Goal: Task Accomplishment & Management: Use online tool/utility

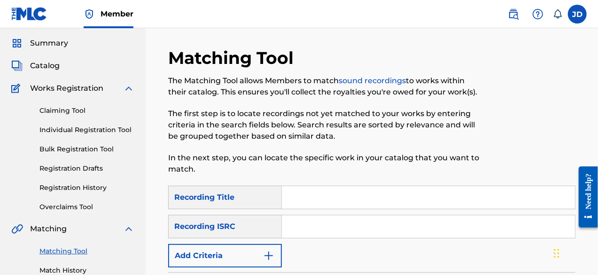
scroll to position [26, 0]
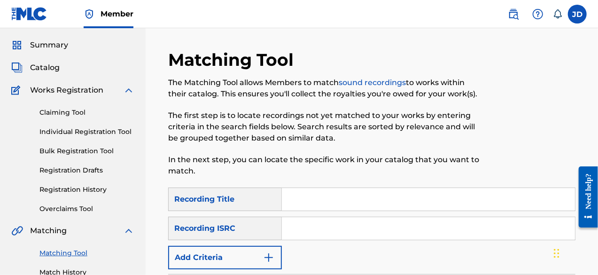
click at [76, 109] on link "Claiming Tool" at bounding box center [86, 113] width 95 height 10
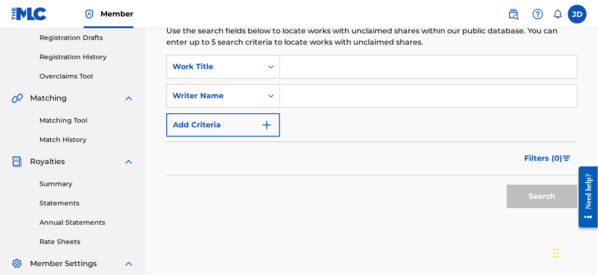
scroll to position [167, 0]
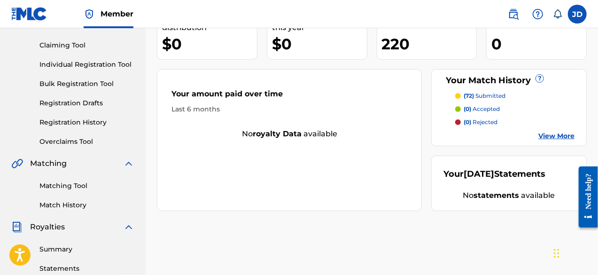
scroll to position [89, 0]
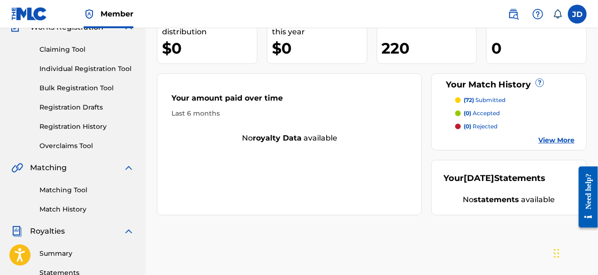
click at [62, 187] on link "Matching Tool" at bounding box center [86, 190] width 95 height 10
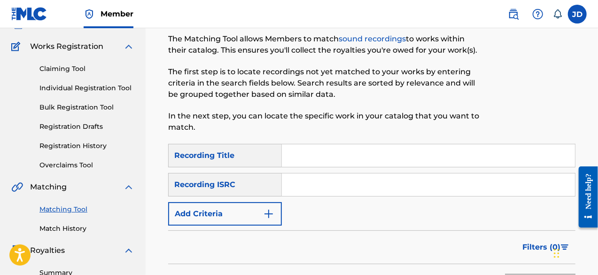
scroll to position [66, 0]
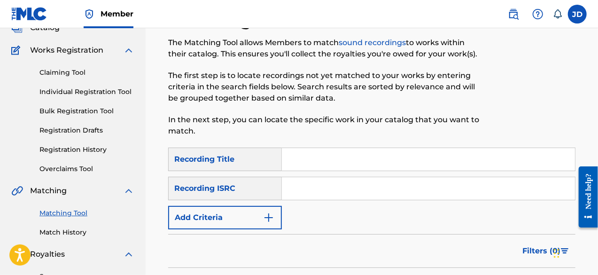
click at [233, 224] on button "Add Criteria" at bounding box center [225, 217] width 114 height 23
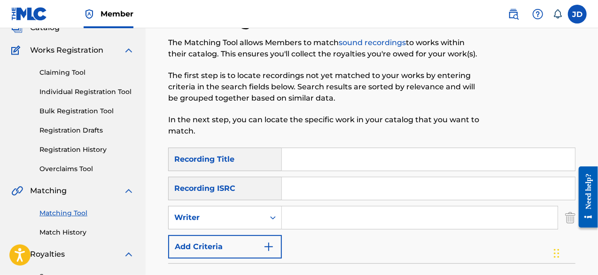
click at [253, 244] on button "Add Criteria" at bounding box center [225, 246] width 114 height 23
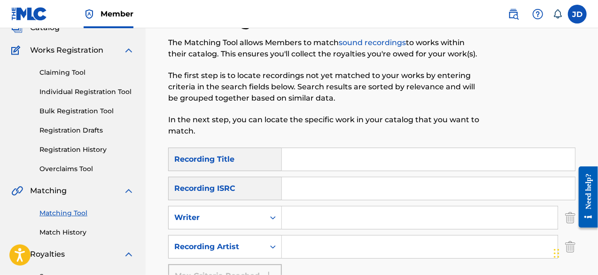
click at [392, 162] on input "Search Form" at bounding box center [428, 159] width 293 height 23
type input "A"
drag, startPoint x: 597, startPoint y: 125, endPoint x: 599, endPoint y: 93, distance: 32.9
click at [598, 93] on html "Accessibility Screen-Reader Guide, Feedback, and Issue Reporting | New window C…" at bounding box center [299, 71] width 598 height 275
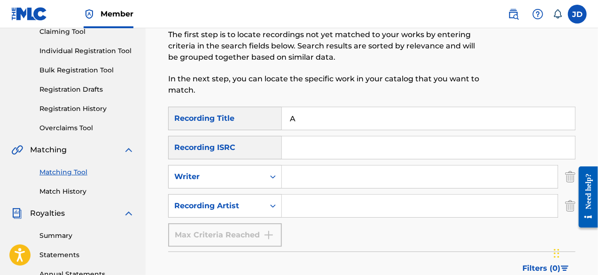
scroll to position [114, 0]
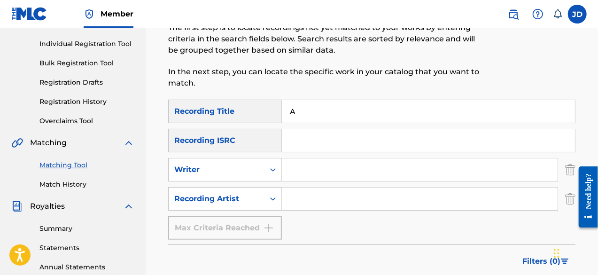
click at [75, 183] on link "Match History" at bounding box center [86, 184] width 95 height 10
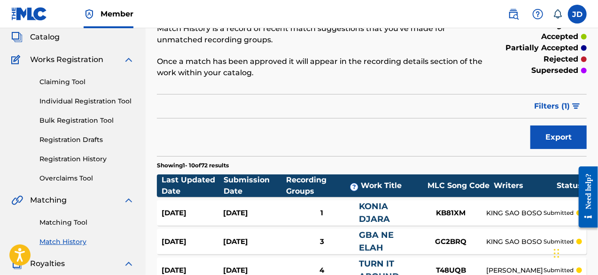
scroll to position [57, 0]
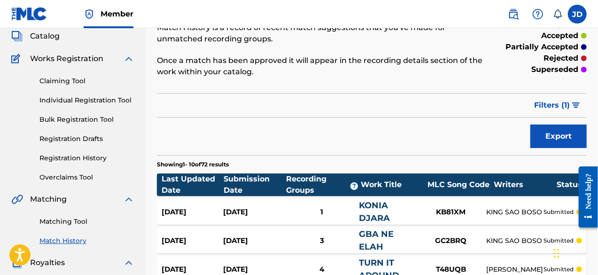
click at [69, 219] on link "Matching Tool" at bounding box center [86, 222] width 95 height 10
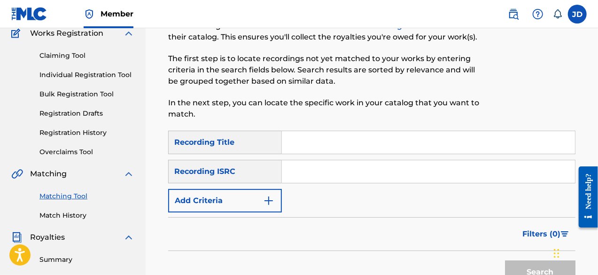
scroll to position [86, 0]
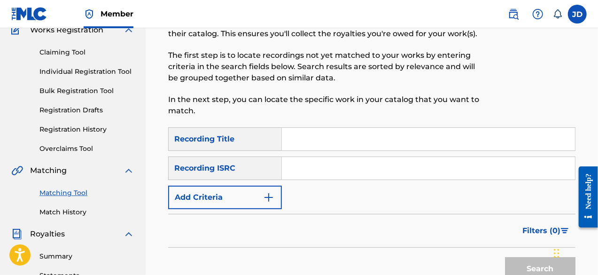
click at [255, 199] on button "Add Criteria" at bounding box center [225, 197] width 114 height 23
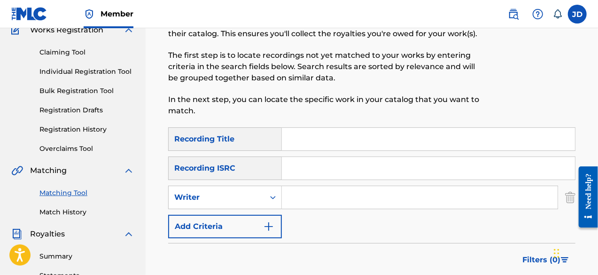
click at [261, 233] on button "Add Criteria" at bounding box center [225, 226] width 114 height 23
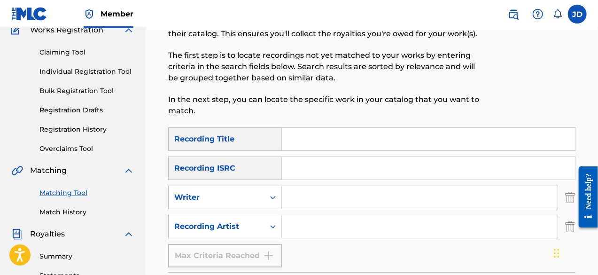
click at [336, 135] on input "Search Form" at bounding box center [428, 139] width 293 height 23
type input "aye Kauomade"
click at [328, 219] on input "Search Form" at bounding box center [420, 226] width 276 height 23
paste input "king sao Boso"
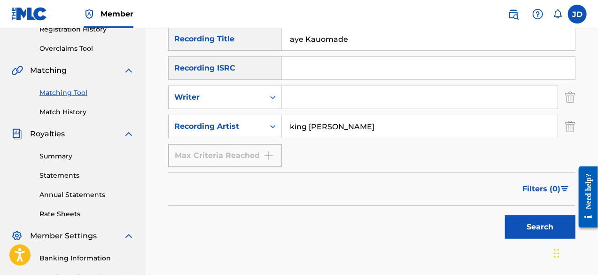
scroll to position [193, 0]
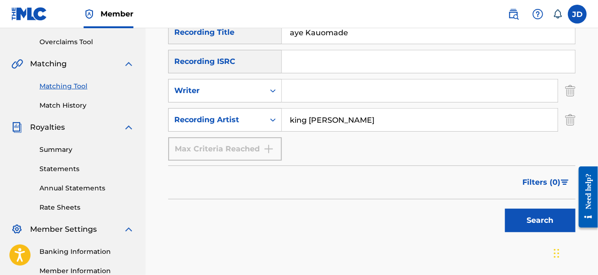
type input "king sao Boso"
click at [516, 218] on button "Search" at bounding box center [540, 220] width 70 height 23
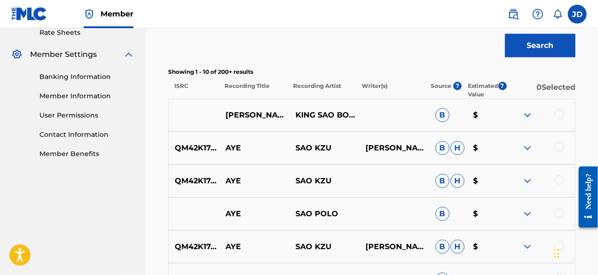
scroll to position [375, 0]
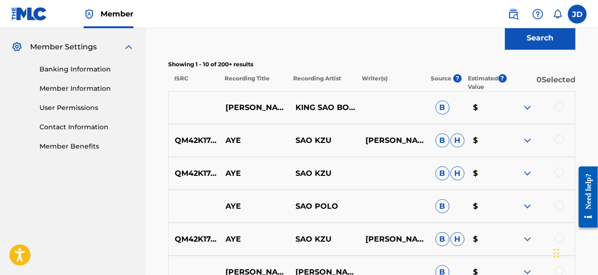
click at [561, 106] on div at bounding box center [559, 106] width 9 height 9
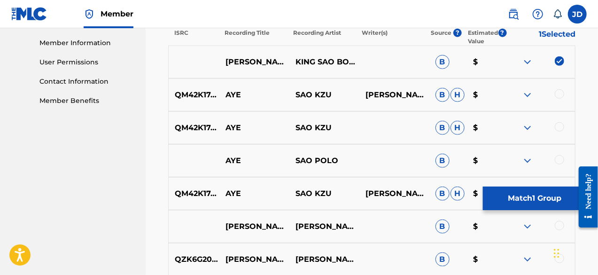
scroll to position [425, 0]
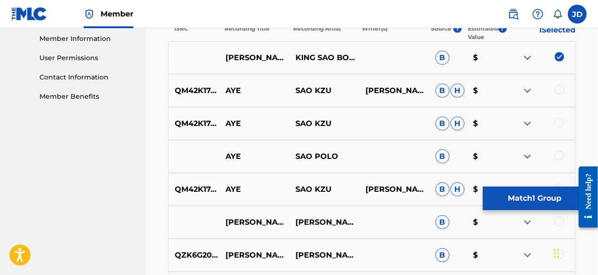
click at [502, 189] on button "Match 1 Group" at bounding box center [535, 198] width 104 height 23
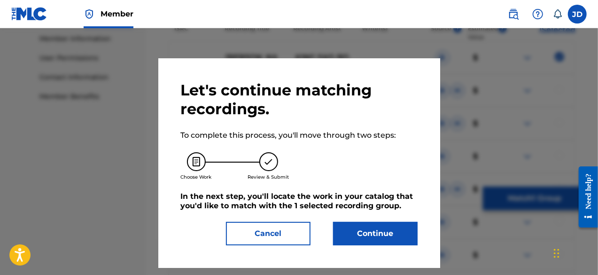
click at [373, 232] on button "Continue" at bounding box center [375, 233] width 85 height 23
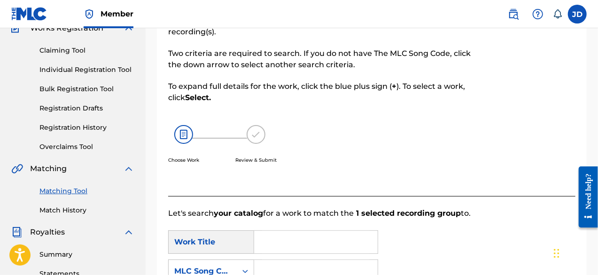
scroll to position [129, 0]
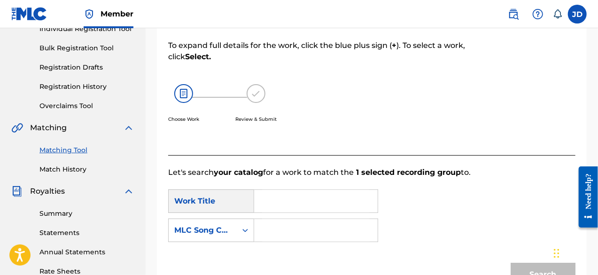
click at [314, 197] on input "Search Form" at bounding box center [316, 201] width 108 height 23
click at [304, 221] on span "kauomade" at bounding box center [305, 222] width 42 height 9
type input "aye kauomade"
click at [284, 228] on input "Search Form" at bounding box center [316, 230] width 108 height 23
type input "ay96gj"
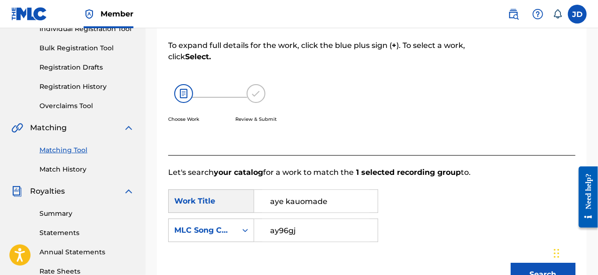
click at [542, 264] on button "Search" at bounding box center [543, 274] width 65 height 23
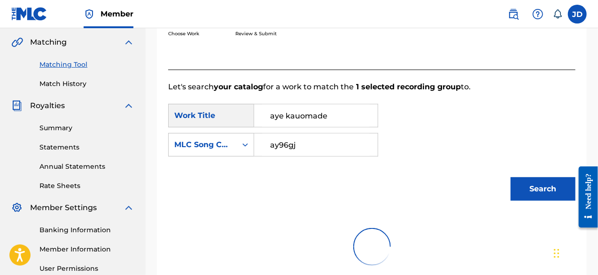
scroll to position [215, 0]
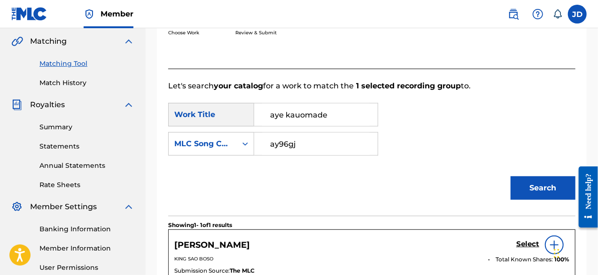
click at [524, 244] on h5 "Select" at bounding box center [527, 244] width 23 height 9
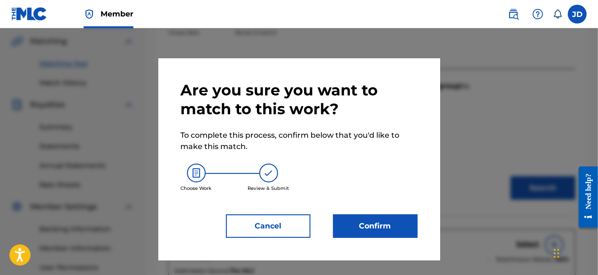
click at [378, 214] on button "Confirm" at bounding box center [375, 225] width 85 height 23
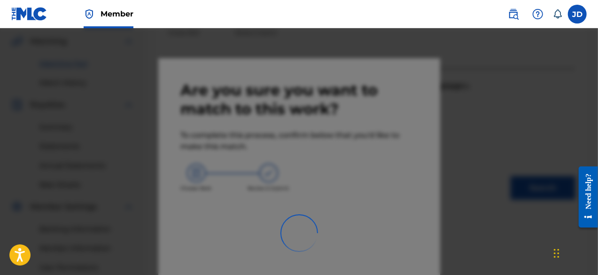
click at [378, 212] on div at bounding box center [299, 165] width 598 height 275
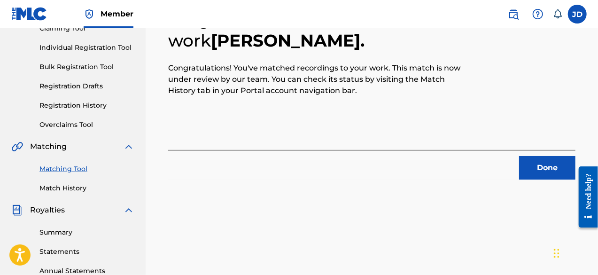
scroll to position [88, 0]
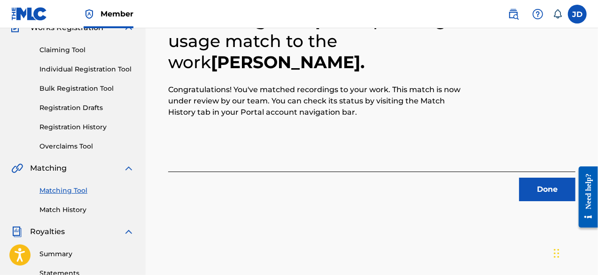
click at [536, 195] on button "Done" at bounding box center [547, 189] width 56 height 23
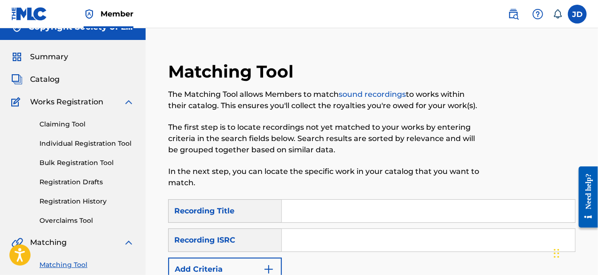
scroll to position [12, 0]
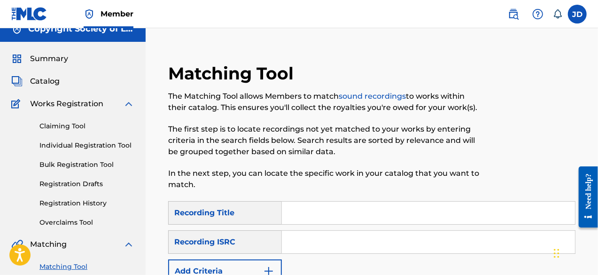
click at [275, 270] on button "Add Criteria" at bounding box center [225, 270] width 114 height 23
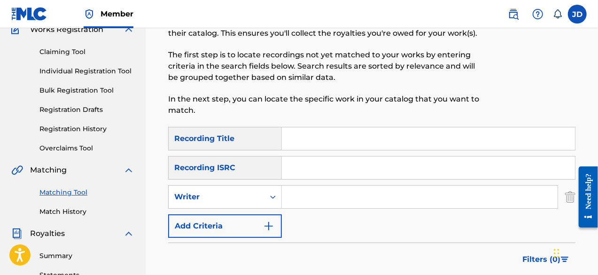
scroll to position [88, 0]
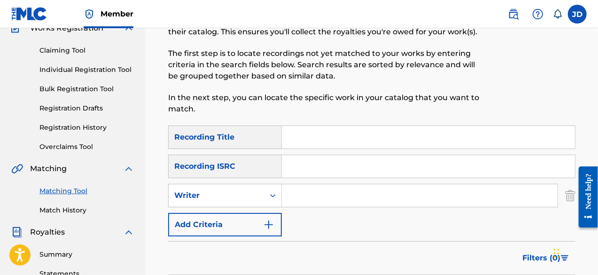
click at [269, 230] on button "Add Criteria" at bounding box center [225, 224] width 114 height 23
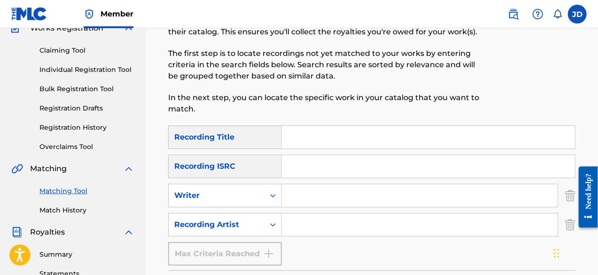
click at [299, 229] on input "Search Form" at bounding box center [420, 224] width 276 height 23
paste input "king sao Boso"
type input "king sao Boso"
click at [302, 137] on input "Search Form" at bounding box center [428, 137] width 293 height 23
type input "dor ba su"
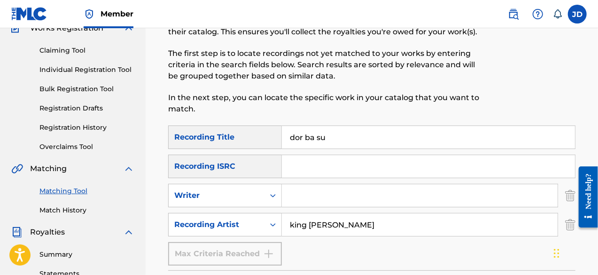
drag, startPoint x: 508, startPoint y: 178, endPoint x: 556, endPoint y: 182, distance: 48.1
click at [556, 182] on div "SearchWithCriteria43111d09-77a4-4850-9516-1b333ef7412f Recording Title dor ba s…" at bounding box center [371, 195] width 407 height 140
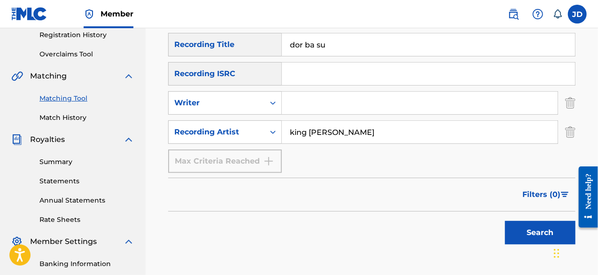
scroll to position [181, 0]
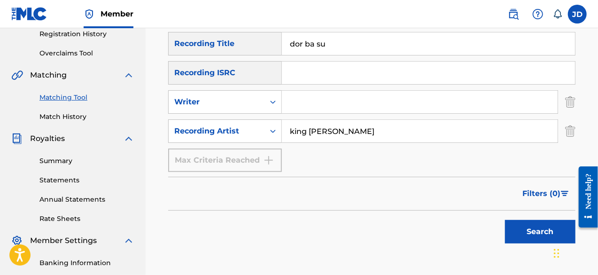
click at [525, 230] on button "Search" at bounding box center [540, 231] width 70 height 23
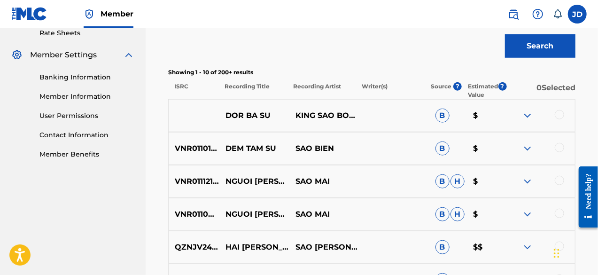
scroll to position [367, 0]
click at [561, 115] on div at bounding box center [559, 113] width 9 height 9
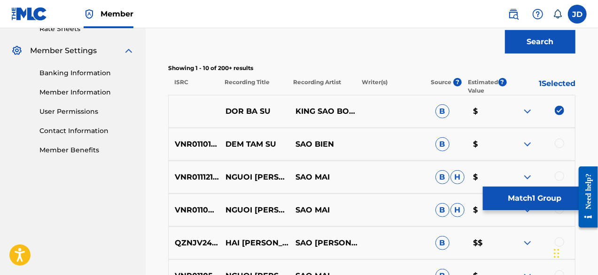
scroll to position [358, 0]
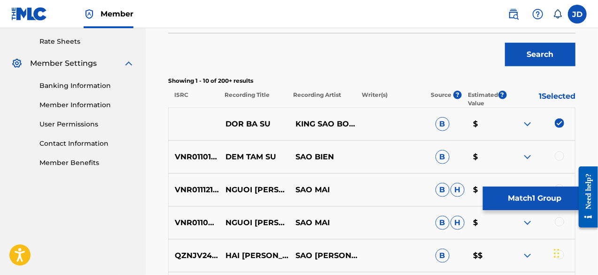
click at [524, 195] on button "Match 1 Group" at bounding box center [535, 198] width 104 height 23
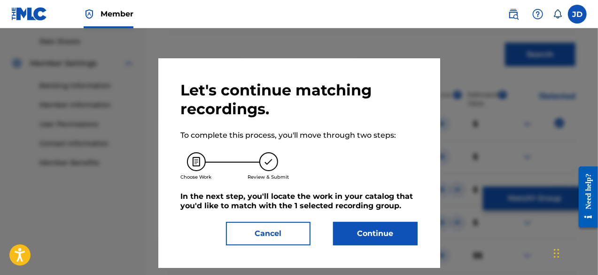
click at [376, 233] on button "Continue" at bounding box center [375, 233] width 85 height 23
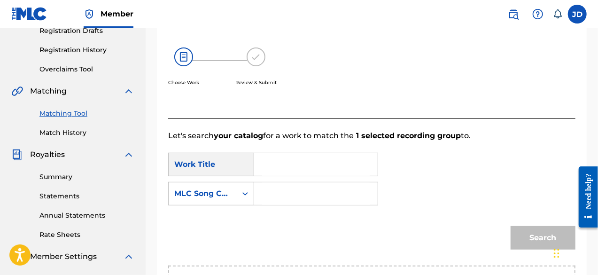
scroll to position [163, 0]
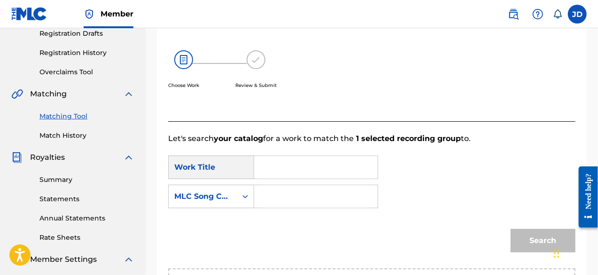
click at [297, 173] on input "Search Form" at bounding box center [316, 167] width 108 height 23
click at [297, 188] on span "ba su" at bounding box center [293, 188] width 21 height 9
type input "dor ba su"
click at [288, 193] on input "Search Form" at bounding box center [316, 196] width 108 height 23
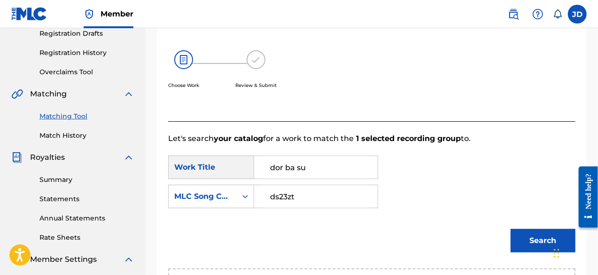
type input "ds23zt"
click at [532, 236] on button "Search" at bounding box center [543, 240] width 65 height 23
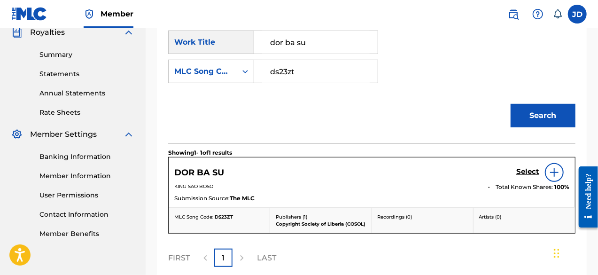
scroll to position [288, 0]
click at [526, 169] on h5 "Select" at bounding box center [527, 171] width 23 height 9
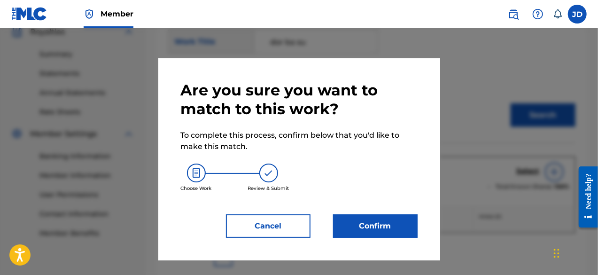
click at [373, 221] on button "Confirm" at bounding box center [375, 225] width 85 height 23
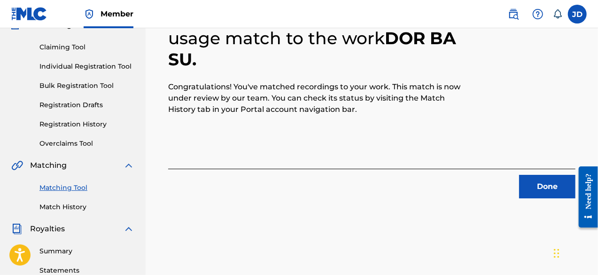
scroll to position [88, 0]
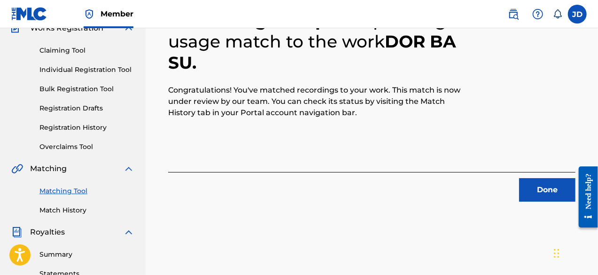
click at [554, 191] on button "Done" at bounding box center [547, 189] width 56 height 23
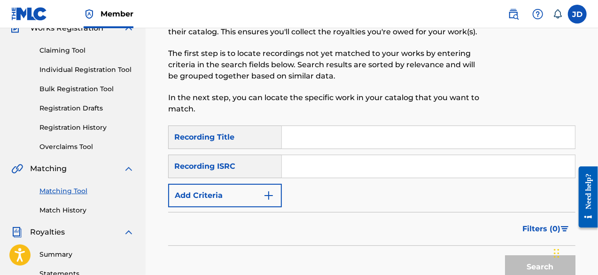
click at [249, 205] on button "Add Criteria" at bounding box center [225, 195] width 114 height 23
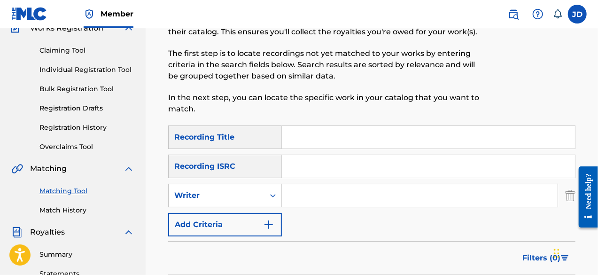
click at [260, 215] on button "Add Criteria" at bounding box center [225, 224] width 114 height 23
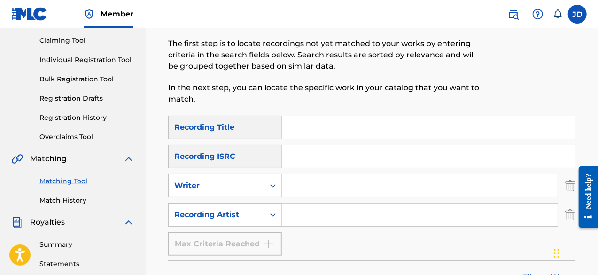
scroll to position [99, 0]
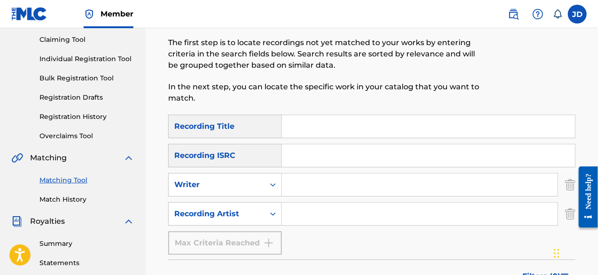
click at [394, 122] on input "Search Form" at bounding box center [428, 126] width 293 height 23
type input "life"
click at [319, 207] on input "Search Form" at bounding box center [420, 213] width 276 height 23
paste input "king sao Boso"
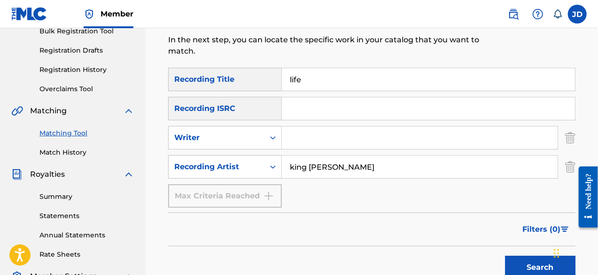
scroll to position [149, 0]
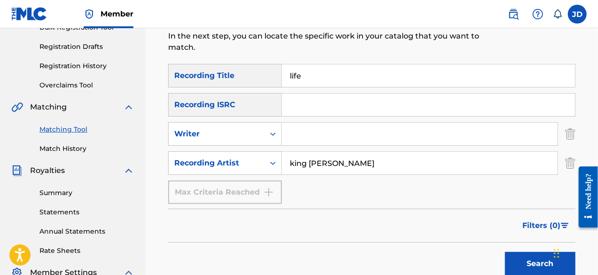
type input "king sao Boso"
click at [528, 258] on button "Search" at bounding box center [540, 263] width 70 height 23
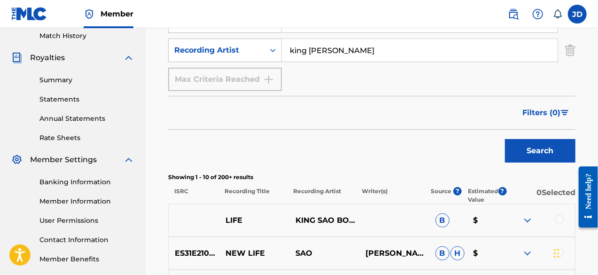
scroll to position [263, 0]
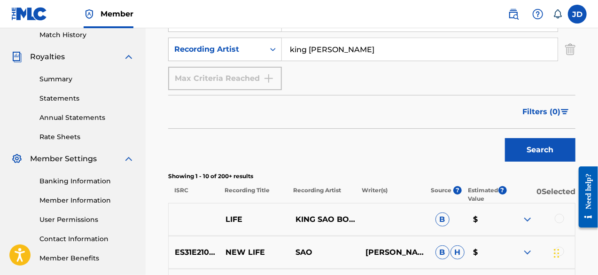
click at [556, 217] on div at bounding box center [559, 218] width 9 height 9
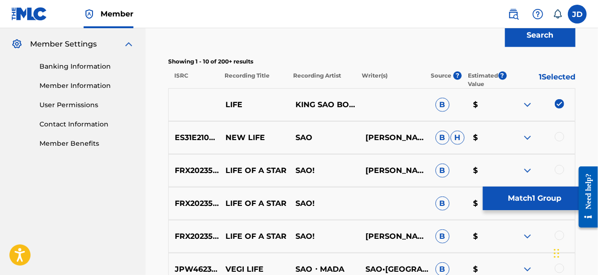
scroll to position [380, 0]
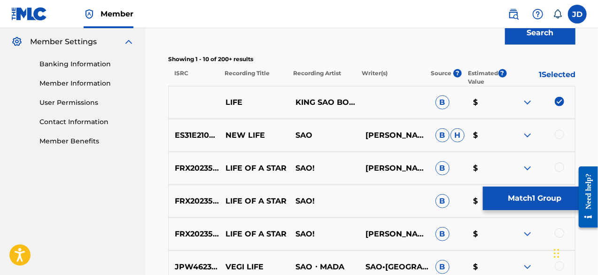
click at [528, 99] on img at bounding box center [527, 102] width 11 height 11
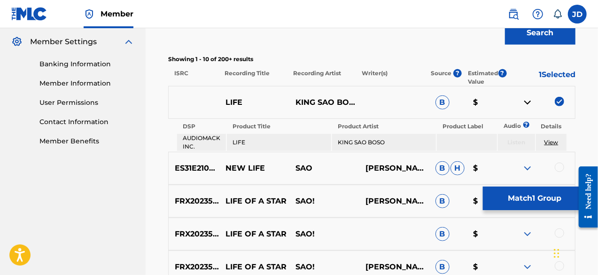
click at [528, 99] on img at bounding box center [527, 102] width 11 height 11
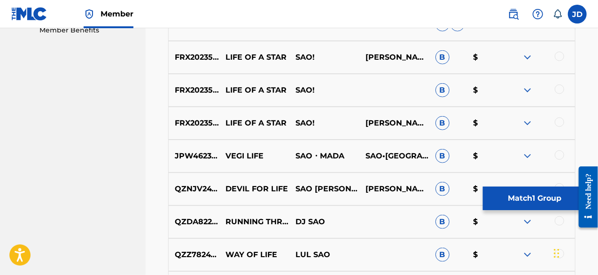
scroll to position [495, 0]
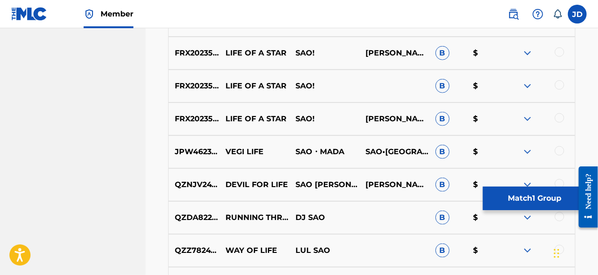
click at [528, 195] on button "Match 1 Group" at bounding box center [535, 198] width 104 height 23
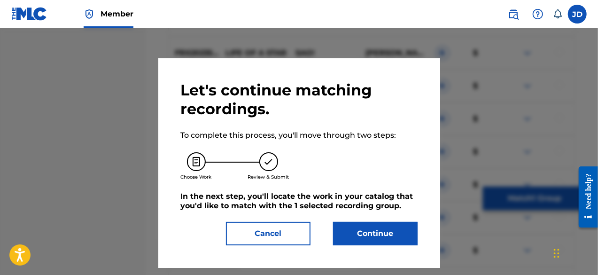
click at [397, 222] on button "Continue" at bounding box center [375, 233] width 85 height 23
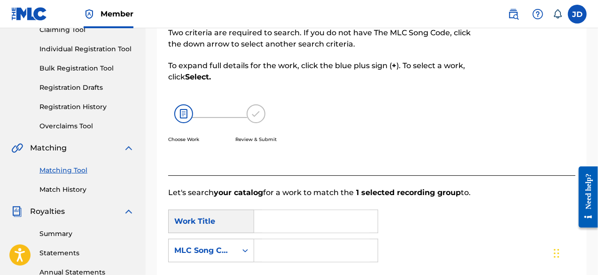
scroll to position [112, 0]
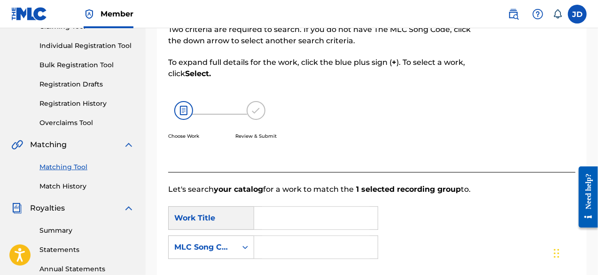
click at [316, 224] on input "Search Form" at bounding box center [316, 218] width 108 height 23
click at [316, 224] on input "life" at bounding box center [316, 218] width 108 height 23
type input "b"
click at [302, 242] on span "brother for" at bounding box center [291, 238] width 42 height 9
drag, startPoint x: 315, startPoint y: 218, endPoint x: 253, endPoint y: 218, distance: 62.0
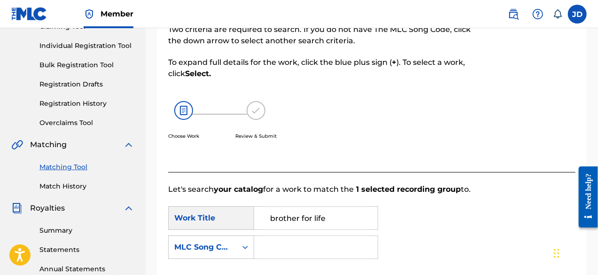
click at [253, 218] on div "SearchWithCriteria7708c654-ac1d-4242-b542-9ccb9f9ae029 Work Title brother for l…" at bounding box center [273, 217] width 210 height 23
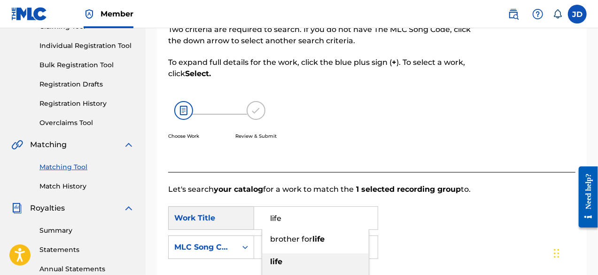
type input "life"
click at [272, 261] on strong "life" at bounding box center [276, 261] width 12 height 9
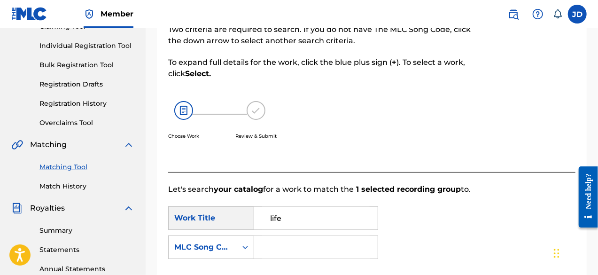
click at [270, 252] on input "Search Form" at bounding box center [316, 247] width 108 height 23
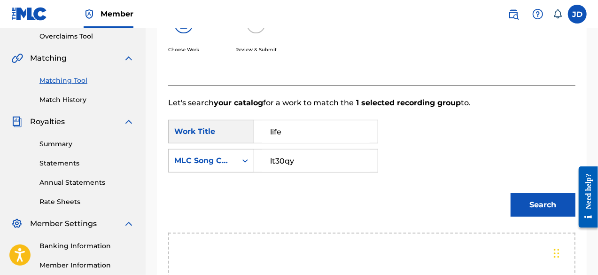
scroll to position [210, 0]
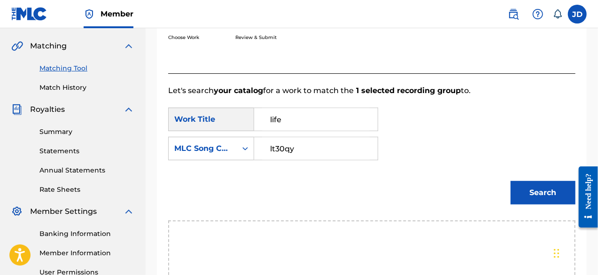
click at [545, 187] on button "Search" at bounding box center [543, 192] width 65 height 23
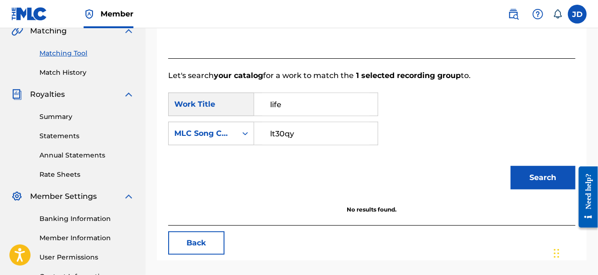
scroll to position [230, 0]
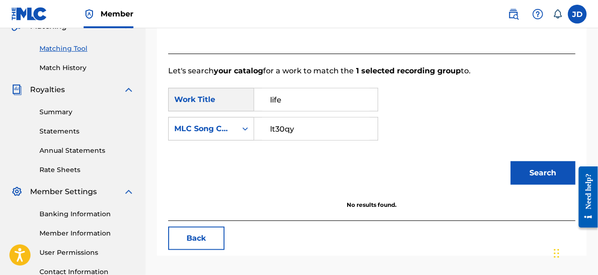
click at [276, 128] on input "lt30qy" at bounding box center [316, 128] width 108 height 23
click at [282, 128] on input "lt30qy" at bounding box center [316, 128] width 108 height 23
type input "lt3oqy"
click at [552, 173] on button "Search" at bounding box center [543, 172] width 65 height 23
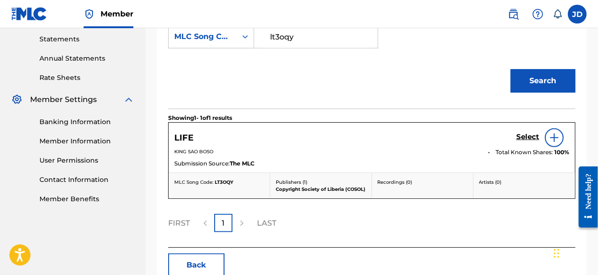
scroll to position [342, 0]
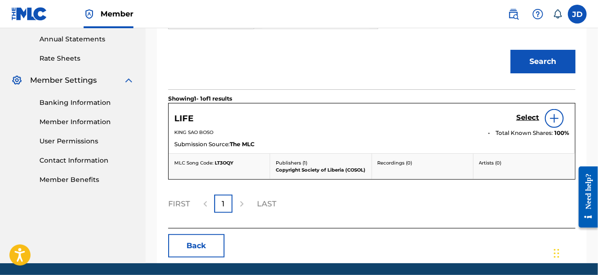
click at [529, 118] on h5 "Select" at bounding box center [527, 117] width 23 height 9
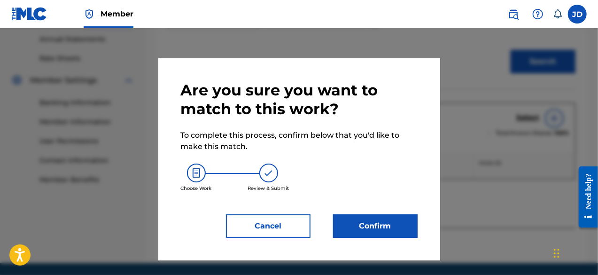
click at [374, 214] on button "Confirm" at bounding box center [375, 225] width 85 height 23
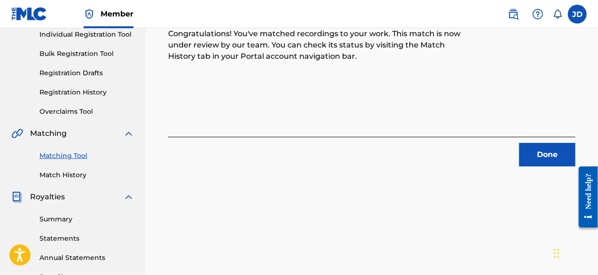
scroll to position [132, 0]
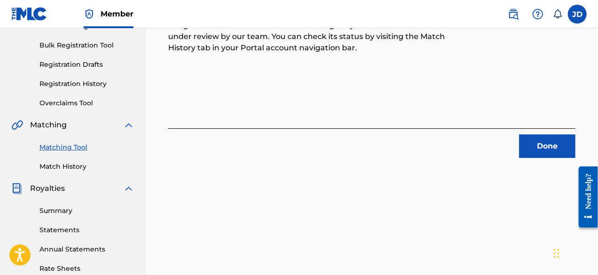
click at [539, 147] on button "Done" at bounding box center [547, 145] width 56 height 23
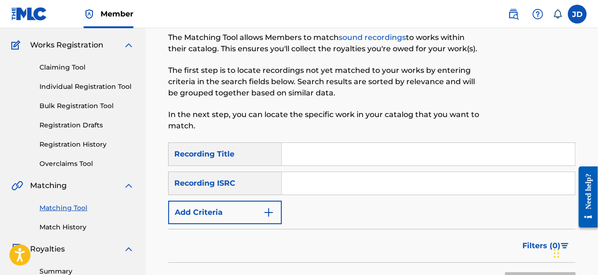
scroll to position [78, 0]
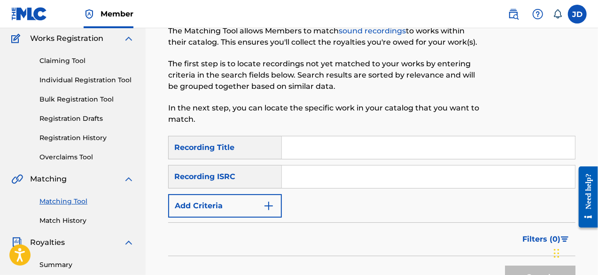
click at [252, 212] on button "Add Criteria" at bounding box center [225, 205] width 114 height 23
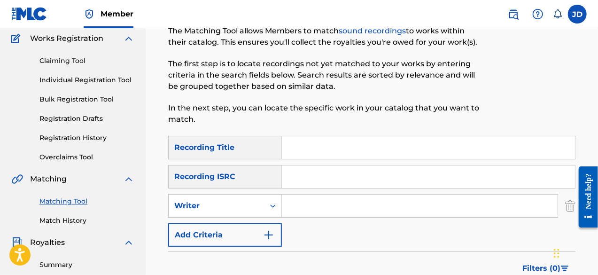
click at [260, 234] on button "Add Criteria" at bounding box center [225, 234] width 114 height 23
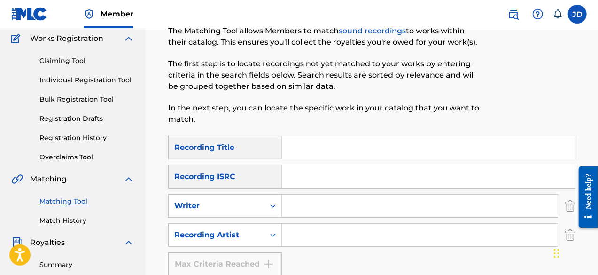
click at [297, 150] on input "Search Form" at bounding box center [428, 147] width 293 height 23
click at [308, 147] on input "medah Kovehii" at bounding box center [428, 147] width 293 height 23
type input "medeh Kovehii"
click at [300, 239] on input "Search Form" at bounding box center [420, 235] width 276 height 23
paste input "king sao Boso"
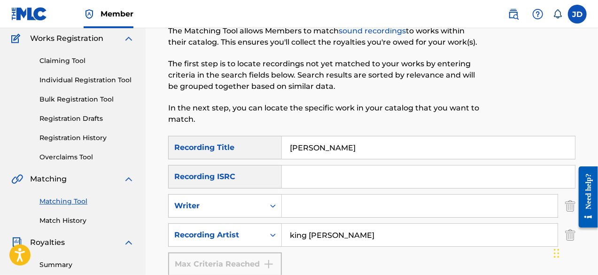
click at [300, 239] on input "king sao Boso" at bounding box center [420, 235] width 276 height 23
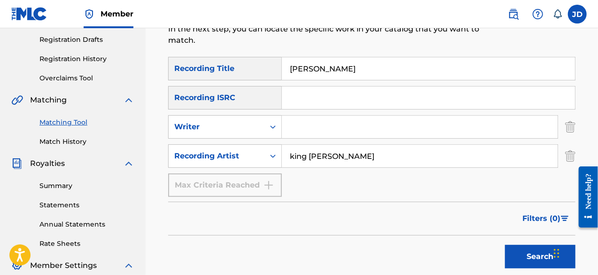
scroll to position [164, 0]
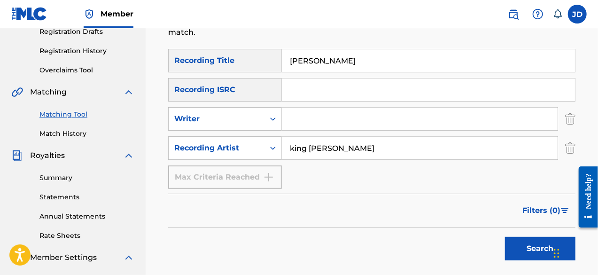
type input "king sao Boso"
click at [537, 247] on button "Search" at bounding box center [540, 248] width 70 height 23
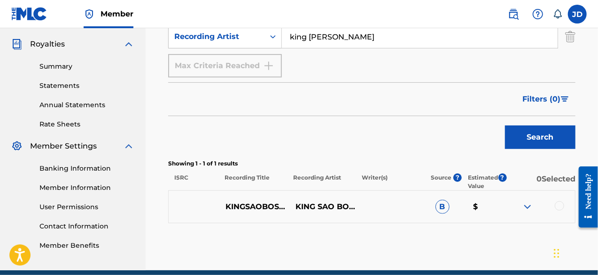
scroll to position [280, 0]
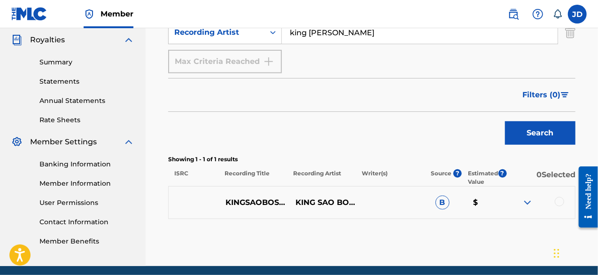
click at [533, 199] on img at bounding box center [527, 202] width 11 height 11
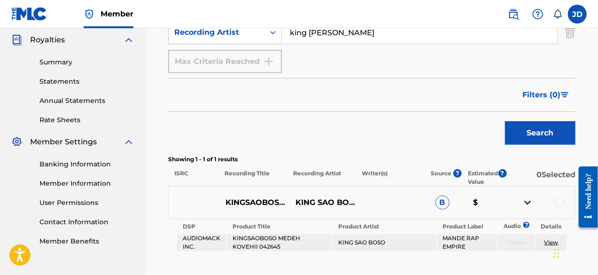
click at [533, 199] on img at bounding box center [527, 202] width 11 height 11
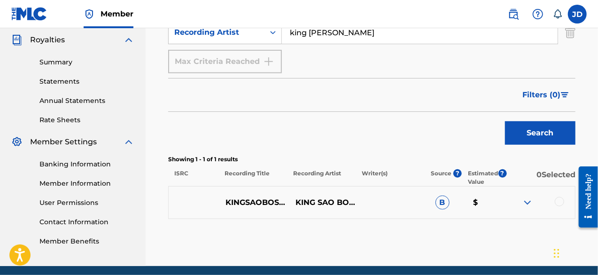
click at [560, 201] on div at bounding box center [559, 201] width 9 height 9
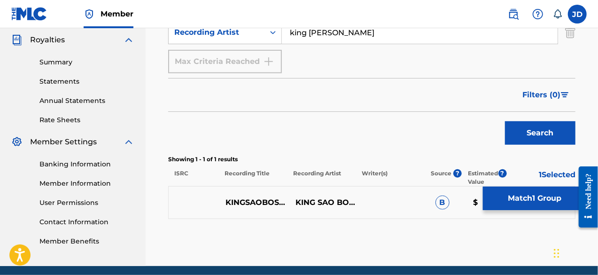
scroll to position [316, 0]
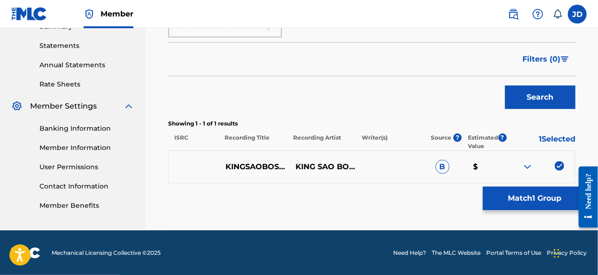
click at [547, 197] on button "Match 1 Group" at bounding box center [535, 198] width 104 height 23
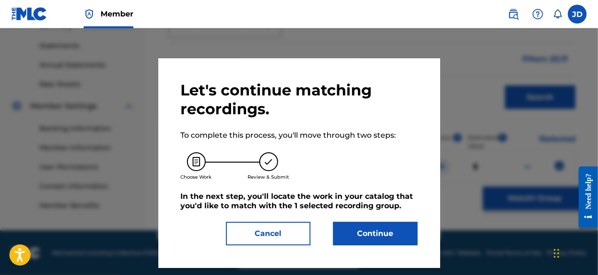
click at [368, 230] on button "Continue" at bounding box center [375, 233] width 85 height 23
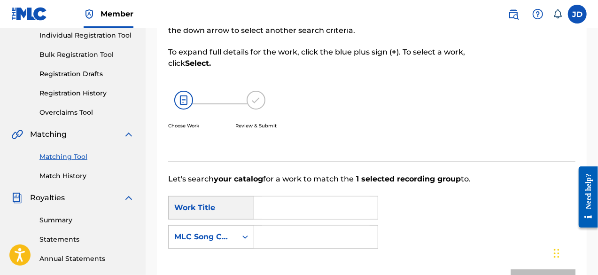
scroll to position [126, 0]
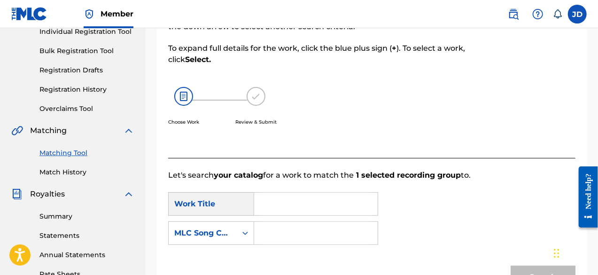
click at [308, 208] on input "Search Form" at bounding box center [316, 204] width 108 height 23
click at [319, 225] on span "h kovehii" at bounding box center [310, 224] width 34 height 9
type input "medeh kovehii"
click at [307, 228] on input "Search Form" at bounding box center [316, 233] width 108 height 23
type input "mn8h6v"
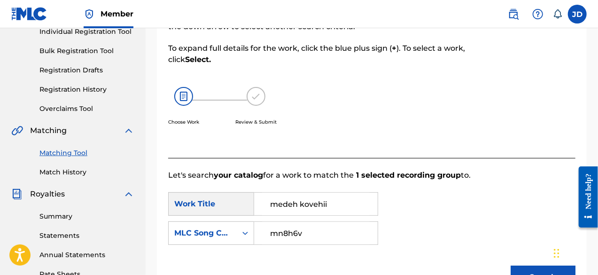
click at [536, 270] on button "Search" at bounding box center [543, 276] width 65 height 23
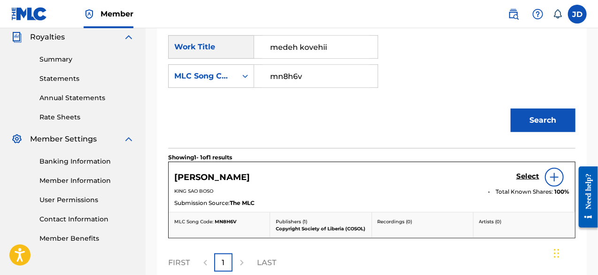
scroll to position [284, 0]
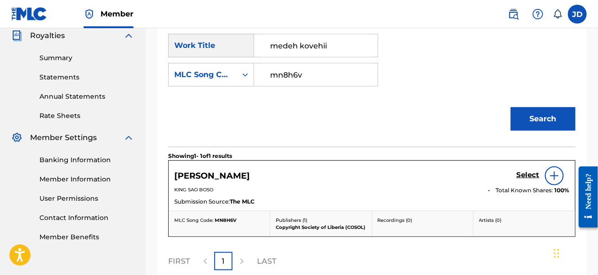
click at [522, 174] on h5 "Select" at bounding box center [527, 175] width 23 height 9
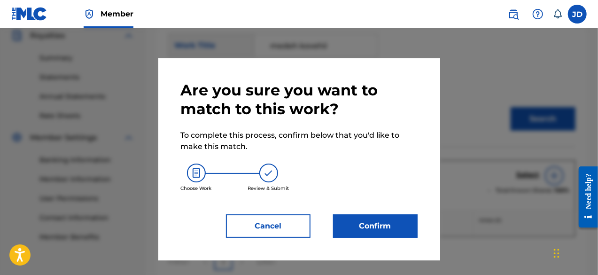
click at [346, 209] on div "Are you sure you want to match to this work? To complete this process, confirm …" at bounding box center [299, 159] width 237 height 157
click at [354, 222] on button "Confirm" at bounding box center [375, 225] width 85 height 23
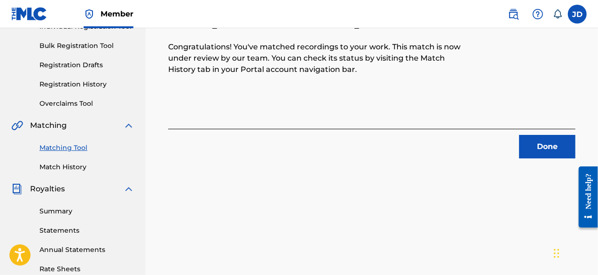
scroll to position [134, 0]
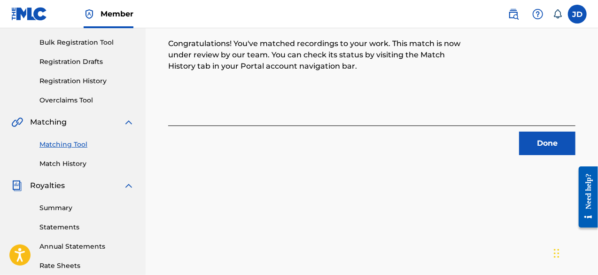
click at [532, 138] on button "Done" at bounding box center [547, 143] width 56 height 23
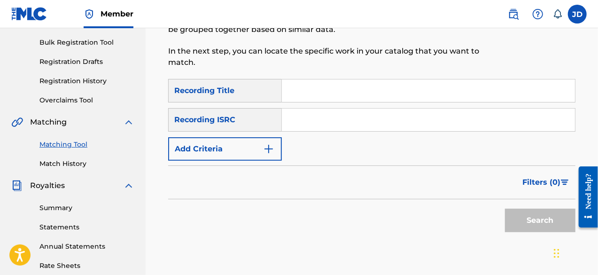
click at [278, 144] on button "Add Criteria" at bounding box center [225, 148] width 114 height 23
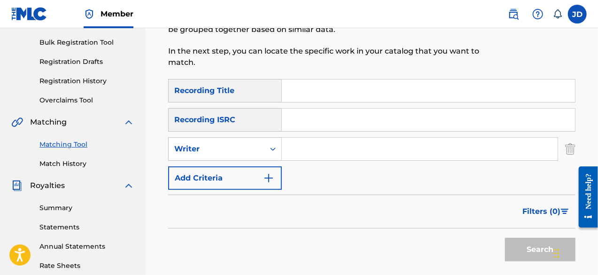
click at [267, 179] on img "Search Form" at bounding box center [268, 177] width 11 height 11
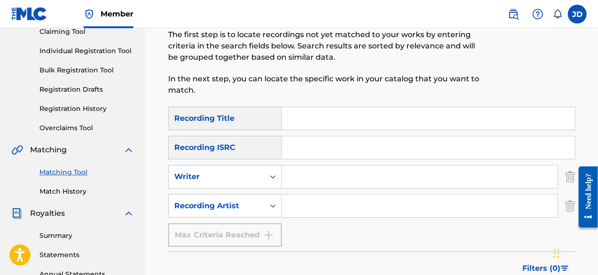
scroll to position [97, 0]
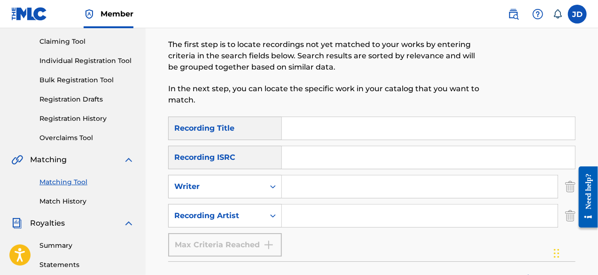
click at [358, 125] on input "Search Form" at bounding box center [428, 128] width 293 height 23
type input "E lay die teefeh"
click at [312, 214] on input "Search Form" at bounding box center [420, 215] width 276 height 23
paste input "king sao Boso"
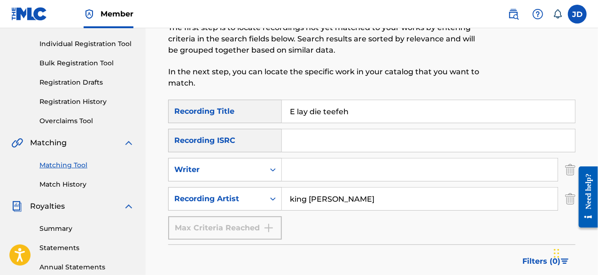
scroll to position [115, 0]
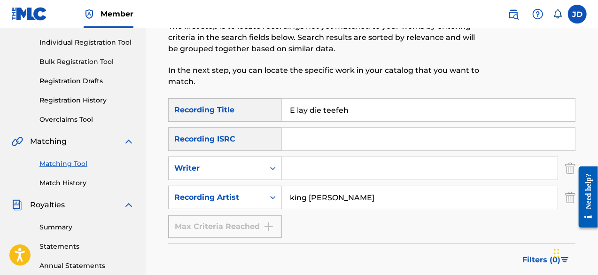
type input "king sao Boso"
click at [597, 147] on div "Matching Tool The Matching Tool allows Members to match sound recordings to wor…" at bounding box center [372, 180] width 452 height 486
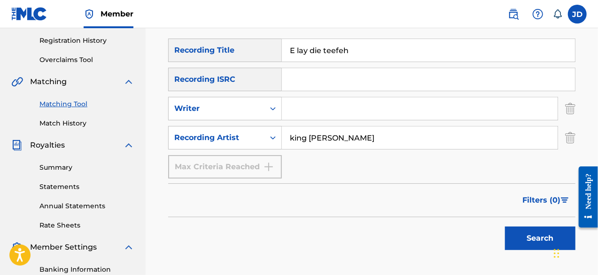
scroll to position [178, 0]
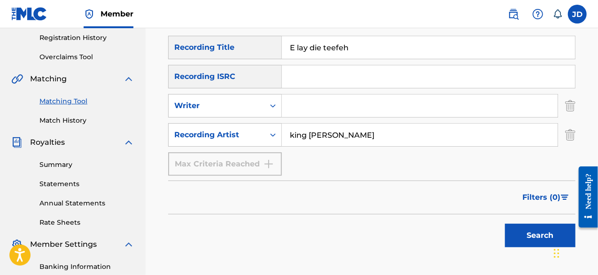
click at [521, 238] on button "Search" at bounding box center [540, 235] width 70 height 23
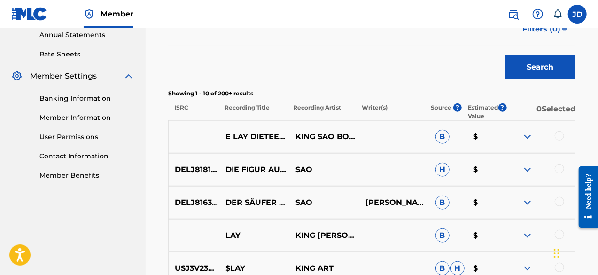
scroll to position [320, 0]
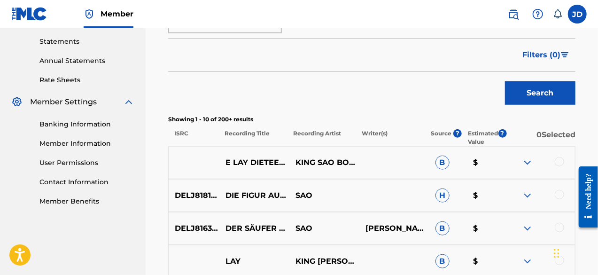
click at [560, 165] on div at bounding box center [559, 161] width 9 height 9
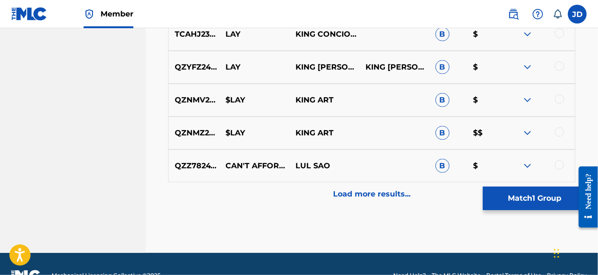
scroll to position [615, 0]
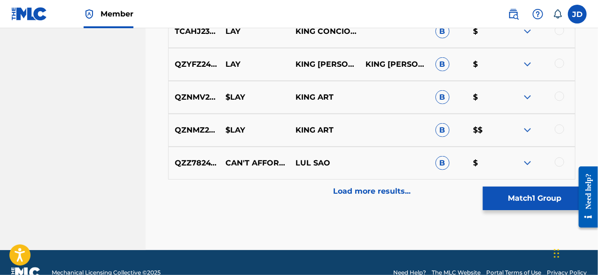
click at [539, 203] on button "Match 1 Group" at bounding box center [535, 198] width 104 height 23
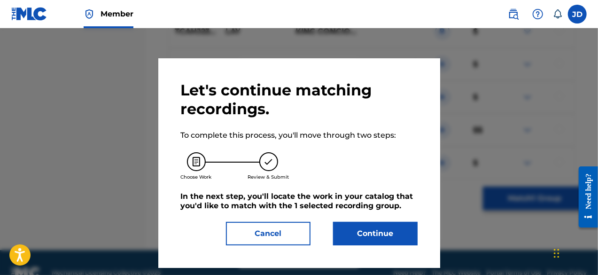
click at [390, 215] on div "Let's continue matching recordings. To complete this process, you'll move throu…" at bounding box center [299, 163] width 237 height 164
click at [384, 238] on button "Continue" at bounding box center [375, 233] width 85 height 23
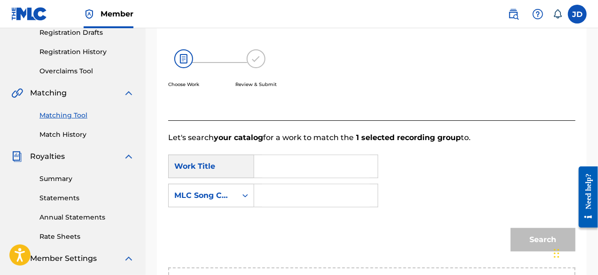
scroll to position [164, 0]
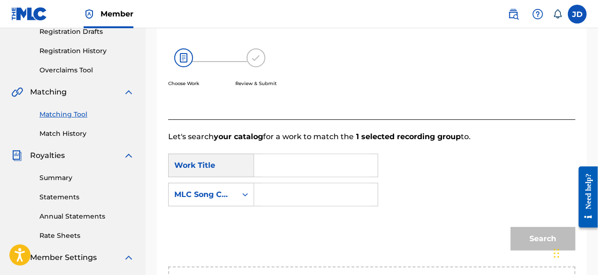
click at [322, 169] on input "Search Form" at bounding box center [316, 165] width 108 height 23
click at [301, 187] on span "ay dieteefeh" at bounding box center [303, 186] width 48 height 9
type input "e lay dieteefeh"
click at [284, 200] on input "Search Form" at bounding box center [316, 194] width 108 height 23
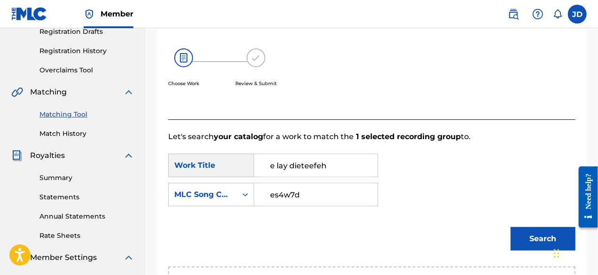
type input "es4w7d"
click at [528, 247] on button "Search" at bounding box center [543, 238] width 65 height 23
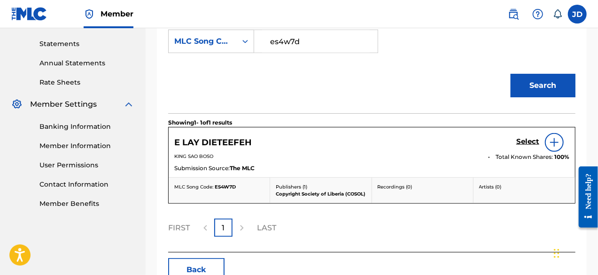
scroll to position [321, 0]
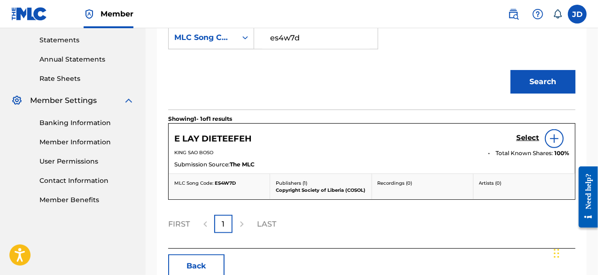
click at [529, 140] on h5 "Select" at bounding box center [527, 137] width 23 height 9
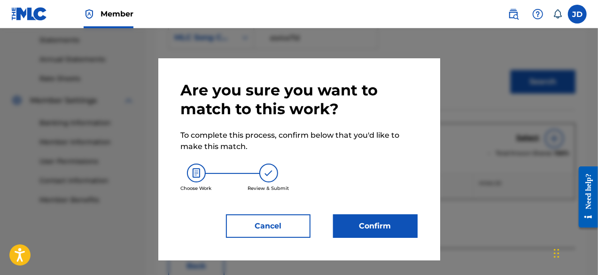
click at [375, 220] on button "Confirm" at bounding box center [375, 225] width 85 height 23
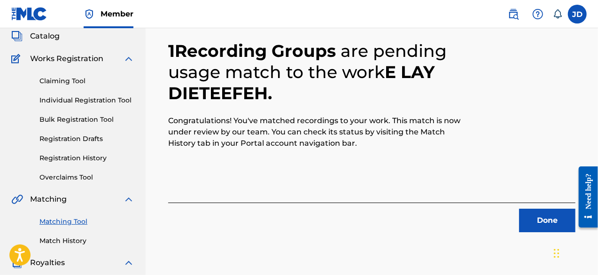
scroll to position [59, 0]
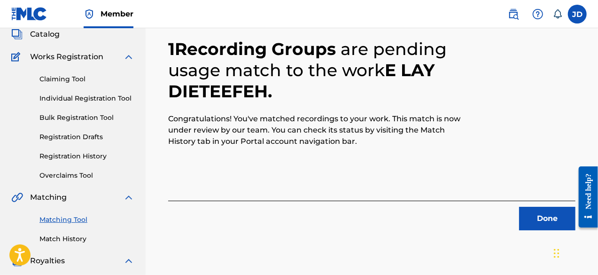
click at [548, 217] on button "Done" at bounding box center [547, 218] width 56 height 23
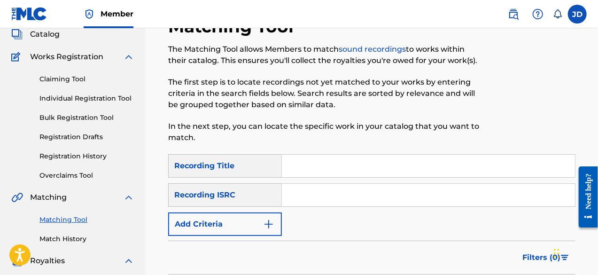
click at [338, 172] on input "Search Form" at bounding box center [428, 166] width 293 height 23
type input "pray"
click at [270, 222] on img "Search Form" at bounding box center [268, 223] width 11 height 11
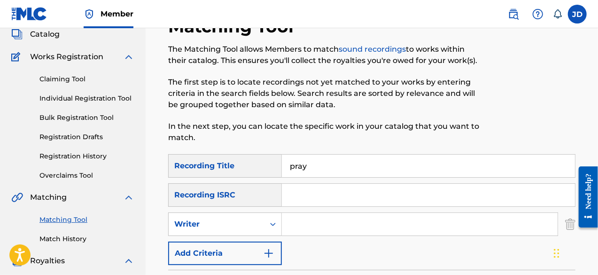
click at [262, 245] on button "Add Criteria" at bounding box center [225, 252] width 114 height 23
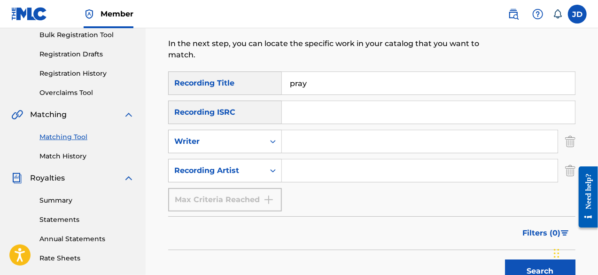
scroll to position [143, 0]
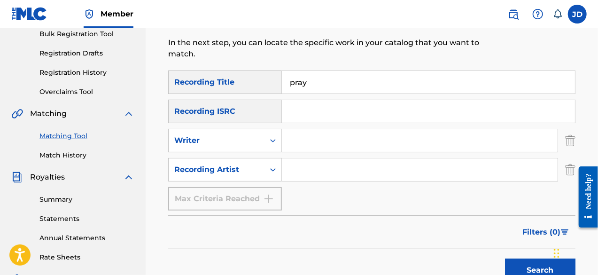
click at [345, 172] on input "Search Form" at bounding box center [420, 169] width 276 height 23
paste input "king sao Boso"
type input "king sao Boso"
click at [524, 262] on button "Search" at bounding box center [540, 269] width 70 height 23
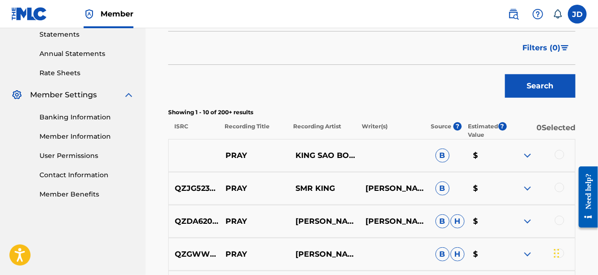
scroll to position [347, 0]
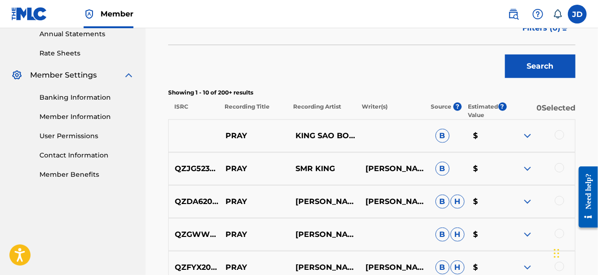
click at [557, 135] on div at bounding box center [559, 134] width 9 height 9
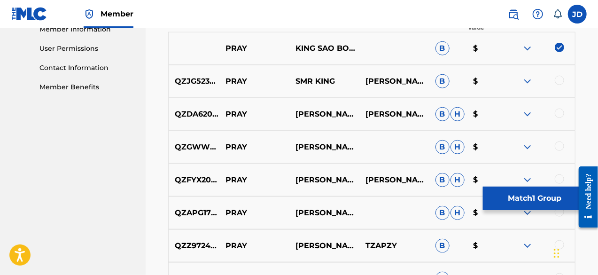
scroll to position [435, 0]
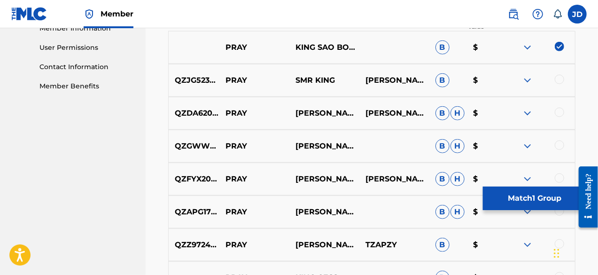
click at [534, 197] on button "Match 1 Group" at bounding box center [535, 198] width 104 height 23
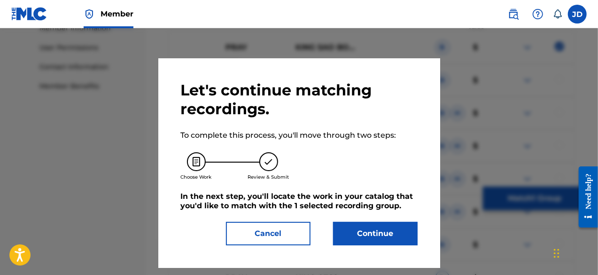
click at [382, 235] on button "Continue" at bounding box center [375, 233] width 85 height 23
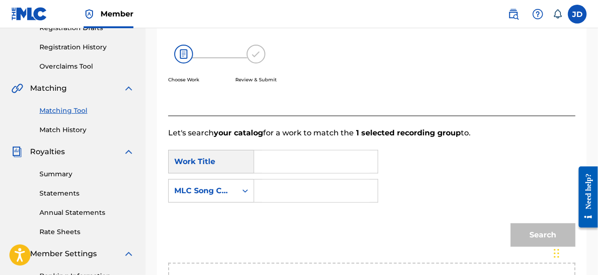
scroll to position [169, 0]
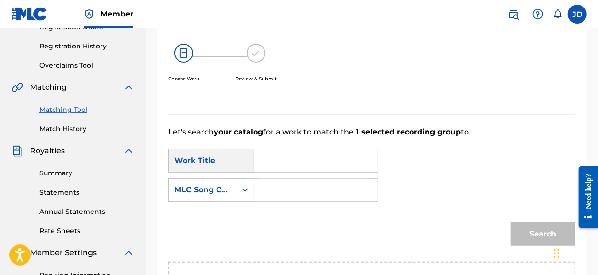
click at [290, 160] on input "Search Form" at bounding box center [316, 160] width 108 height 23
type input "pray"
click at [292, 180] on div "pray" at bounding box center [315, 181] width 107 height 17
click at [285, 189] on input "Search Form" at bounding box center [316, 190] width 108 height 23
click at [281, 189] on input "Search Form" at bounding box center [316, 190] width 108 height 23
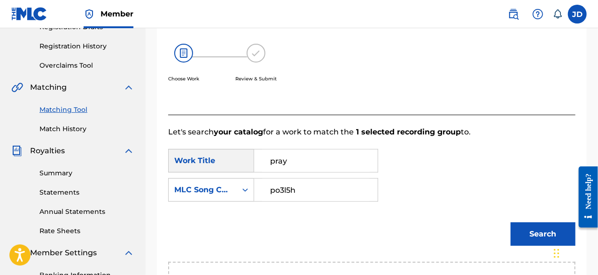
type input "po3l5h"
click at [533, 239] on button "Search" at bounding box center [543, 233] width 65 height 23
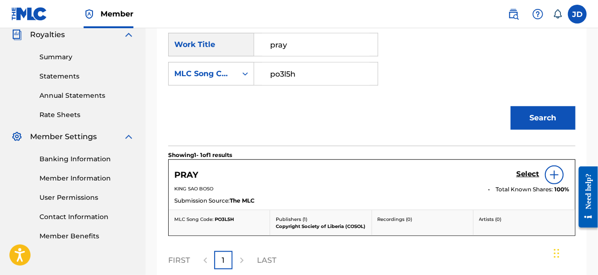
scroll to position [289, 0]
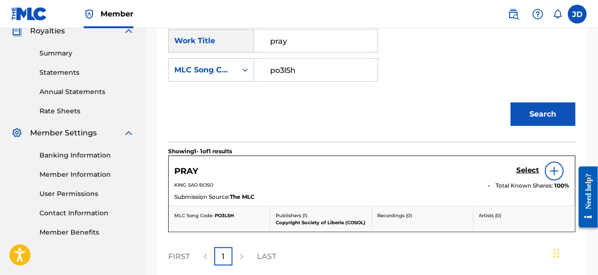
click at [529, 171] on h5 "Select" at bounding box center [527, 170] width 23 height 9
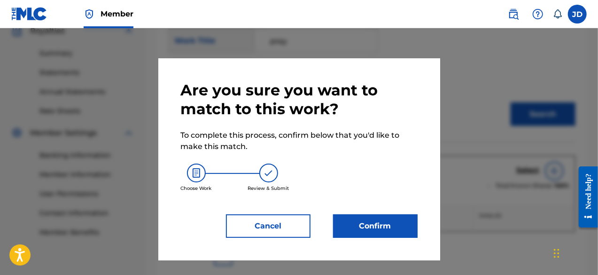
click at [379, 223] on button "Confirm" at bounding box center [375, 225] width 85 height 23
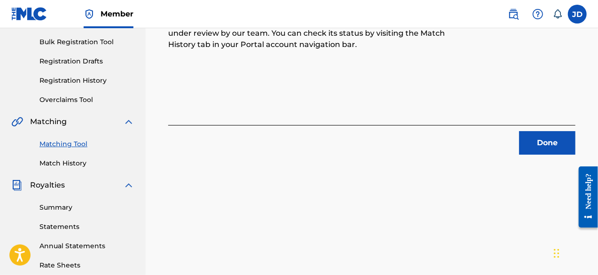
scroll to position [82, 0]
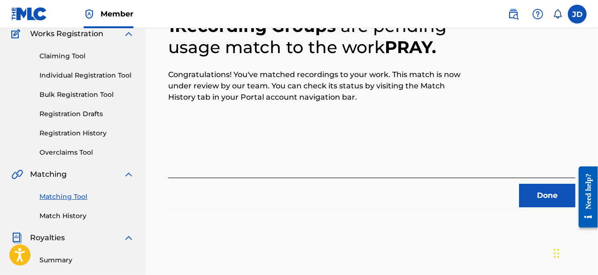
click at [545, 190] on button "Done" at bounding box center [547, 195] width 56 height 23
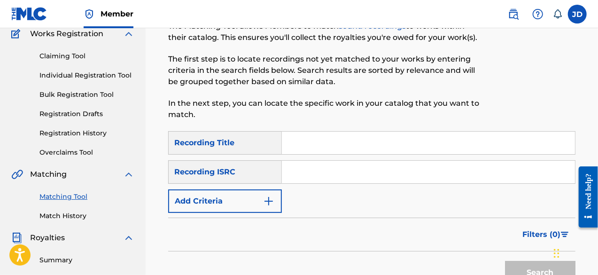
click at [260, 206] on button "Add Criteria" at bounding box center [225, 200] width 114 height 23
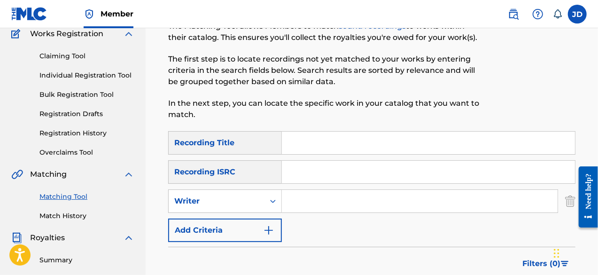
click at [260, 226] on button "Add Criteria" at bounding box center [225, 229] width 114 height 23
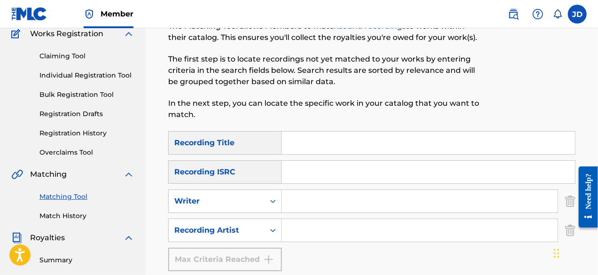
click at [294, 149] on input "Search Form" at bounding box center [428, 143] width 293 height 23
type input "Ayafakameh"
click at [325, 231] on input "Search Form" at bounding box center [420, 230] width 276 height 23
paste input "king sao Boso"
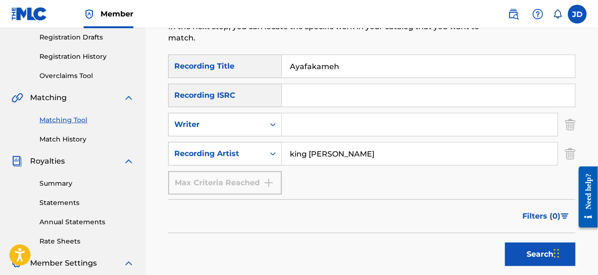
scroll to position [170, 0]
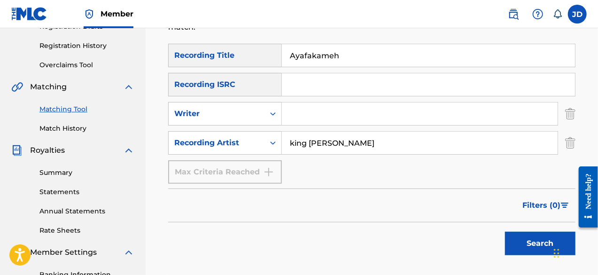
type input "king sao Boso"
click at [533, 239] on button "Search" at bounding box center [540, 243] width 70 height 23
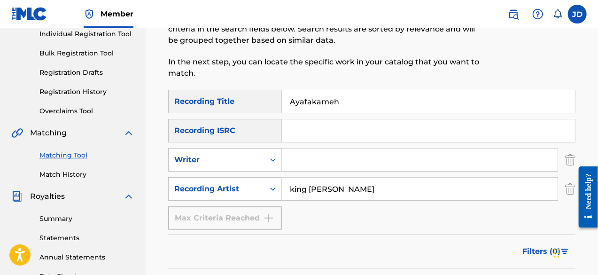
scroll to position [120, 0]
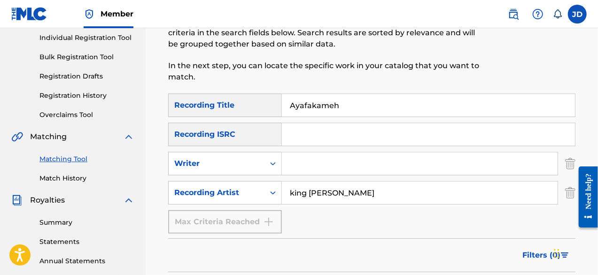
click at [313, 107] on input "Ayafakameh" at bounding box center [428, 105] width 293 height 23
click at [306, 106] on input "Ayafakameh" at bounding box center [428, 105] width 293 height 23
click at [310, 106] on input "Ayafakameh" at bounding box center [428, 105] width 293 height 23
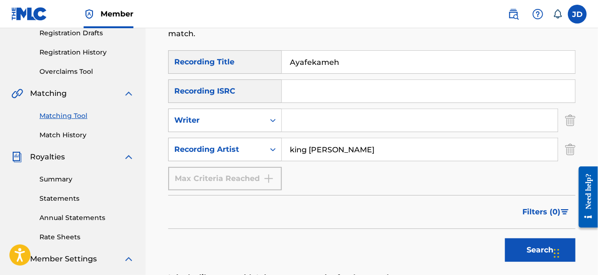
scroll to position [172, 0]
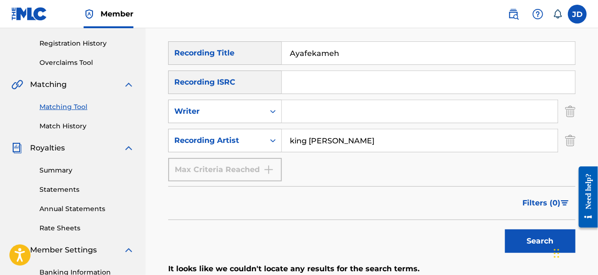
type input "Ayafekameh"
click at [534, 241] on button "Search" at bounding box center [540, 240] width 70 height 23
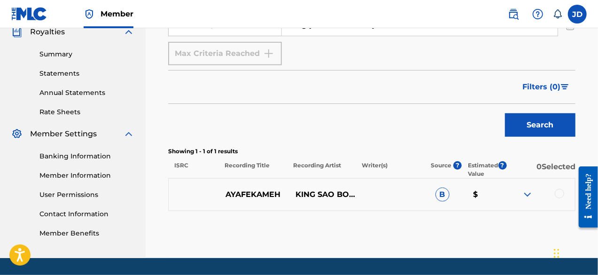
scroll to position [291, 0]
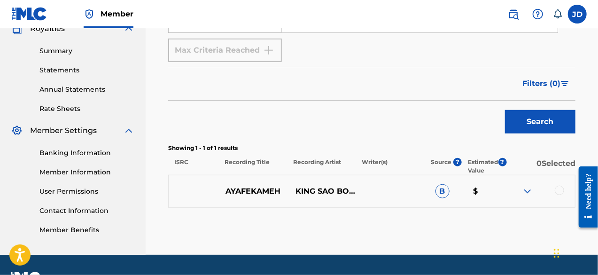
click at [561, 188] on div at bounding box center [559, 190] width 9 height 9
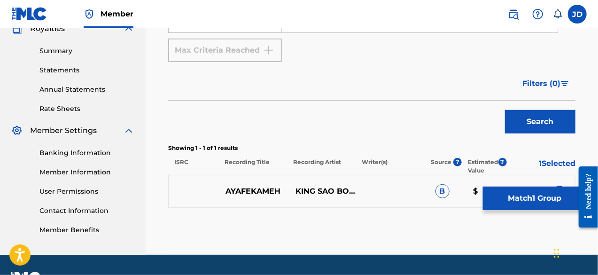
click at [537, 197] on button "Match 1 Group" at bounding box center [535, 198] width 104 height 23
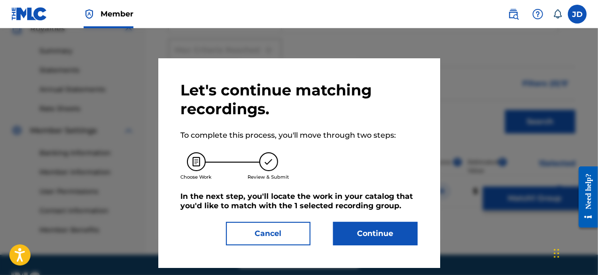
click at [365, 237] on button "Continue" at bounding box center [375, 233] width 85 height 23
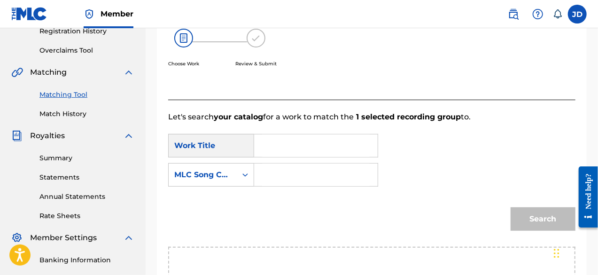
scroll to position [155, 0]
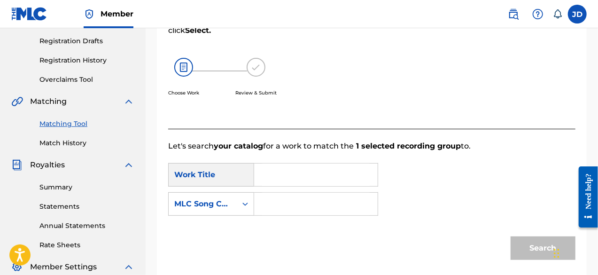
click at [273, 181] on input "Search Form" at bounding box center [316, 174] width 108 height 23
click at [288, 197] on span "ekameh" at bounding box center [303, 195] width 32 height 9
type input "ayafekameh"
click at [284, 198] on input "Search Form" at bounding box center [316, 204] width 108 height 23
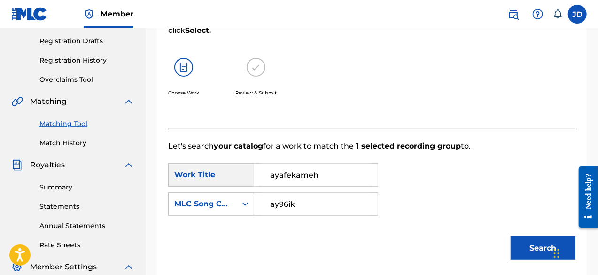
type input "ay96ik"
click at [522, 244] on button "Search" at bounding box center [543, 247] width 65 height 23
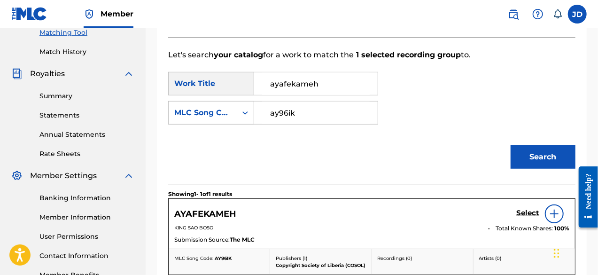
scroll to position [282, 0]
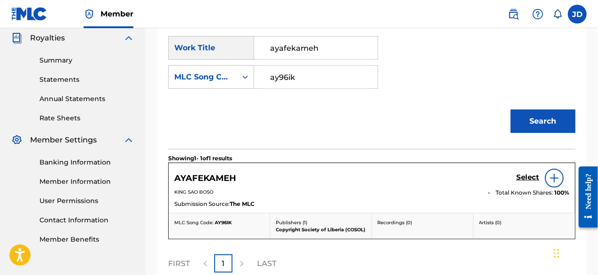
click at [531, 176] on h5 "Select" at bounding box center [527, 177] width 23 height 9
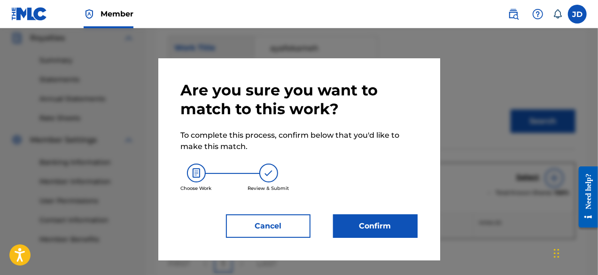
click at [377, 210] on div "Are you sure you want to match to this work? To complete this process, confirm …" at bounding box center [299, 159] width 237 height 157
click at [375, 223] on button "Confirm" at bounding box center [375, 225] width 85 height 23
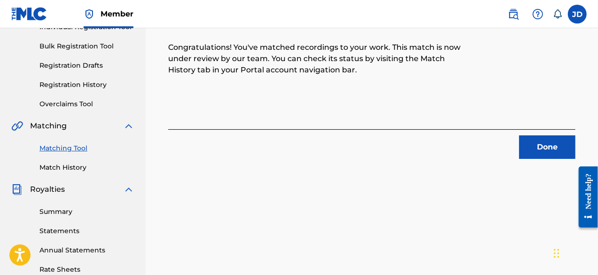
scroll to position [132, 0]
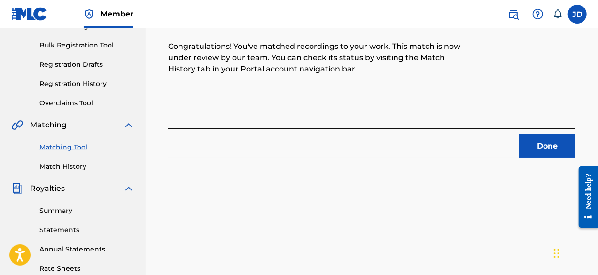
click at [541, 141] on button "Done" at bounding box center [547, 145] width 56 height 23
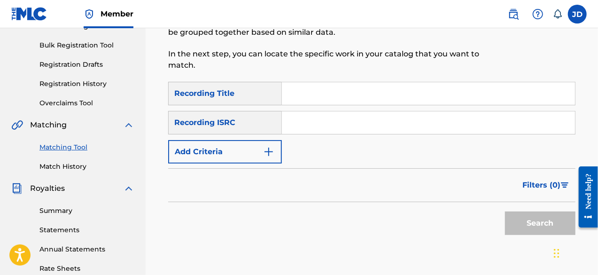
click at [272, 153] on img "Search Form" at bounding box center [268, 151] width 11 height 11
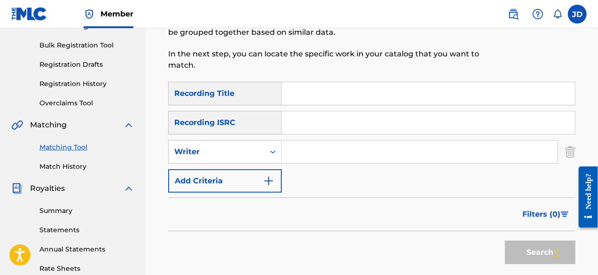
click at [271, 176] on img "Search Form" at bounding box center [268, 180] width 11 height 11
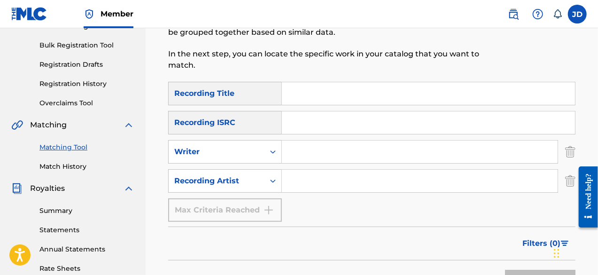
click at [315, 96] on input "Search Form" at bounding box center [428, 93] width 293 height 23
type input "hustle"
click at [304, 185] on input "Search Form" at bounding box center [420, 181] width 276 height 23
paste input "king sao Boso"
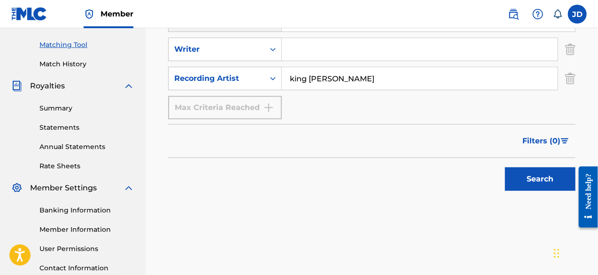
scroll to position [237, 0]
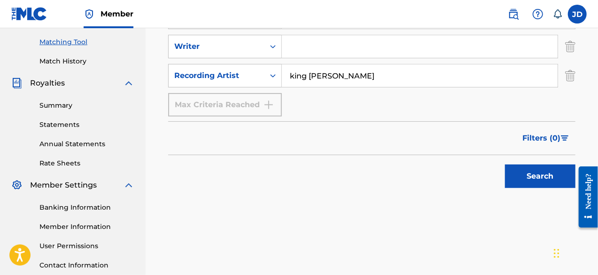
type input "king sao Boso"
click at [537, 181] on button "Search" at bounding box center [540, 175] width 70 height 23
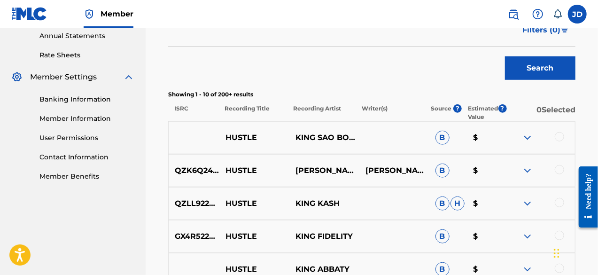
scroll to position [336, 0]
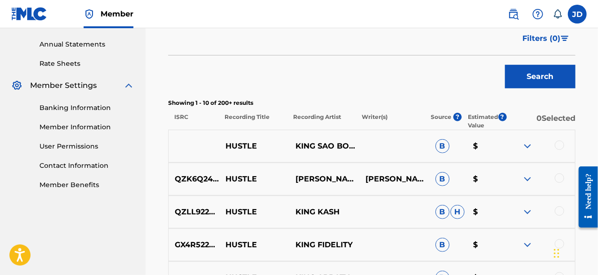
click at [560, 146] on div at bounding box center [559, 144] width 9 height 9
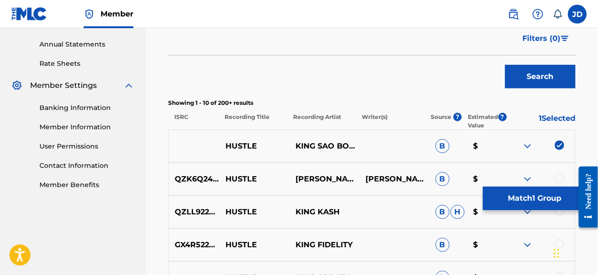
click at [553, 193] on button "Match 1 Group" at bounding box center [535, 198] width 104 height 23
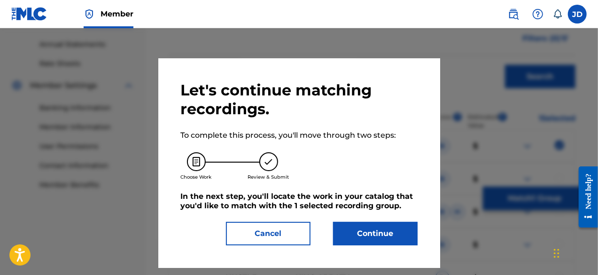
click at [381, 222] on button "Continue" at bounding box center [375, 233] width 85 height 23
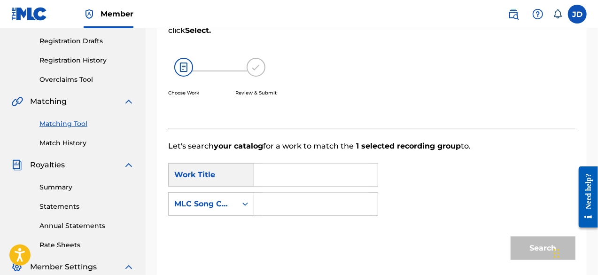
scroll to position [153, 0]
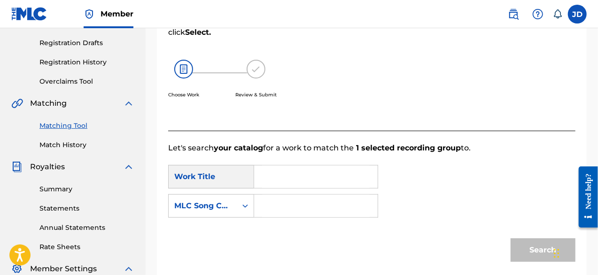
click at [291, 181] on input "Search Form" at bounding box center [316, 176] width 108 height 23
type input "hustle"
click at [293, 199] on strong "hustle" at bounding box center [282, 197] width 25 height 9
click at [290, 202] on input "Search Form" at bounding box center [316, 206] width 108 height 23
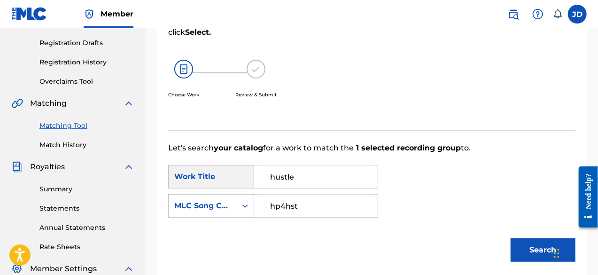
click at [526, 250] on button "Search" at bounding box center [543, 249] width 65 height 23
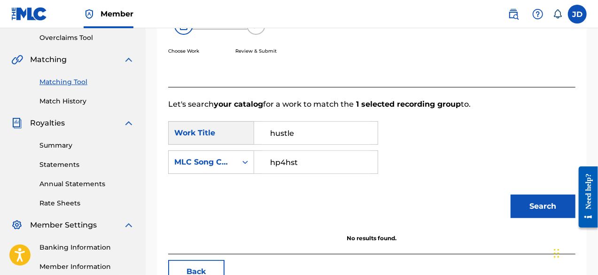
scroll to position [195, 0]
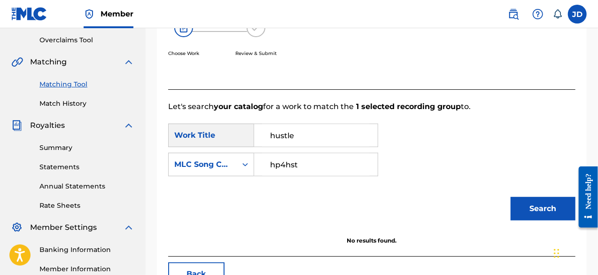
click at [299, 161] on input "hp4hst" at bounding box center [316, 164] width 108 height 23
type input "hp4hsn"
click at [542, 207] on button "Search" at bounding box center [543, 208] width 65 height 23
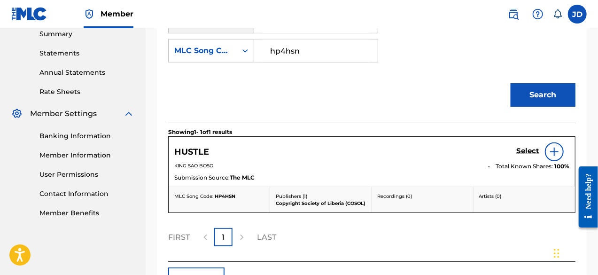
scroll to position [316, 0]
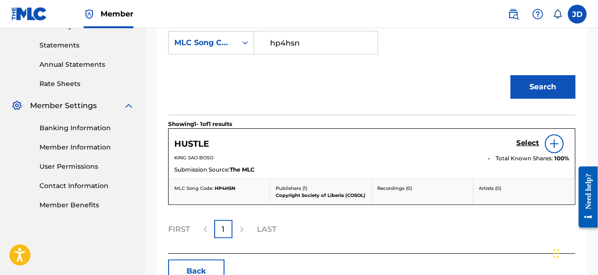
click at [525, 145] on h5 "Select" at bounding box center [527, 143] width 23 height 9
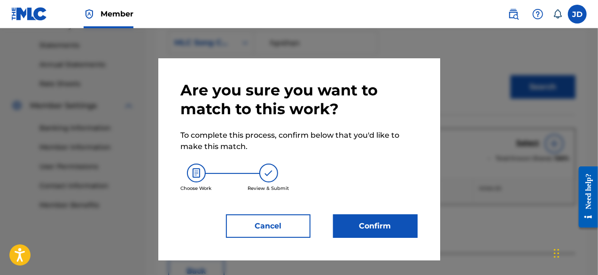
click at [362, 226] on button "Confirm" at bounding box center [375, 225] width 85 height 23
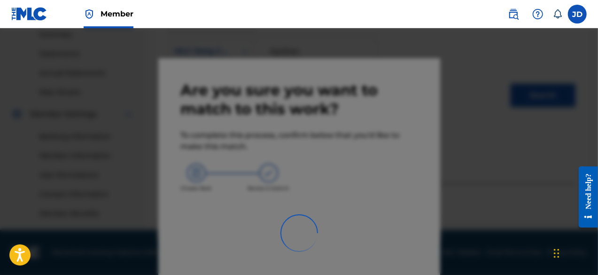
scroll to position [307, 0]
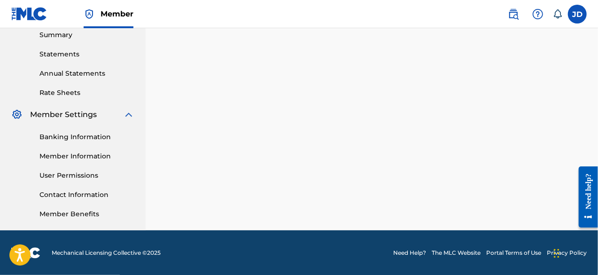
drag, startPoint x: 601, startPoint y: 148, endPoint x: 396, endPoint y: 114, distance: 208.2
drag, startPoint x: 598, startPoint y: 165, endPoint x: 364, endPoint y: 171, distance: 234.5
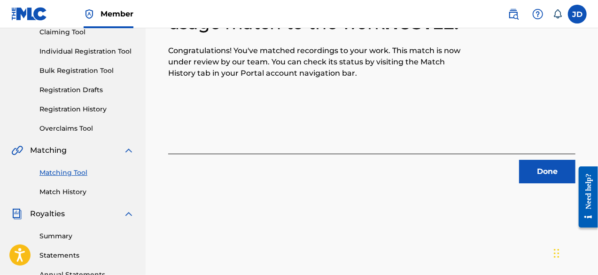
scroll to position [108, 0]
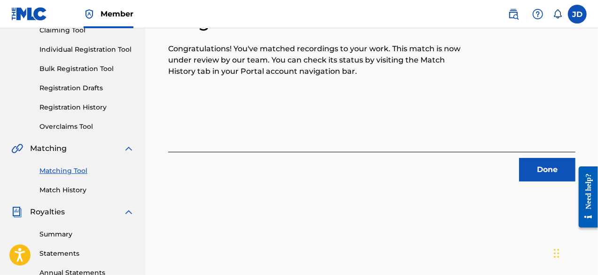
click at [542, 162] on button "Done" at bounding box center [547, 169] width 56 height 23
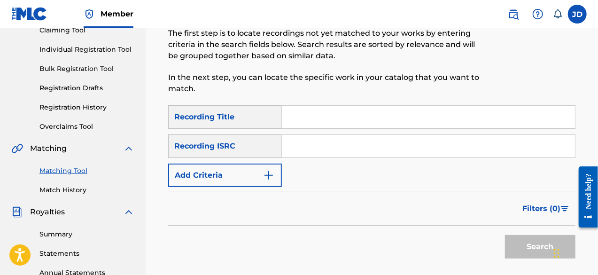
click at [321, 113] on input "Search Form" at bounding box center [428, 117] width 293 height 23
click at [248, 171] on button "Add Criteria" at bounding box center [225, 174] width 114 height 23
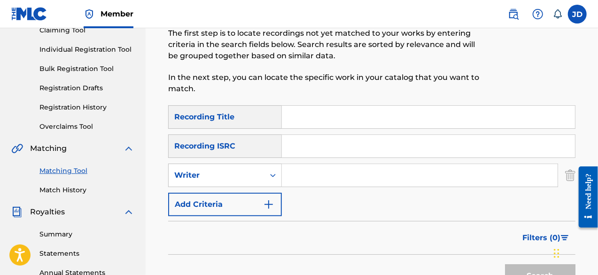
click at [261, 212] on button "Add Criteria" at bounding box center [225, 204] width 114 height 23
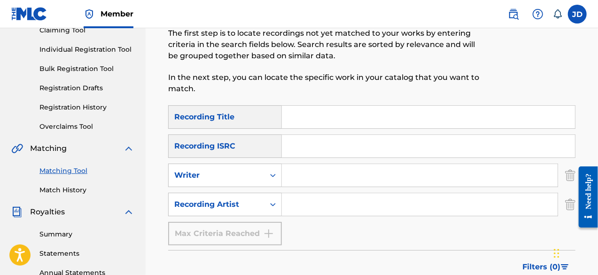
click at [325, 116] on input "Search Form" at bounding box center [428, 117] width 293 height 23
type input "wofola wkole"
click at [299, 208] on input "Search Form" at bounding box center [420, 204] width 276 height 23
paste input "king sao Boso"
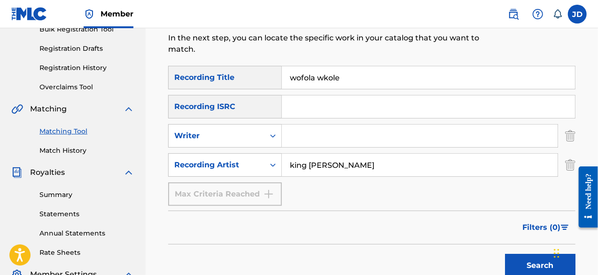
scroll to position [155, 0]
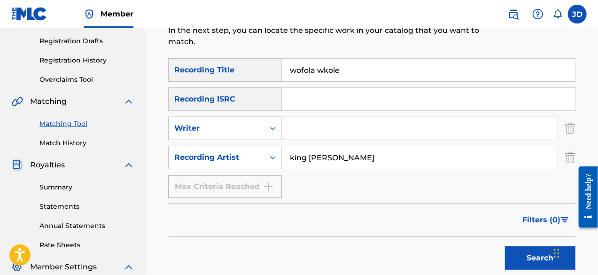
type input "king sao Boso"
click at [533, 253] on button "Search" at bounding box center [540, 257] width 70 height 23
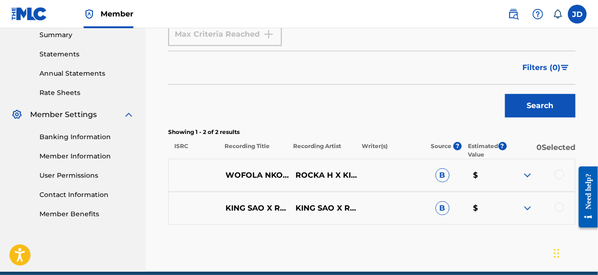
scroll to position [317, 0]
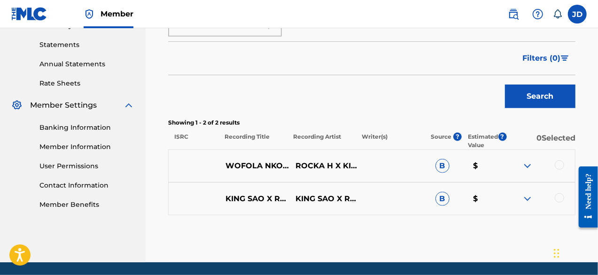
click at [532, 198] on img at bounding box center [527, 198] width 11 height 11
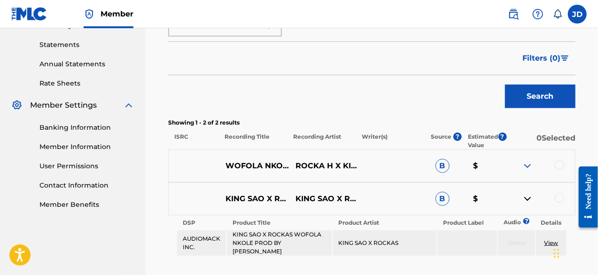
click at [532, 198] on img at bounding box center [527, 198] width 11 height 11
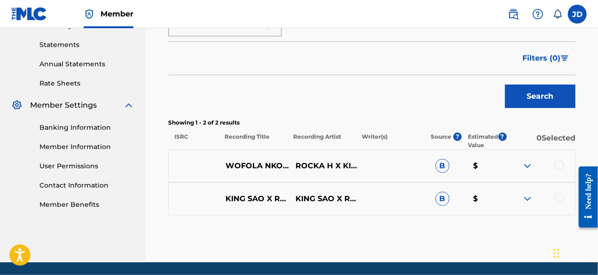
click at [563, 200] on div at bounding box center [559, 197] width 9 height 9
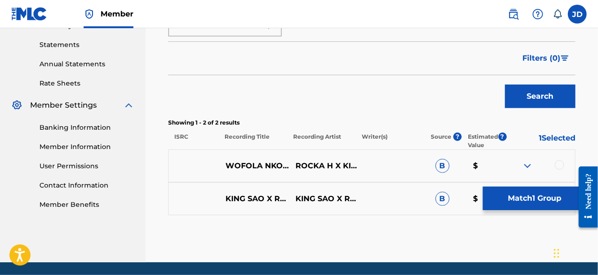
click at [558, 164] on div at bounding box center [559, 164] width 9 height 9
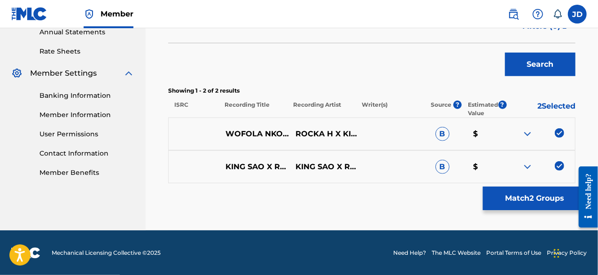
click at [544, 195] on button "Match 2 Groups" at bounding box center [535, 198] width 104 height 23
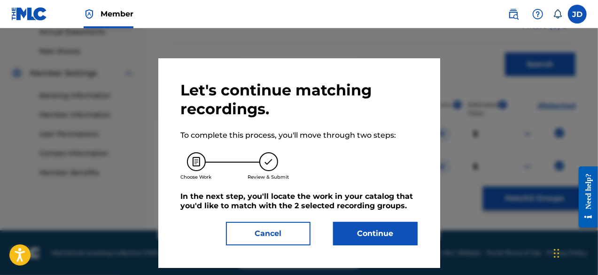
click at [369, 227] on button "Continue" at bounding box center [375, 233] width 85 height 23
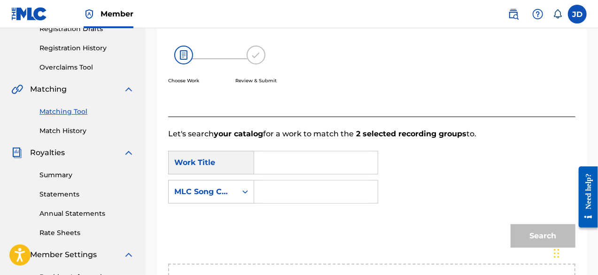
scroll to position [154, 0]
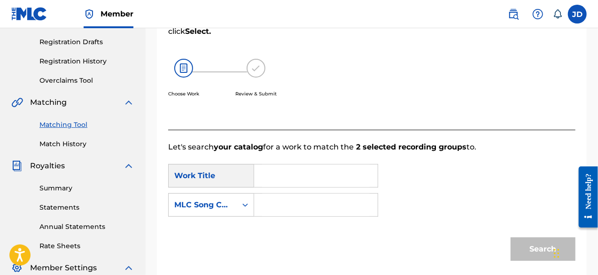
click at [302, 173] on input "Search Form" at bounding box center [316, 175] width 108 height 23
click at [303, 199] on span "nkole" at bounding box center [306, 196] width 21 height 9
type input "wofola nkole"
click at [296, 203] on input "Search Form" at bounding box center [316, 205] width 108 height 23
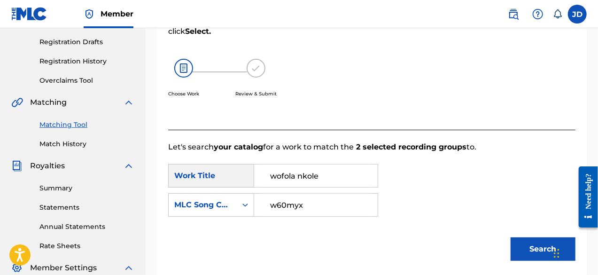
type input "w60myx"
click at [522, 248] on button "Search" at bounding box center [543, 248] width 65 height 23
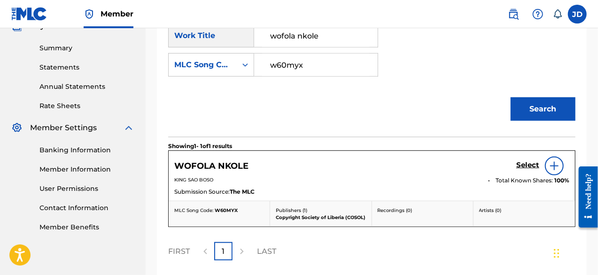
scroll to position [297, 0]
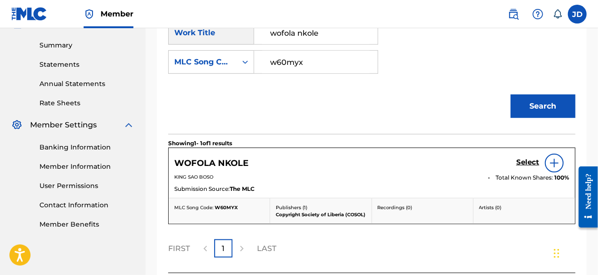
click at [531, 163] on h5 "Select" at bounding box center [527, 162] width 23 height 9
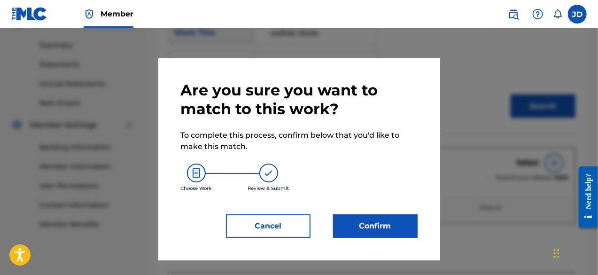
click at [366, 221] on button "Confirm" at bounding box center [375, 225] width 85 height 23
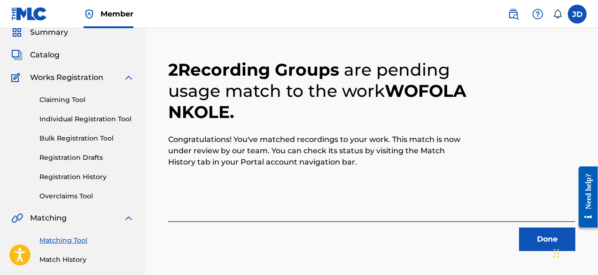
scroll to position [39, 0]
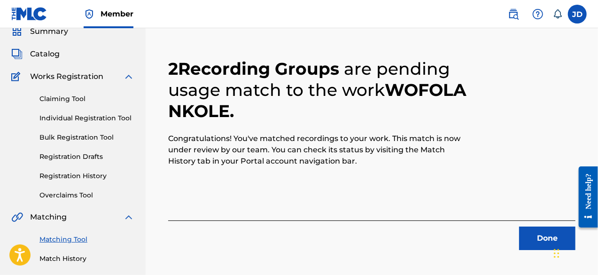
click at [544, 238] on button "Done" at bounding box center [547, 237] width 56 height 23
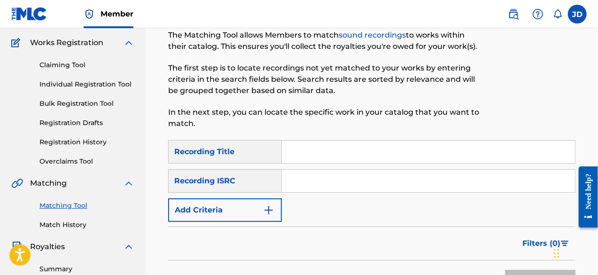
scroll to position [75, 0]
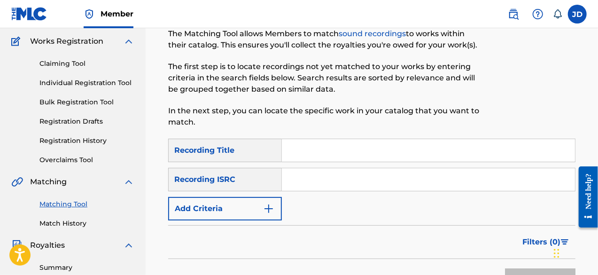
click at [341, 148] on input "Search Form" at bounding box center [428, 150] width 293 height 23
type input "human being"
click at [340, 178] on input "Search Form" at bounding box center [428, 179] width 293 height 23
paste input "king sao Boso"
type input "king sao Boso"
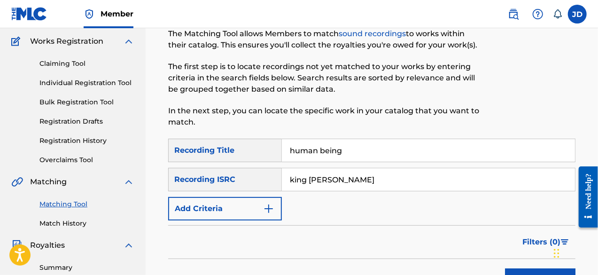
drag, startPoint x: 360, startPoint y: 179, endPoint x: 280, endPoint y: 184, distance: 80.0
click at [280, 184] on div "SearchWithCriteriab56f9902-b1c5-4b98-b5b7-68c20ee15b5f Recording ISRC king sao …" at bounding box center [371, 179] width 407 height 23
click at [254, 203] on button "Add Criteria" at bounding box center [225, 208] width 114 height 23
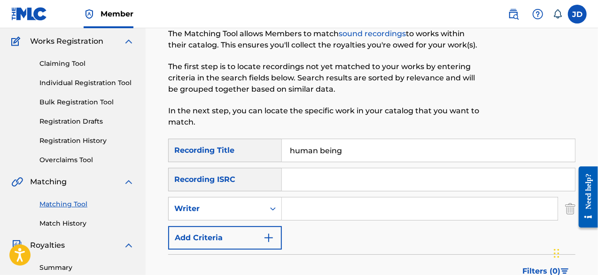
click at [249, 230] on button "Add Criteria" at bounding box center [225, 237] width 114 height 23
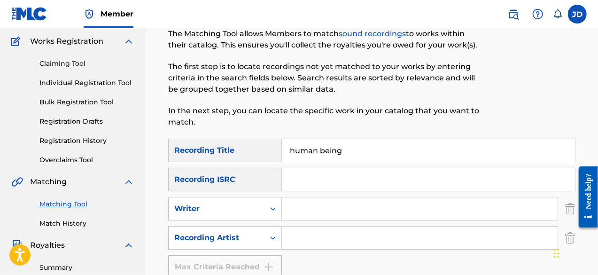
click at [286, 236] on input "Search Form" at bounding box center [420, 237] width 276 height 23
paste input "king sao Boso"
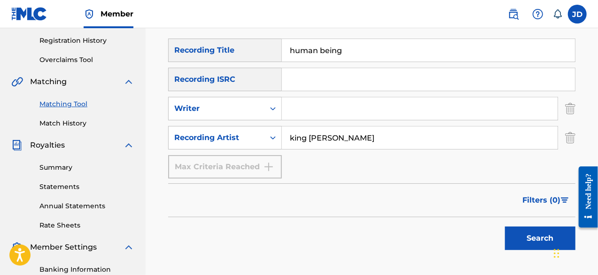
scroll to position [178, 0]
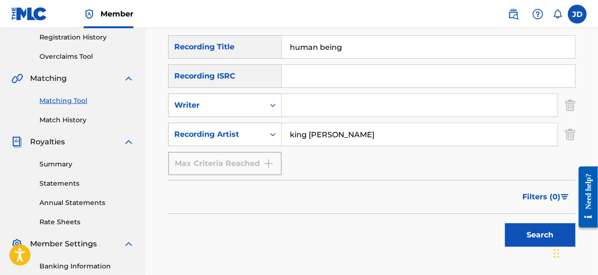
type input "king sao Boso"
click at [531, 241] on button "Search" at bounding box center [540, 234] width 70 height 23
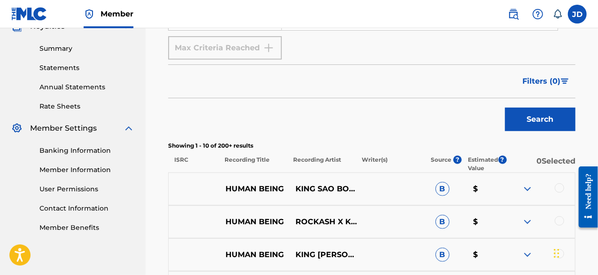
scroll to position [294, 0]
click at [562, 187] on div at bounding box center [559, 187] width 9 height 9
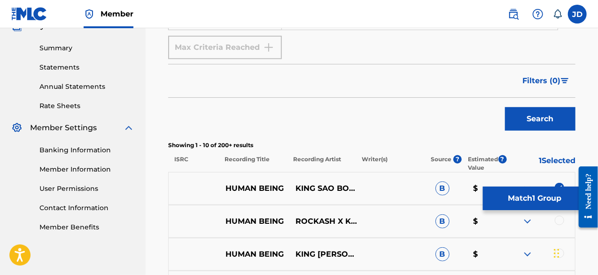
click at [558, 220] on div at bounding box center [559, 220] width 9 height 9
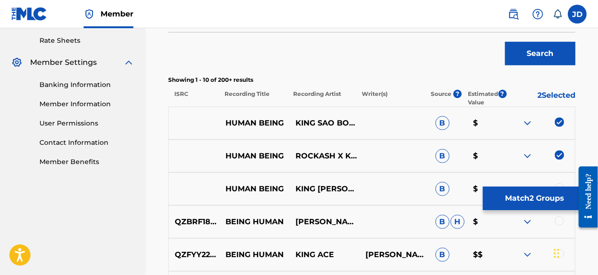
scroll to position [349, 0]
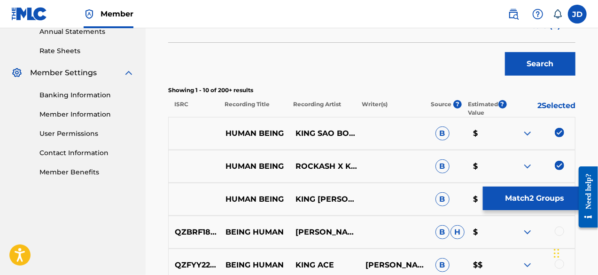
click at [525, 198] on button "Match 2 Groups" at bounding box center [535, 198] width 104 height 23
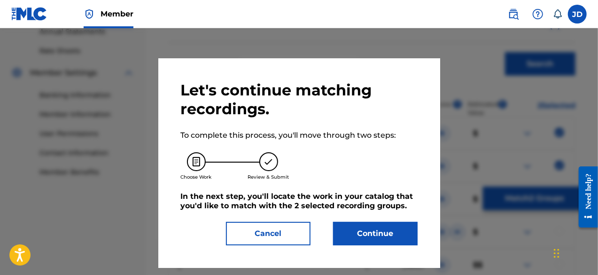
click at [368, 234] on button "Continue" at bounding box center [375, 233] width 85 height 23
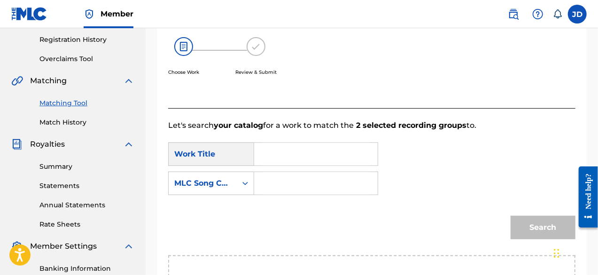
scroll to position [160, 0]
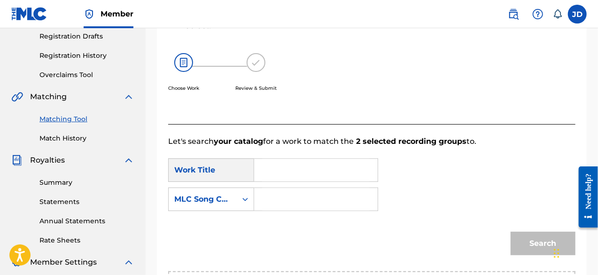
click at [285, 165] on input "Search Form" at bounding box center [316, 170] width 108 height 23
click at [304, 189] on span "being" at bounding box center [309, 191] width 22 height 9
type input "human being"
click at [292, 200] on input "Search Form" at bounding box center [316, 199] width 108 height 23
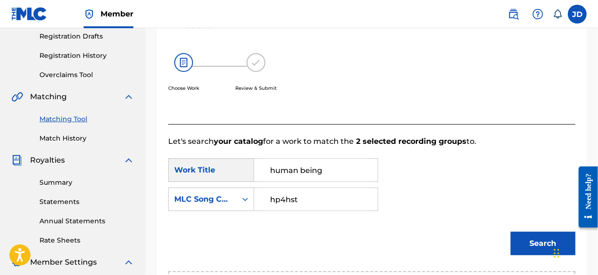
type input "hp4hst"
click at [522, 236] on button "Search" at bounding box center [543, 243] width 65 height 23
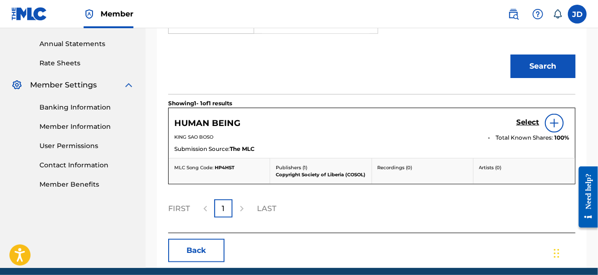
scroll to position [338, 0]
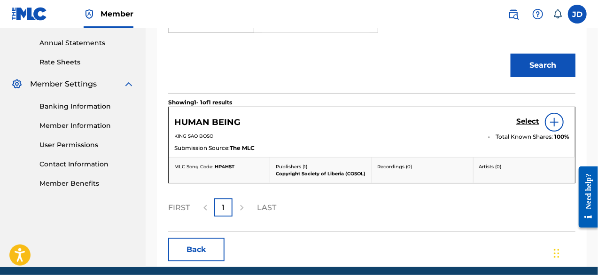
click at [533, 122] on h5 "Select" at bounding box center [527, 121] width 23 height 9
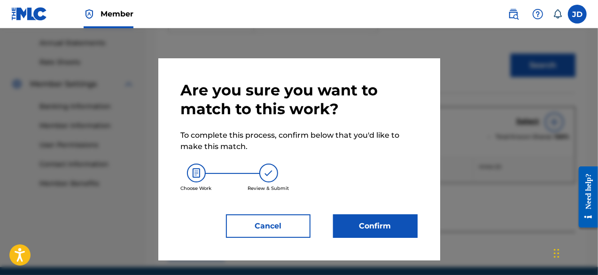
click at [377, 219] on button "Confirm" at bounding box center [375, 225] width 85 height 23
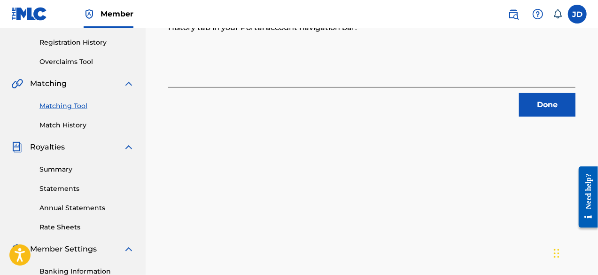
scroll to position [178, 0]
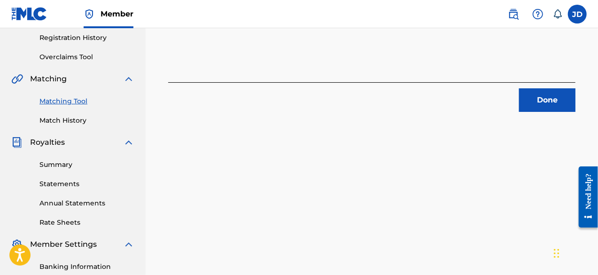
click at [546, 102] on button "Done" at bounding box center [547, 99] width 56 height 23
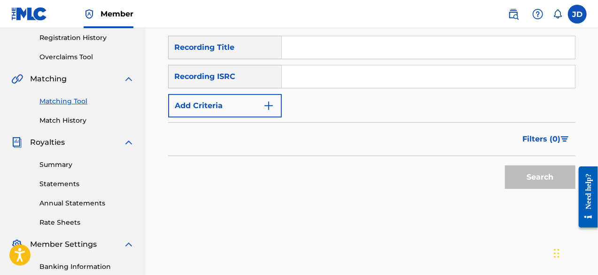
click at [233, 105] on button "Add Criteria" at bounding box center [225, 105] width 114 height 23
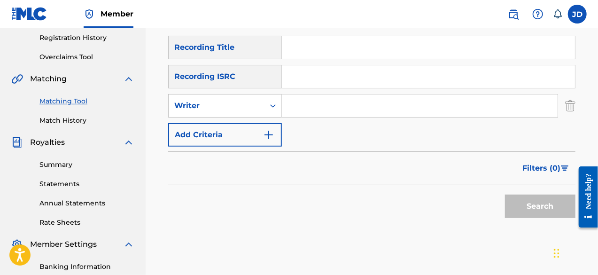
click at [257, 143] on button "Add Criteria" at bounding box center [225, 134] width 114 height 23
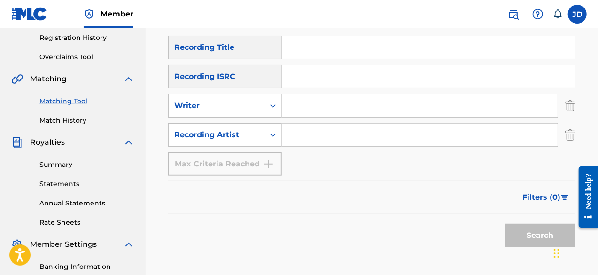
click at [304, 52] on input "Search Form" at bounding box center [428, 47] width 293 height 23
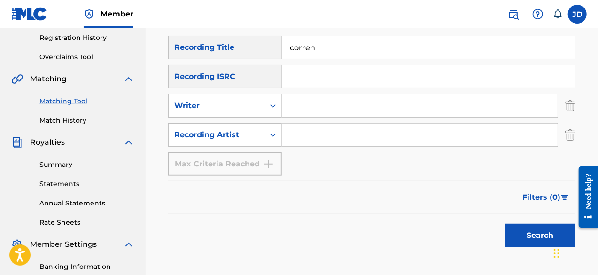
type input "correh"
click at [316, 139] on input "Search Form" at bounding box center [420, 135] width 276 height 23
paste input "king sao Boso"
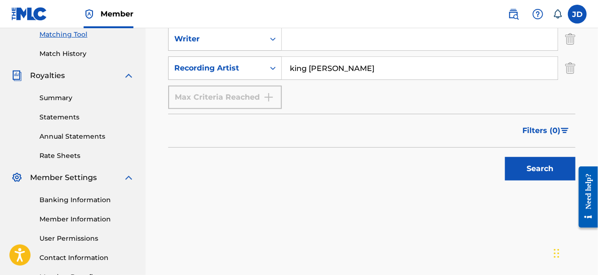
scroll to position [257, 0]
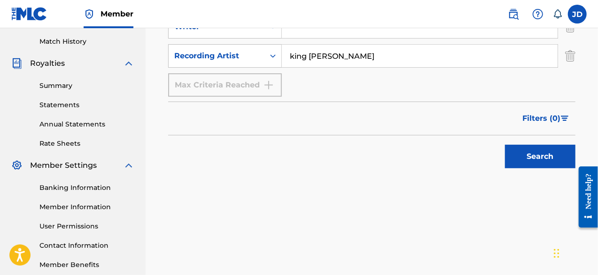
type input "king sao Boso"
click at [553, 154] on button "Search" at bounding box center [540, 156] width 70 height 23
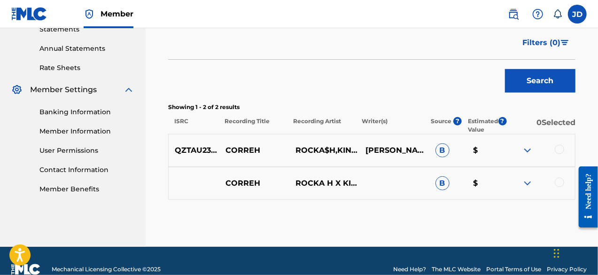
scroll to position [334, 0]
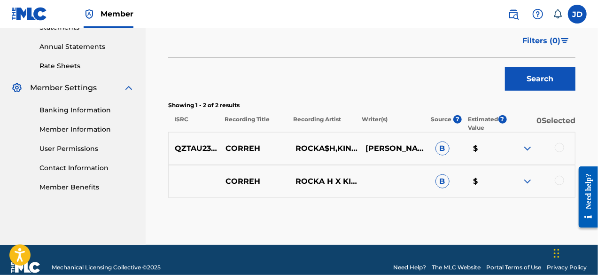
click at [525, 179] on img at bounding box center [527, 181] width 11 height 11
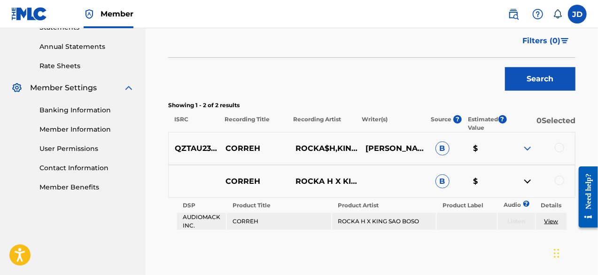
click at [533, 148] on img at bounding box center [527, 148] width 11 height 11
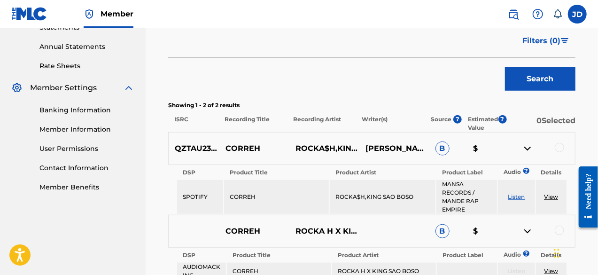
click at [562, 147] on div at bounding box center [559, 147] width 9 height 9
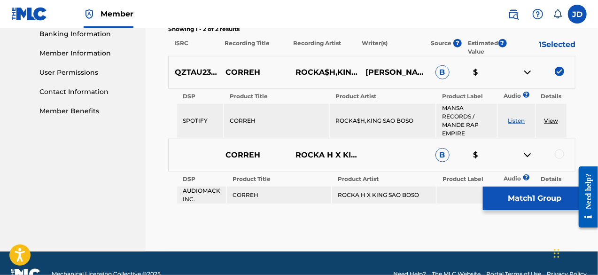
scroll to position [423, 0]
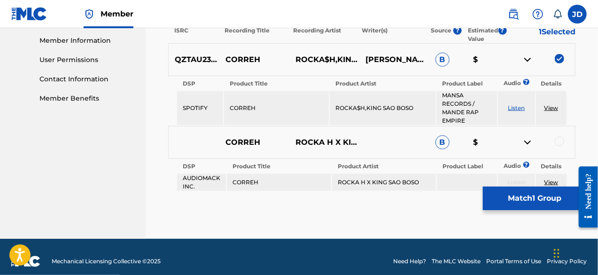
click at [560, 144] on div at bounding box center [559, 141] width 9 height 9
drag, startPoint x: 587, startPoint y: 174, endPoint x: 581, endPoint y: 121, distance: 53.5
click html "Need help? Resource Center Help Get the help you need from our knowledge base N…"
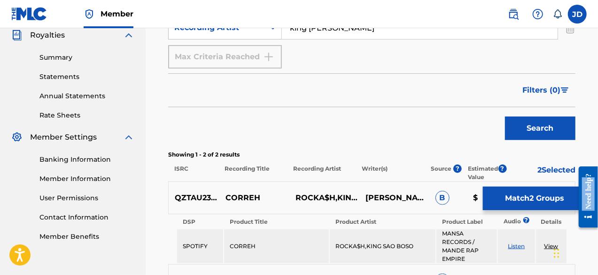
scroll to position [292, 0]
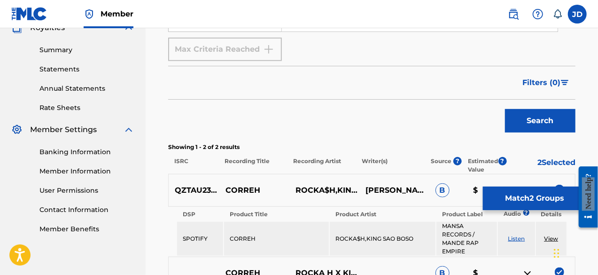
click at [543, 123] on button "Search" at bounding box center [540, 120] width 70 height 23
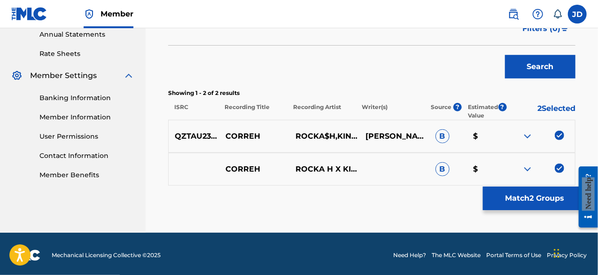
scroll to position [349, 0]
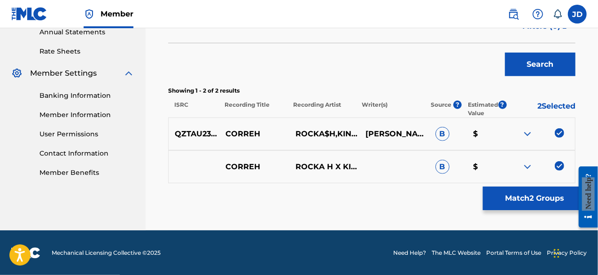
click at [538, 188] on button "Match 2 Groups" at bounding box center [535, 198] width 104 height 23
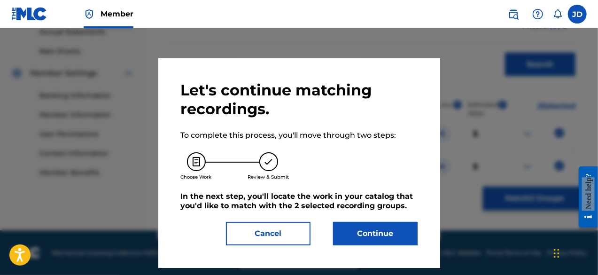
click at [365, 220] on div "Let's continue matching recordings. To complete this process, you'll move throu…" at bounding box center [299, 163] width 237 height 164
click at [362, 224] on button "Continue" at bounding box center [375, 233] width 85 height 23
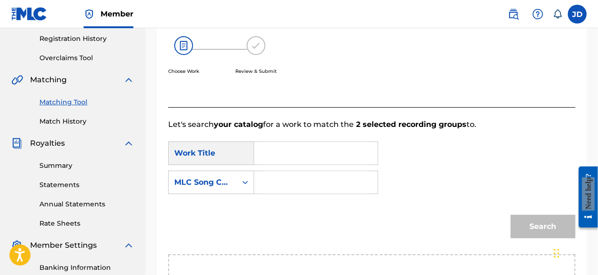
scroll to position [171, 0]
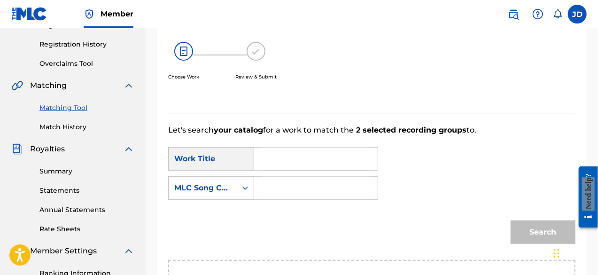
click at [328, 159] on input "Search Form" at bounding box center [316, 159] width 108 height 23
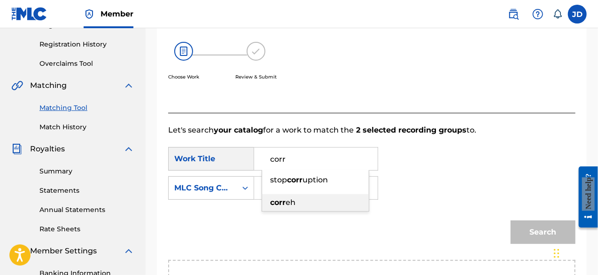
click at [294, 201] on span "eh" at bounding box center [291, 202] width 10 height 9
type input "correh"
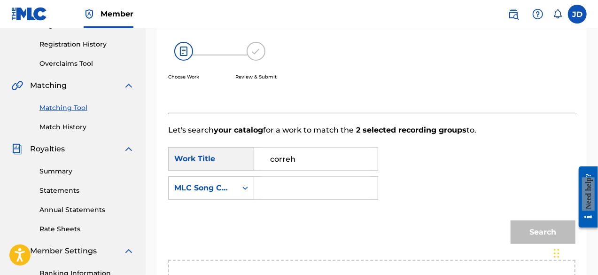
click at [288, 191] on input "Search Form" at bounding box center [316, 188] width 108 height 23
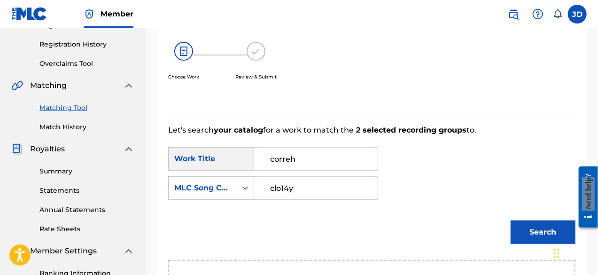
click at [521, 228] on button "Search" at bounding box center [543, 231] width 65 height 23
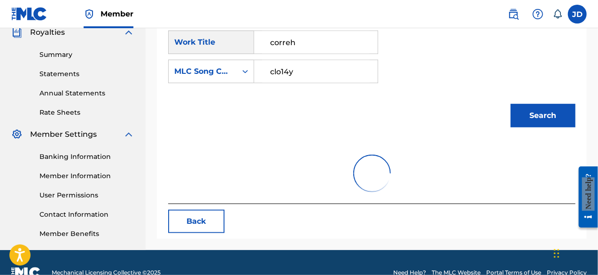
scroll to position [307, 0]
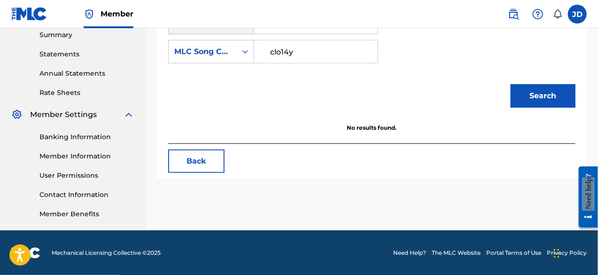
click at [279, 52] on input "clo14y" at bounding box center [316, 51] width 108 height 23
click at [527, 96] on button "Search" at bounding box center [543, 95] width 65 height 23
click at [285, 53] on input "cl014y" at bounding box center [316, 51] width 108 height 23
type input "cl0i4y"
click at [523, 93] on button "Search" at bounding box center [543, 95] width 65 height 23
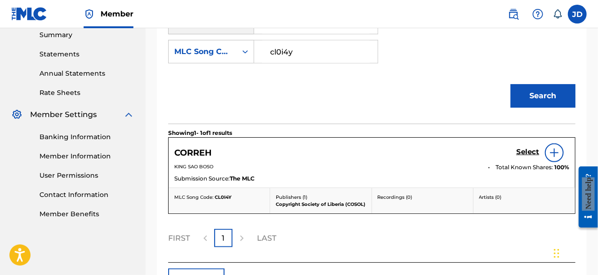
click at [529, 152] on h5 "Select" at bounding box center [527, 152] width 23 height 9
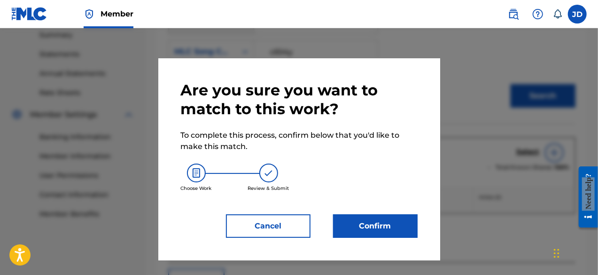
click at [361, 228] on button "Confirm" at bounding box center [375, 225] width 85 height 23
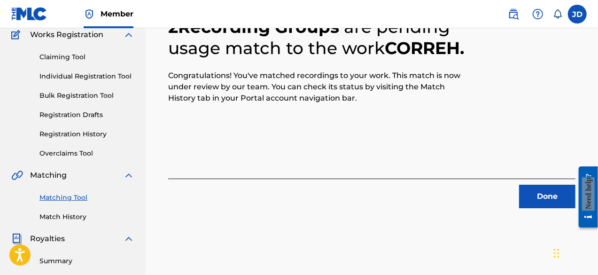
scroll to position [82, 0]
click at [540, 194] on button "Done" at bounding box center [547, 195] width 56 height 23
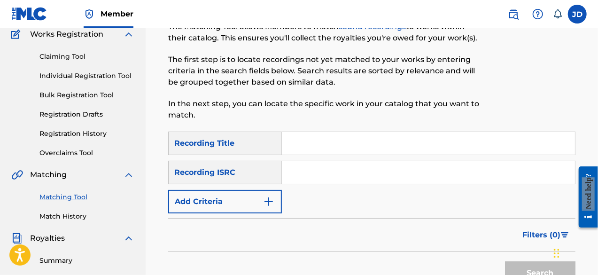
click at [233, 199] on button "Add Criteria" at bounding box center [225, 201] width 114 height 23
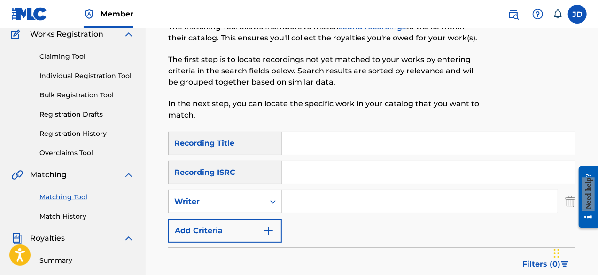
click at [234, 227] on button "Add Criteria" at bounding box center [225, 230] width 114 height 23
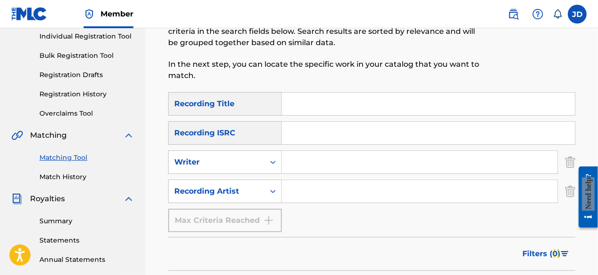
scroll to position [127, 0]
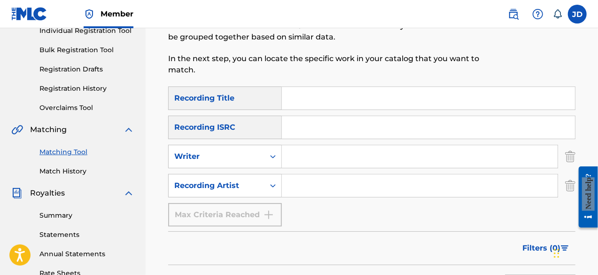
click at [384, 98] on input "Search Form" at bounding box center [428, 98] width 293 height 23
type input "allah ma"
click at [340, 185] on input "Search Form" at bounding box center [420, 185] width 276 height 23
paste input "king sao Boso"
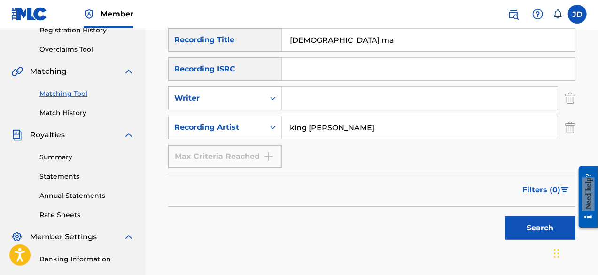
scroll to position [186, 0]
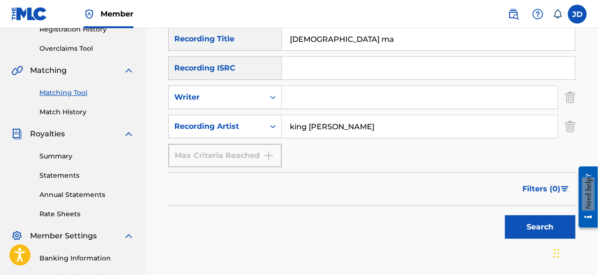
type input "king sao Boso"
click at [529, 223] on button "Search" at bounding box center [540, 226] width 70 height 23
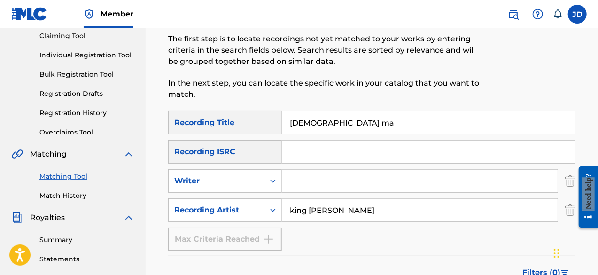
scroll to position [99, 0]
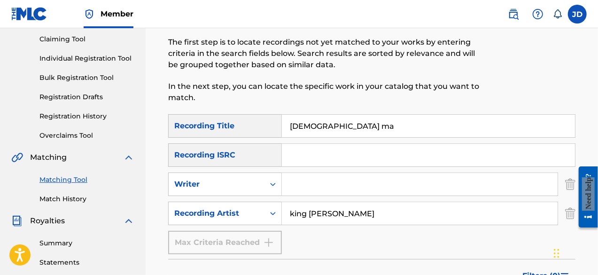
drag, startPoint x: 324, startPoint y: 125, endPoint x: 265, endPoint y: 120, distance: 59.5
click at [265, 120] on div "SearchWithCriteria43111d09-77a4-4850-9516-1b333ef7412f Recording Title allah ma" at bounding box center [371, 125] width 407 height 23
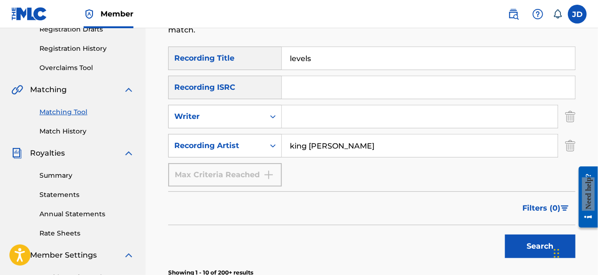
scroll to position [214, 0]
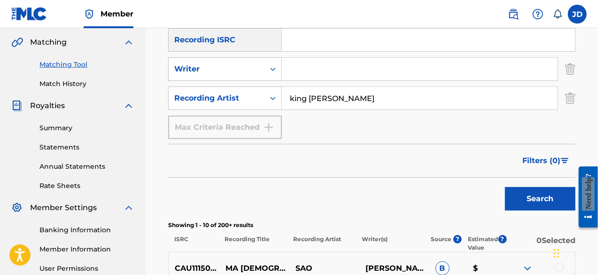
click at [518, 192] on button "Search" at bounding box center [540, 198] width 70 height 23
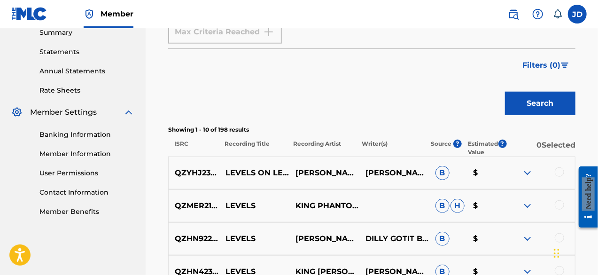
scroll to position [304, 0]
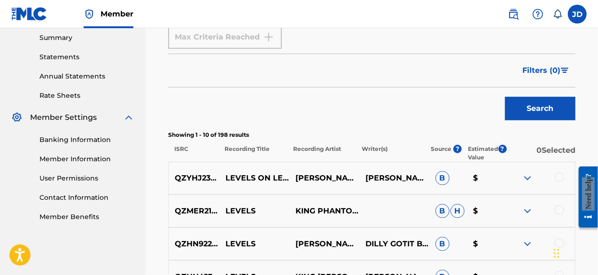
click at [528, 177] on img at bounding box center [527, 177] width 11 height 11
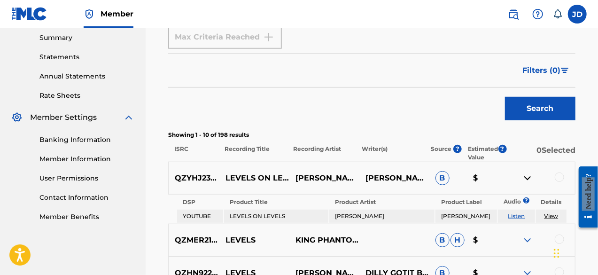
click at [528, 177] on img at bounding box center [527, 177] width 11 height 11
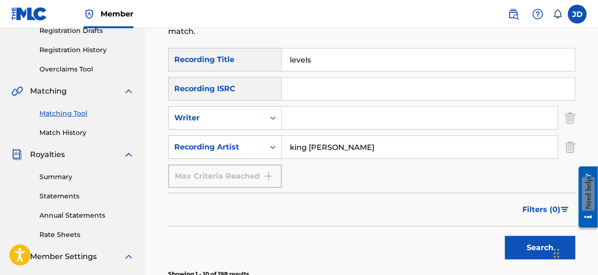
scroll to position [169, 0]
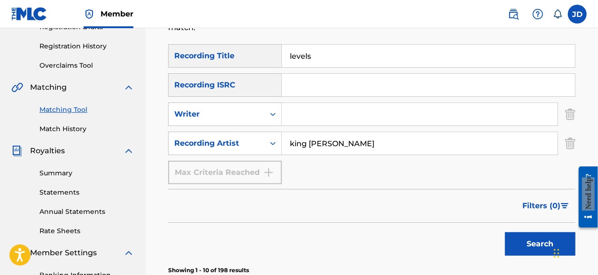
drag, startPoint x: 334, startPoint y: 60, endPoint x: 275, endPoint y: 58, distance: 59.2
click at [275, 58] on div "SearchWithCriteria43111d09-77a4-4850-9516-1b333ef7412f Recording Title levels" at bounding box center [371, 55] width 407 height 23
click at [510, 241] on button "Search" at bounding box center [540, 243] width 70 height 23
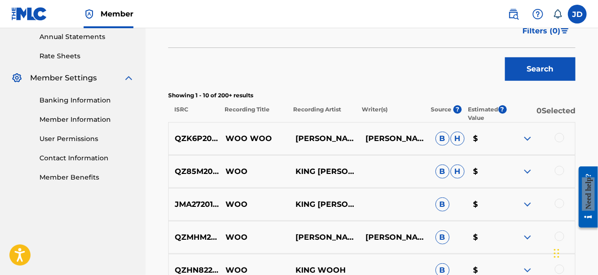
scroll to position [345, 0]
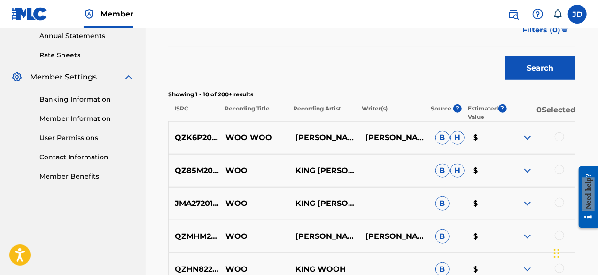
click at [531, 137] on img at bounding box center [527, 137] width 11 height 11
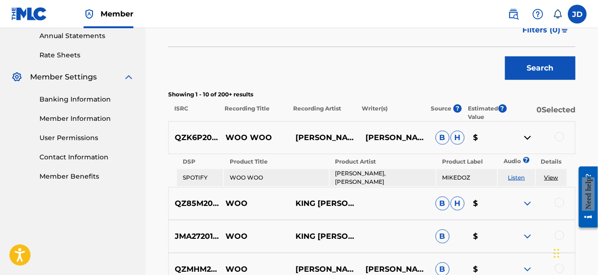
click at [532, 137] on img at bounding box center [527, 137] width 11 height 11
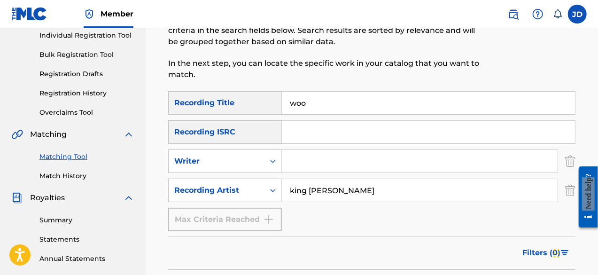
scroll to position [109, 0]
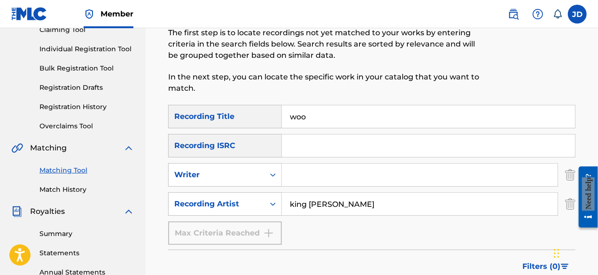
click at [329, 114] on input "woo" at bounding box center [428, 116] width 293 height 23
type input "w"
click at [351, 117] on input "i burst the monry" at bounding box center [428, 116] width 293 height 23
click at [356, 117] on input "i burst the monry" at bounding box center [428, 116] width 293 height 23
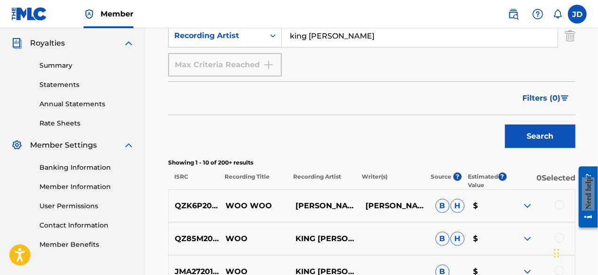
scroll to position [280, 0]
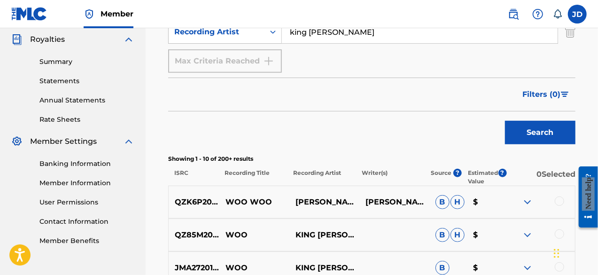
click at [545, 131] on button "Search" at bounding box center [540, 132] width 70 height 23
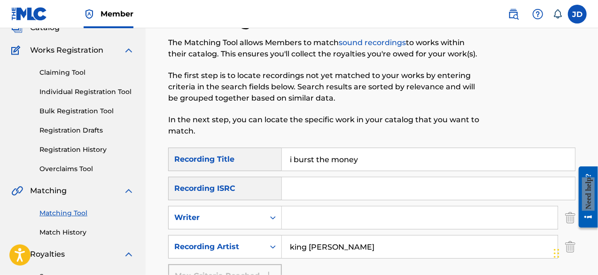
scroll to position [70, 0]
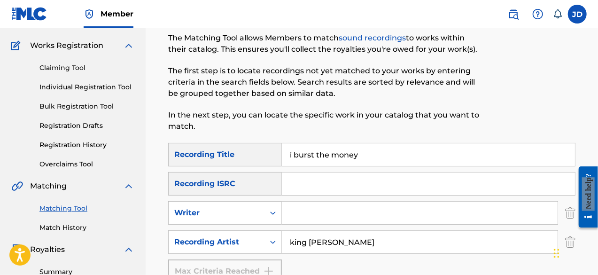
drag, startPoint x: 596, startPoint y: 67, endPoint x: 597, endPoint y: 75, distance: 8.0
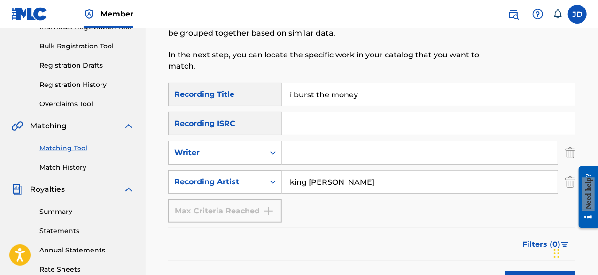
scroll to position [126, 0]
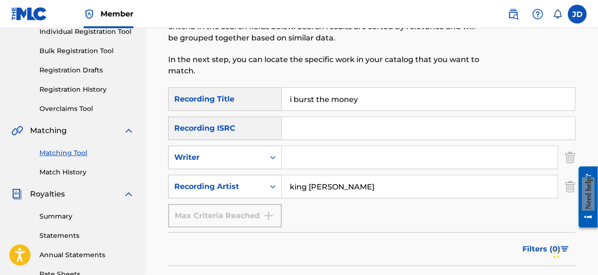
drag, startPoint x: 379, startPoint y: 100, endPoint x: 270, endPoint y: 109, distance: 109.0
click at [270, 109] on div "SearchWithCriteria43111d09-77a4-4850-9516-1b333ef7412f Recording Title i burst …" at bounding box center [371, 98] width 407 height 23
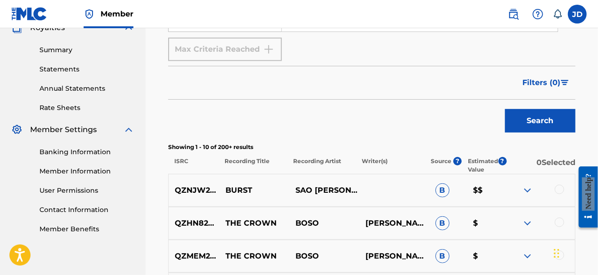
scroll to position [299, 0]
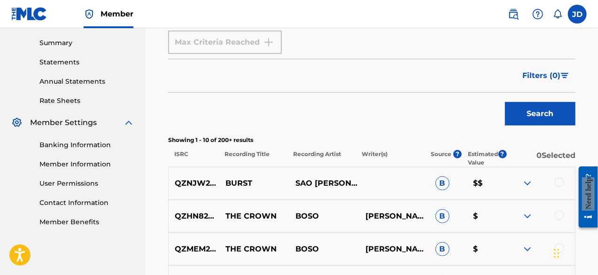
click at [534, 117] on button "Search" at bounding box center [540, 113] width 70 height 23
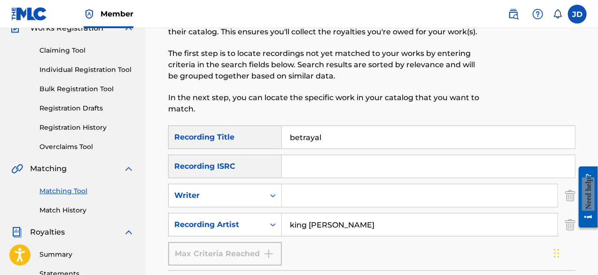
scroll to position [78, 0]
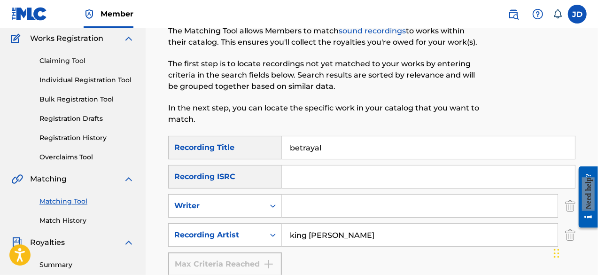
drag, startPoint x: 356, startPoint y: 152, endPoint x: 260, endPoint y: 146, distance: 96.5
click at [260, 146] on div "SearchWithCriteria43111d09-77a4-4850-9516-1b333ef7412f Recording Title betrayal" at bounding box center [371, 147] width 407 height 23
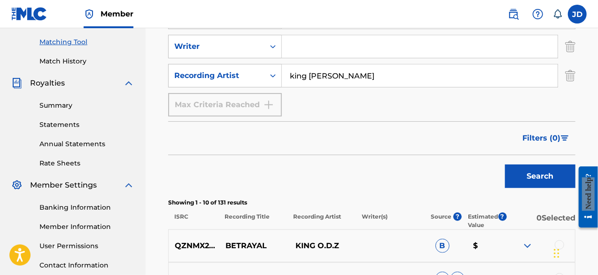
scroll to position [238, 0]
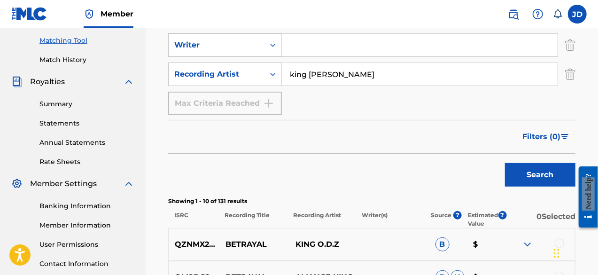
type input "na mehn wu"
click at [537, 170] on button "Search" at bounding box center [540, 174] width 70 height 23
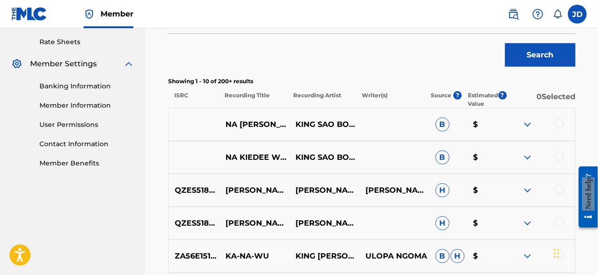
scroll to position [359, 0]
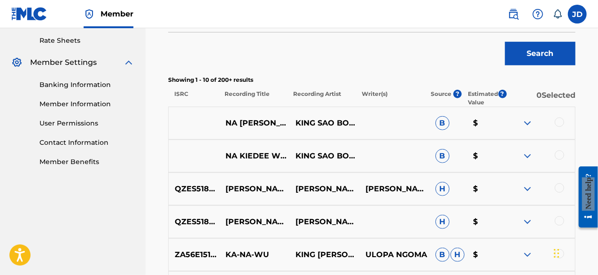
click at [560, 121] on div at bounding box center [559, 121] width 9 height 9
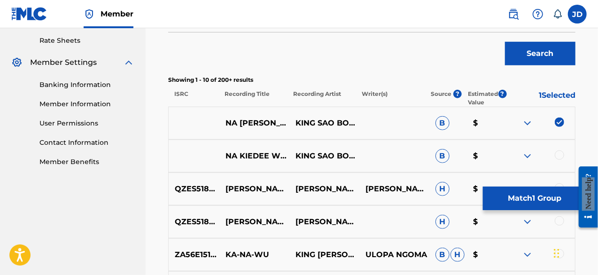
click at [557, 156] on div at bounding box center [559, 154] width 9 height 9
click at [534, 154] on div at bounding box center [540, 155] width 70 height 11
click at [528, 156] on img at bounding box center [527, 155] width 11 height 11
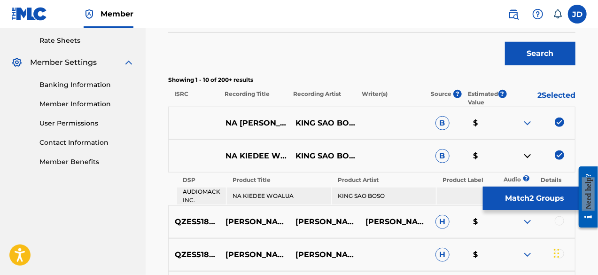
click at [528, 156] on img at bounding box center [527, 155] width 11 height 11
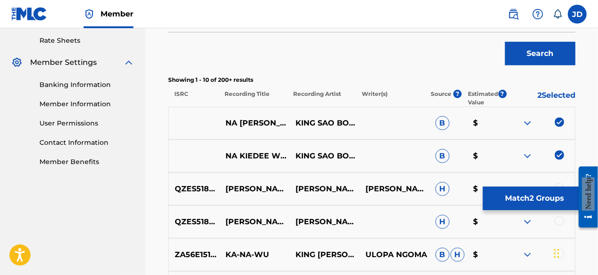
click at [529, 120] on img at bounding box center [527, 122] width 11 height 11
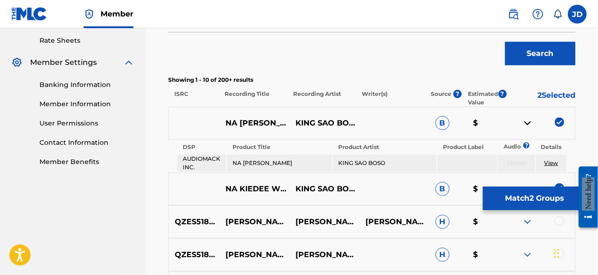
click at [529, 121] on img at bounding box center [527, 122] width 11 height 11
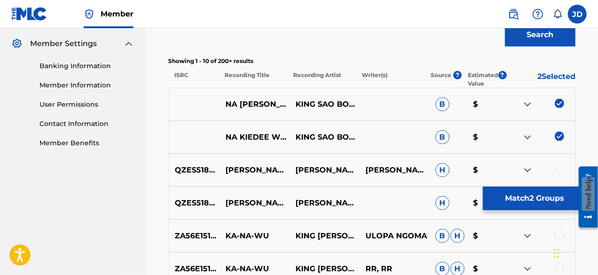
scroll to position [376, 0]
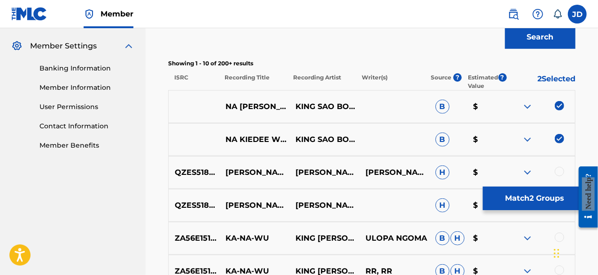
click at [530, 192] on button "Match 2 Groups" at bounding box center [535, 198] width 104 height 23
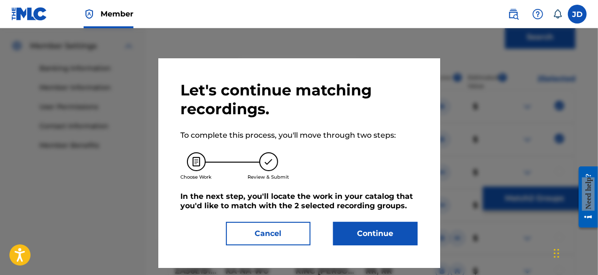
click at [378, 230] on button "Continue" at bounding box center [375, 233] width 85 height 23
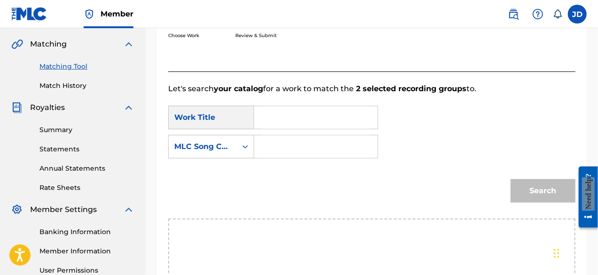
scroll to position [198, 0]
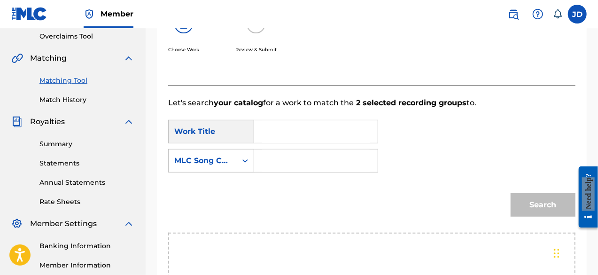
click at [323, 136] on input "Search Form" at bounding box center [316, 131] width 108 height 23
type input "m"
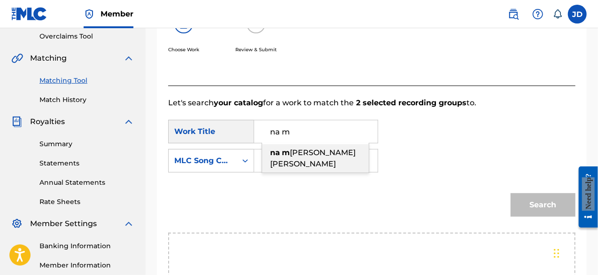
click at [308, 154] on span "ehn wu" at bounding box center [313, 158] width 86 height 20
type input "na mehn wu"
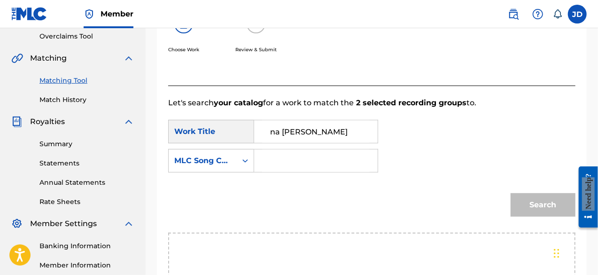
click at [295, 155] on input "Search Form" at bounding box center [316, 160] width 108 height 23
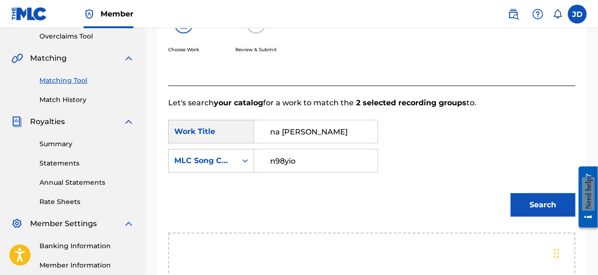
type input "n98yio"
click at [514, 202] on button "Search" at bounding box center [543, 204] width 65 height 23
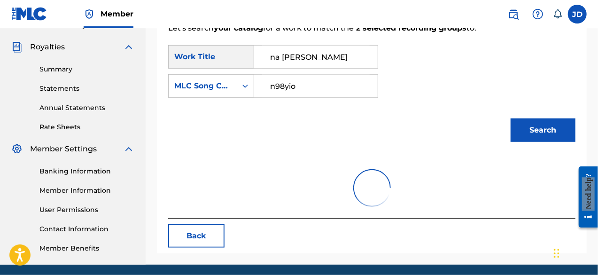
scroll to position [287, 0]
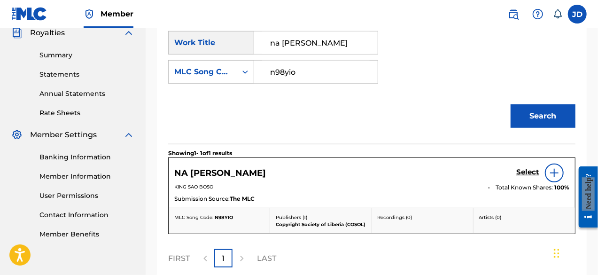
click at [529, 172] on h5 "Select" at bounding box center [527, 172] width 23 height 9
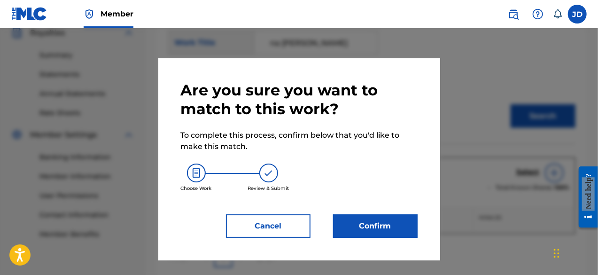
click at [381, 214] on button "Confirm" at bounding box center [375, 225] width 85 height 23
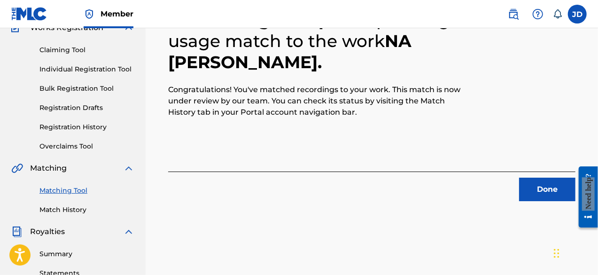
scroll to position [88, 0]
click at [545, 182] on button "Done" at bounding box center [547, 189] width 56 height 23
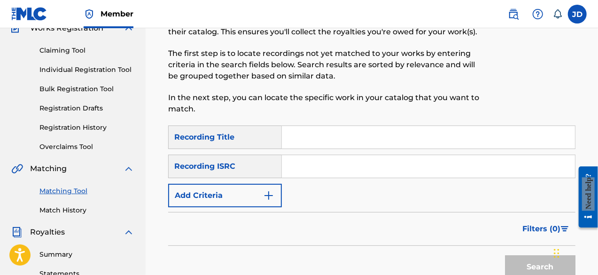
click at [255, 192] on button "Add Criteria" at bounding box center [225, 195] width 114 height 23
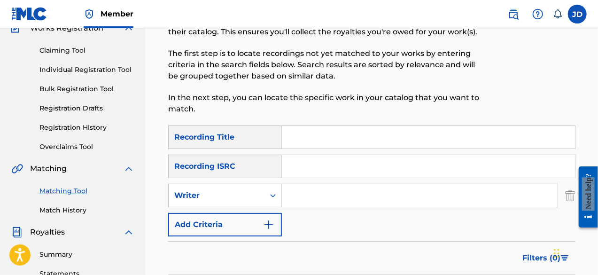
click at [254, 226] on button "Add Criteria" at bounding box center [225, 224] width 114 height 23
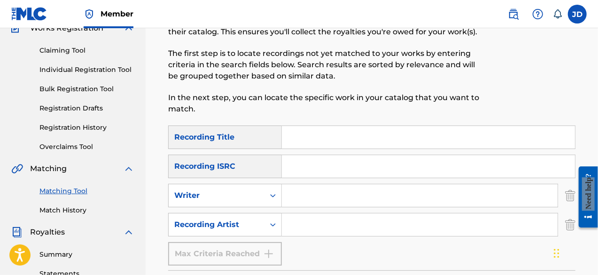
click at [322, 139] on input "Search Form" at bounding box center [428, 137] width 293 height 23
type input "mande djarra"
click at [318, 225] on input "Search Form" at bounding box center [420, 224] width 276 height 23
paste input "king sao Boso"
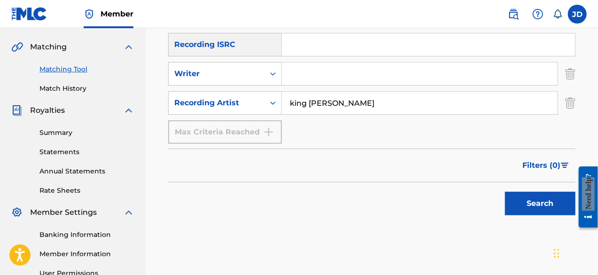
scroll to position [214, 0]
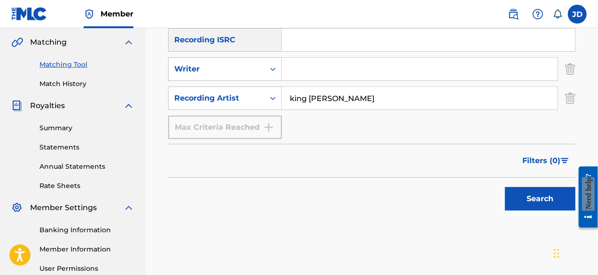
type input "king sao Boso"
click at [547, 197] on button "Search" at bounding box center [540, 198] width 70 height 23
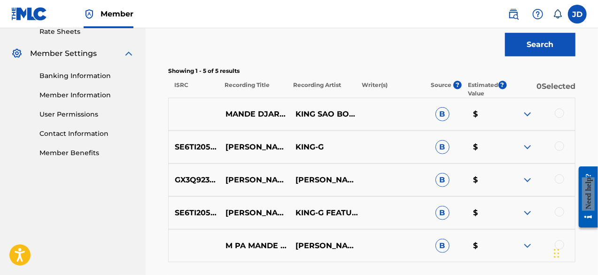
scroll to position [371, 0]
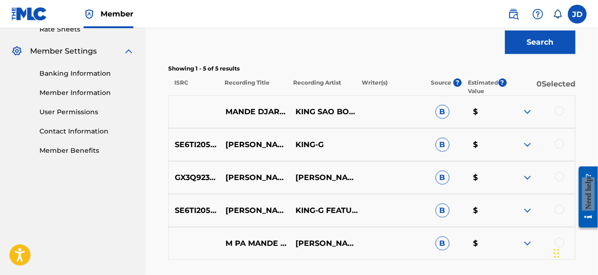
click at [560, 109] on div at bounding box center [559, 110] width 9 height 9
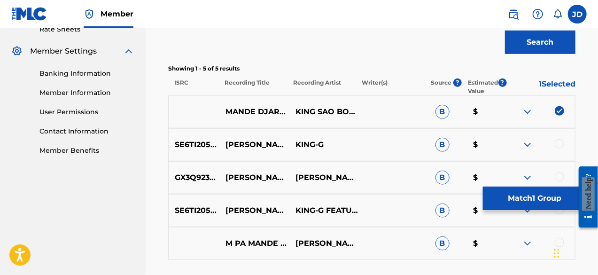
click at [509, 203] on button "Match 1 Group" at bounding box center [535, 198] width 104 height 23
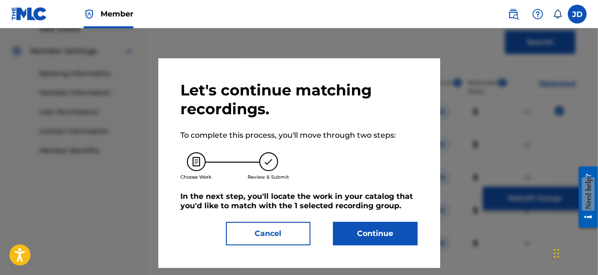
click at [386, 230] on button "Continue" at bounding box center [375, 233] width 85 height 23
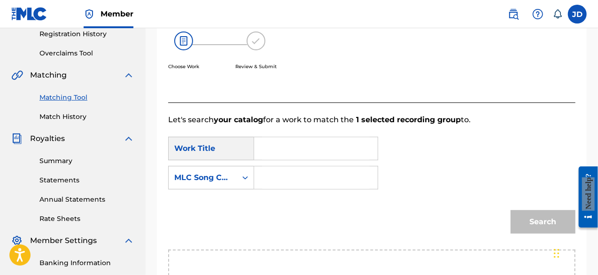
scroll to position [179, 0]
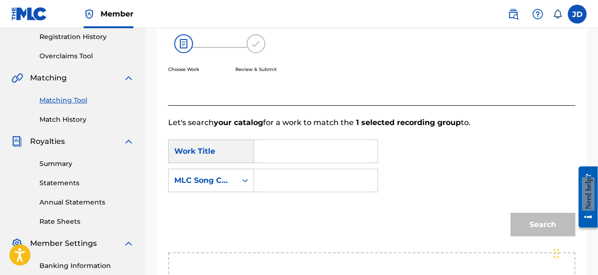
click at [283, 146] on input "Search Form" at bounding box center [316, 151] width 108 height 23
click at [320, 158] on input "Search Form" at bounding box center [316, 151] width 108 height 23
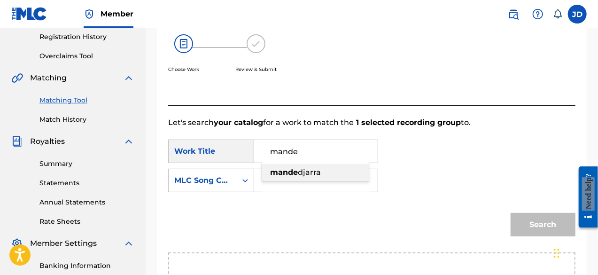
click at [305, 177] on div "mande djarra" at bounding box center [315, 172] width 107 height 17
type input "mande djarra"
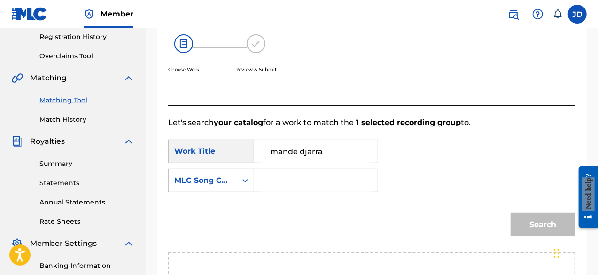
click at [304, 178] on input "Search Form" at bounding box center [316, 180] width 108 height 23
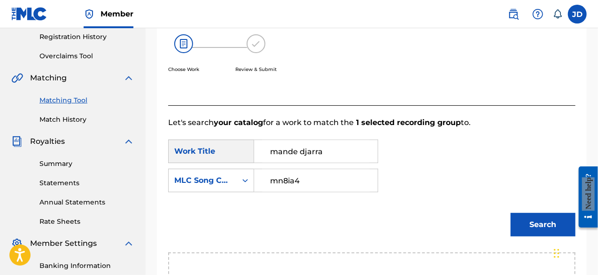
type input "mn8ia4"
click at [521, 222] on button "Search" at bounding box center [543, 224] width 65 height 23
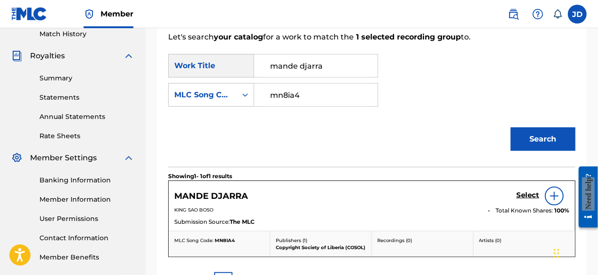
scroll to position [266, 0]
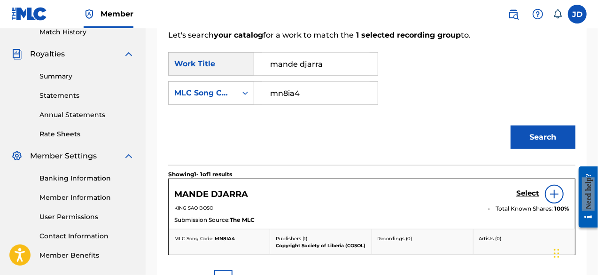
click at [529, 195] on h5 "Select" at bounding box center [527, 193] width 23 height 9
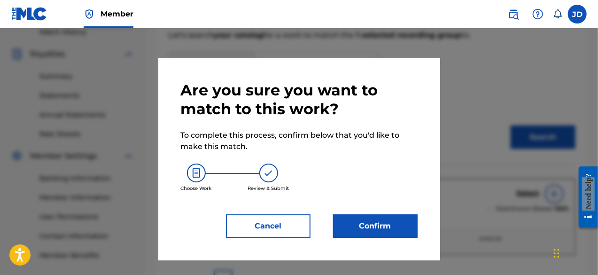
click at [375, 220] on button "Confirm" at bounding box center [375, 225] width 85 height 23
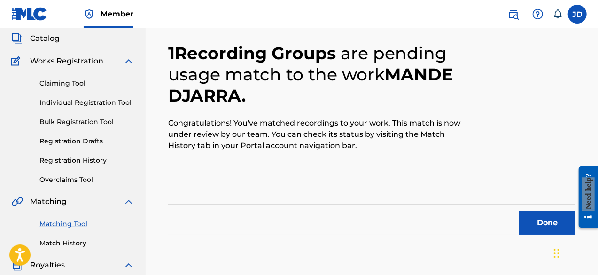
scroll to position [53, 0]
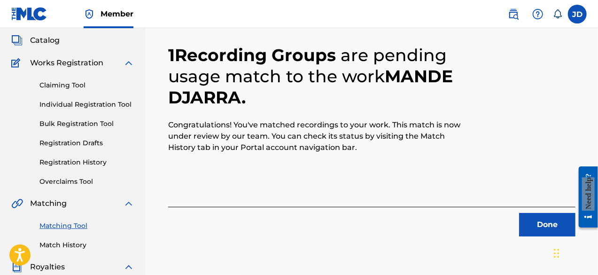
click at [534, 227] on button "Done" at bounding box center [547, 224] width 56 height 23
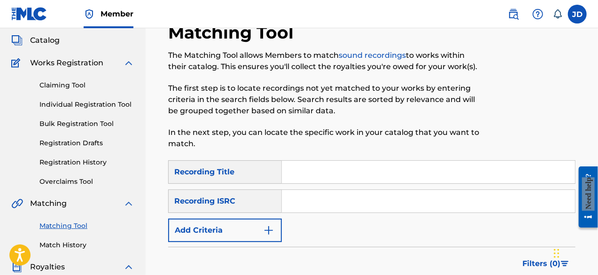
click at [263, 226] on button "Add Criteria" at bounding box center [225, 229] width 114 height 23
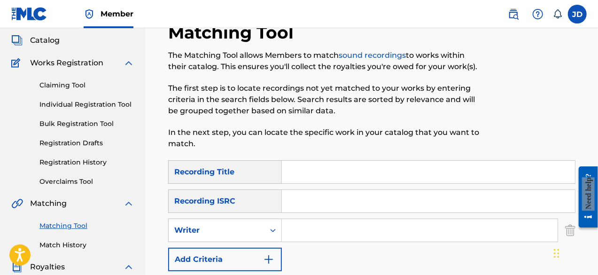
click at [252, 257] on button "Add Criteria" at bounding box center [225, 259] width 114 height 23
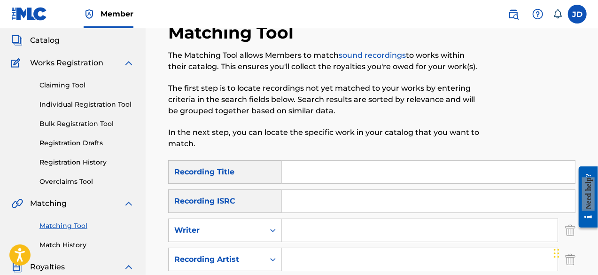
click at [292, 175] on input "Search Form" at bounding box center [428, 172] width 293 height 23
type input "swalyla"
click at [310, 258] on input "Search Form" at bounding box center [420, 259] width 276 height 23
paste input "king sao Boso"
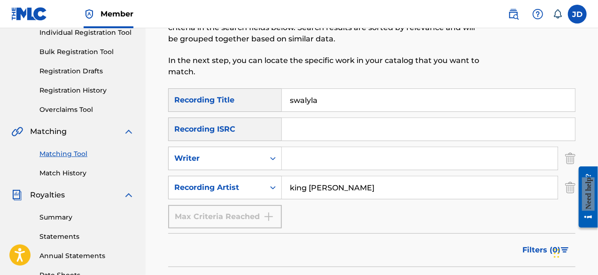
scroll to position [144, 0]
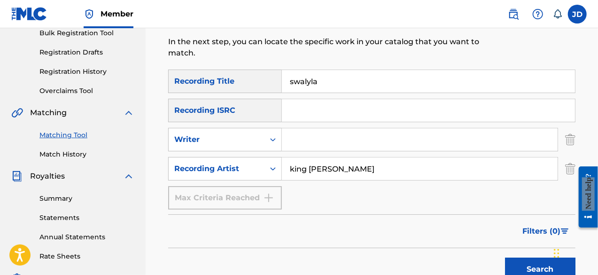
type input "king sao Boso"
click at [528, 261] on button "Search" at bounding box center [540, 268] width 70 height 23
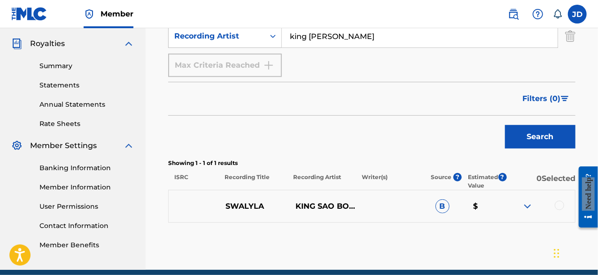
scroll to position [277, 0]
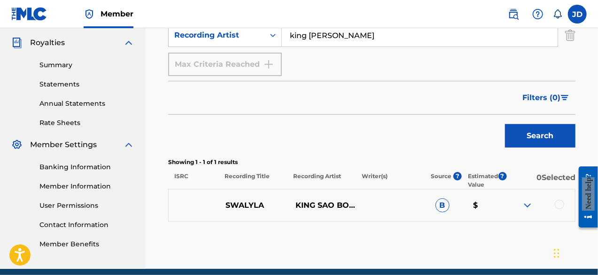
click at [562, 202] on div at bounding box center [559, 204] width 9 height 9
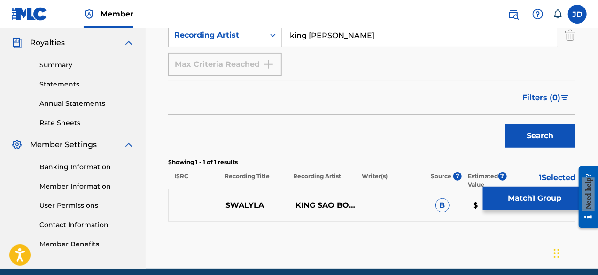
click at [535, 195] on button "Match 1 Group" at bounding box center [535, 198] width 104 height 23
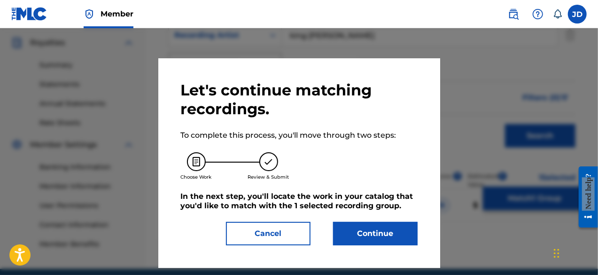
click at [390, 229] on button "Continue" at bounding box center [375, 233] width 85 height 23
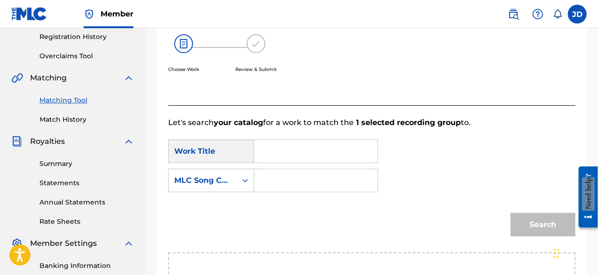
scroll to position [183, 0]
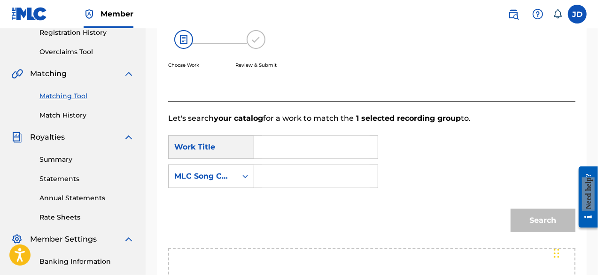
click at [261, 150] on div "Search Form" at bounding box center [316, 146] width 124 height 23
click at [266, 150] on input "Search Form" at bounding box center [316, 147] width 108 height 23
click at [281, 170] on strong "swalyl" at bounding box center [282, 167] width 25 height 9
type input "swalyla"
click at [278, 171] on input "Search Form" at bounding box center [316, 176] width 108 height 23
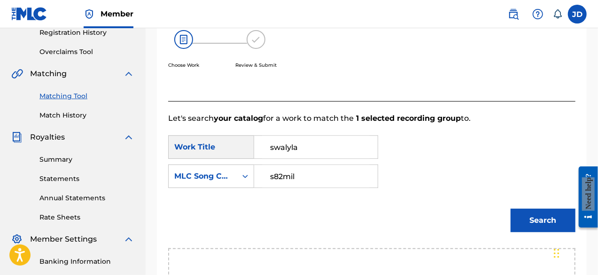
type input "s82mil"
click at [521, 218] on button "Search" at bounding box center [543, 220] width 65 height 23
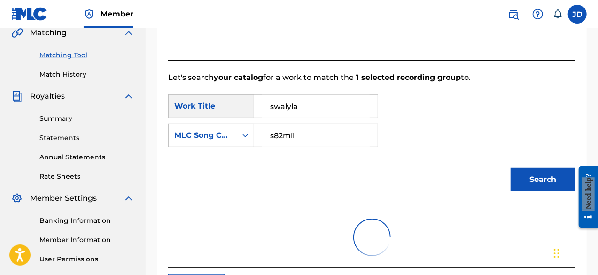
scroll to position [258, 0]
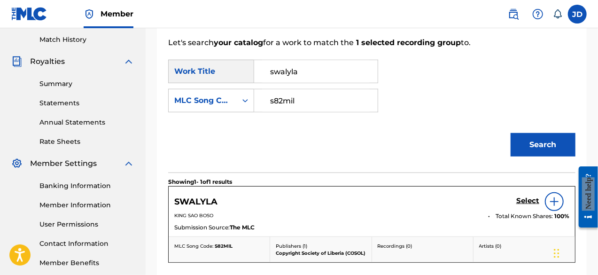
click at [525, 198] on h5 "Select" at bounding box center [527, 200] width 23 height 9
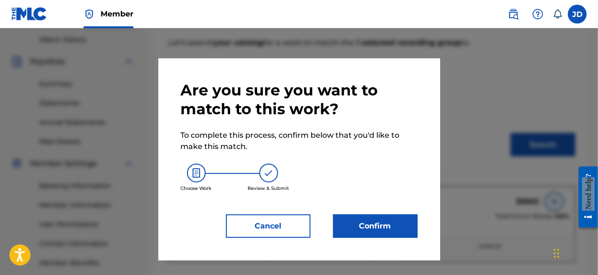
click at [375, 221] on button "Confirm" at bounding box center [375, 225] width 85 height 23
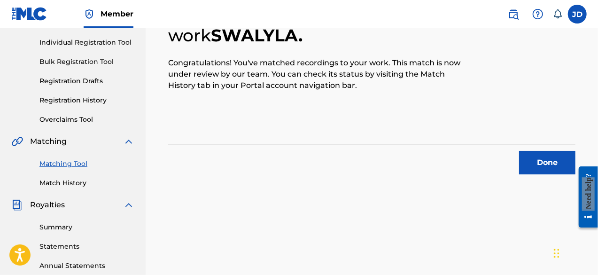
scroll to position [112, 0]
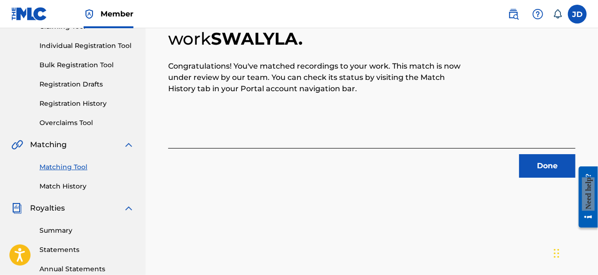
click at [548, 166] on button "Done" at bounding box center [547, 165] width 56 height 23
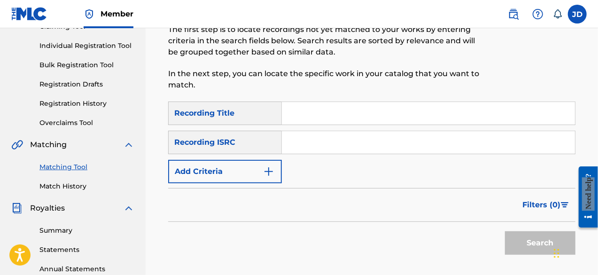
click at [263, 171] on img "Search Form" at bounding box center [268, 171] width 11 height 11
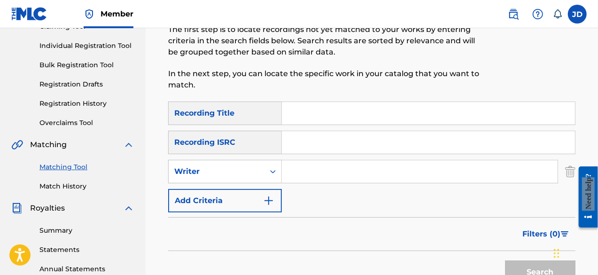
click at [266, 200] on img "Search Form" at bounding box center [268, 200] width 11 height 11
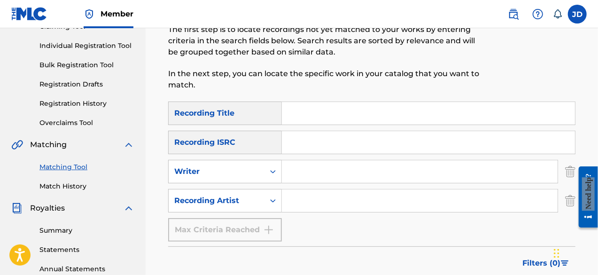
click at [309, 111] on input "Search Form" at bounding box center [428, 113] width 293 height 23
type input "sougalo"
click at [302, 197] on input "Search Form" at bounding box center [420, 200] width 276 height 23
paste input "king sao Boso"
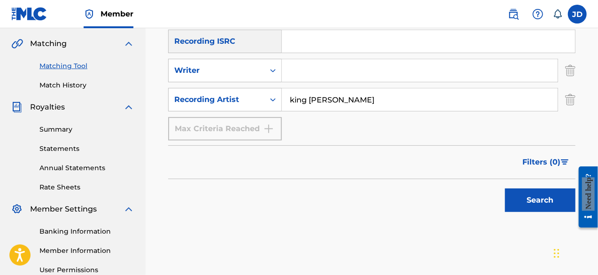
scroll to position [241, 0]
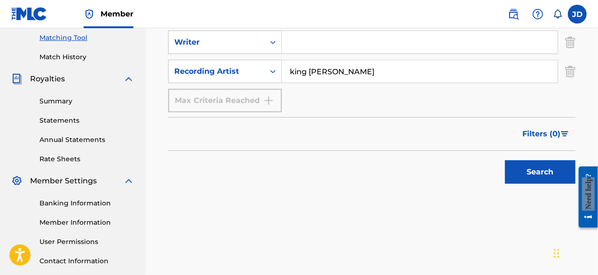
type input "king sao Boso"
click at [544, 179] on button "Search" at bounding box center [540, 171] width 70 height 23
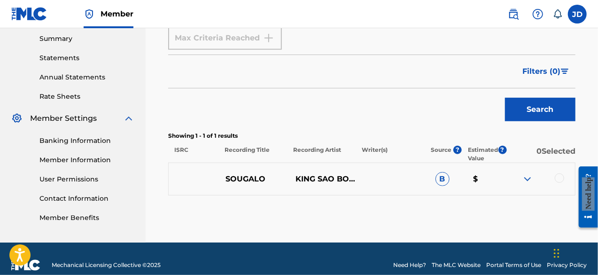
scroll to position [312, 0]
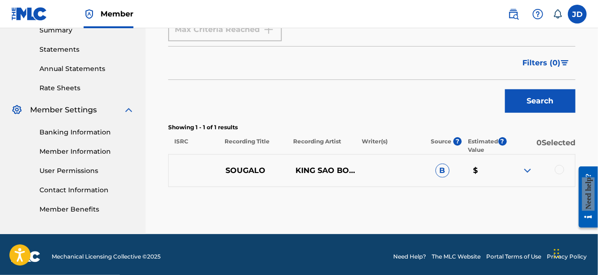
click at [558, 165] on div at bounding box center [559, 169] width 9 height 9
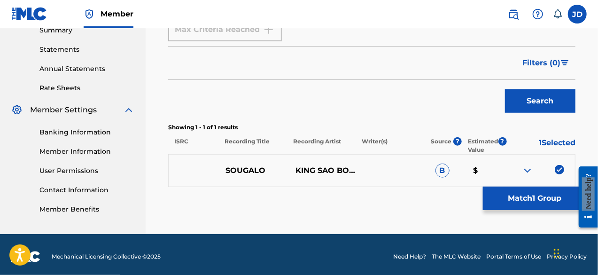
click at [540, 191] on button "Match 1 Group" at bounding box center [535, 198] width 104 height 23
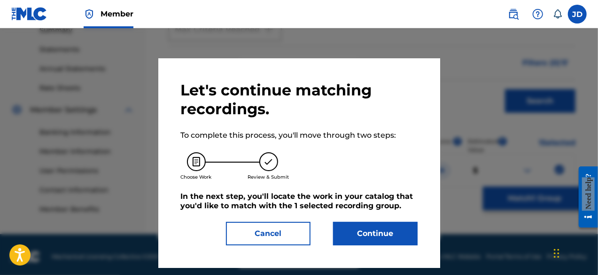
click at [377, 228] on button "Continue" at bounding box center [375, 233] width 85 height 23
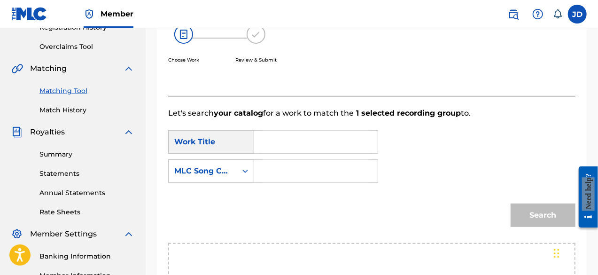
scroll to position [190, 0]
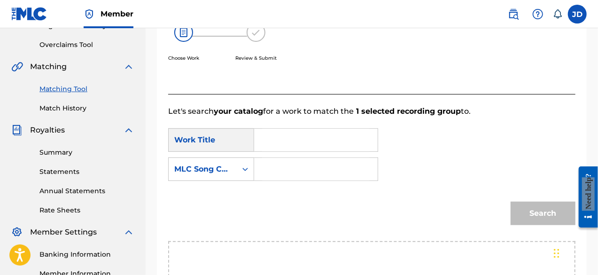
click at [275, 137] on input "Search Form" at bounding box center [316, 140] width 108 height 23
click at [280, 158] on strong "sou" at bounding box center [277, 160] width 14 height 9
type input "sougalo"
click at [269, 168] on input "Search Form" at bounding box center [316, 169] width 108 height 23
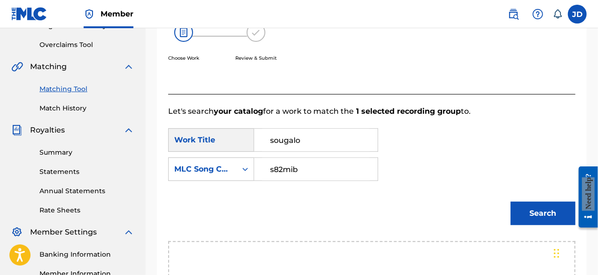
type input "s82mib"
click at [514, 212] on button "Search" at bounding box center [543, 213] width 65 height 23
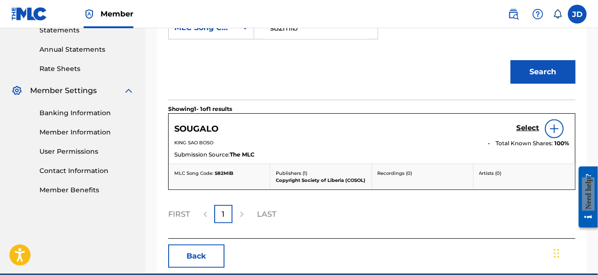
scroll to position [330, 0]
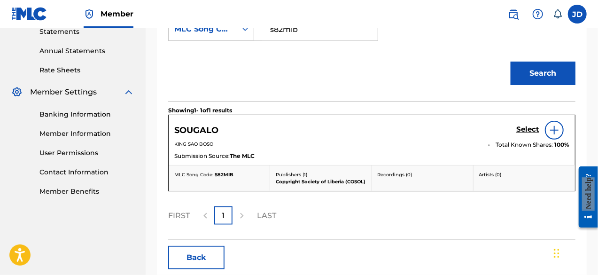
click at [533, 130] on h5 "Select" at bounding box center [527, 129] width 23 height 9
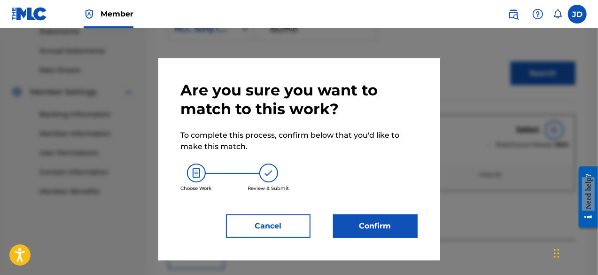
click at [360, 213] on div "Are you sure you want to match to this work? To complete this process, confirm …" at bounding box center [299, 159] width 237 height 157
click at [352, 221] on button "Confirm" at bounding box center [375, 225] width 85 height 23
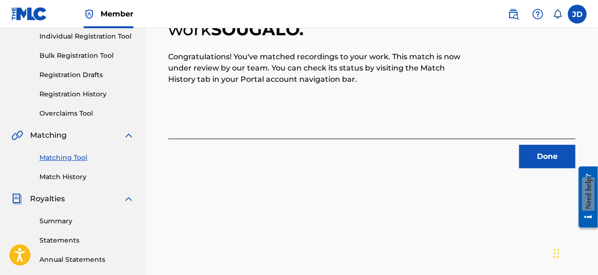
scroll to position [122, 0]
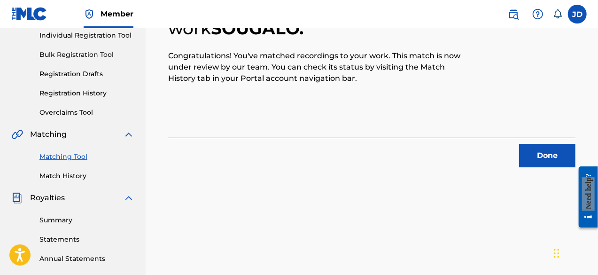
click at [524, 162] on button "Done" at bounding box center [547, 155] width 56 height 23
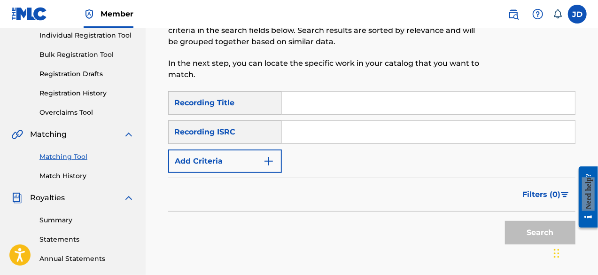
click at [234, 164] on button "Add Criteria" at bounding box center [225, 160] width 114 height 23
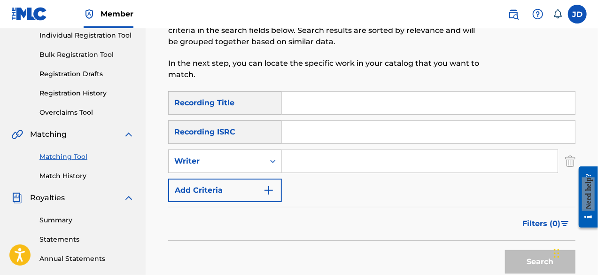
click at [250, 191] on button "Add Criteria" at bounding box center [225, 190] width 114 height 23
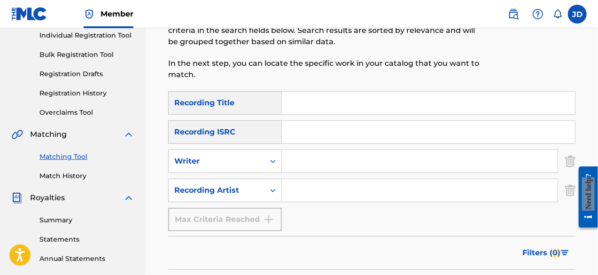
click at [322, 109] on input "Search Form" at bounding box center [428, 103] width 293 height 23
type input "free flow"
click at [300, 189] on input "Search Form" at bounding box center [420, 190] width 276 height 23
paste input "king sao Boso"
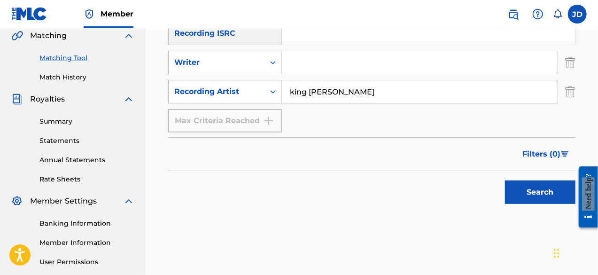
scroll to position [228, 0]
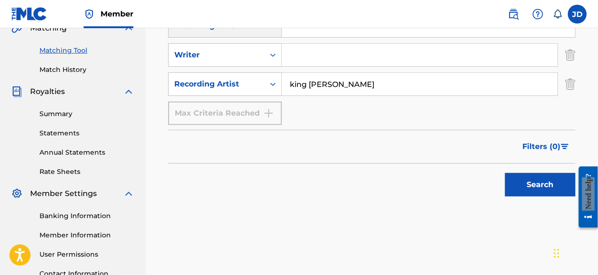
type input "king sao Boso"
click at [539, 192] on button "Search" at bounding box center [540, 184] width 70 height 23
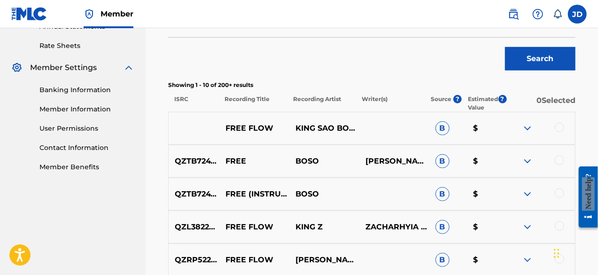
scroll to position [385, 0]
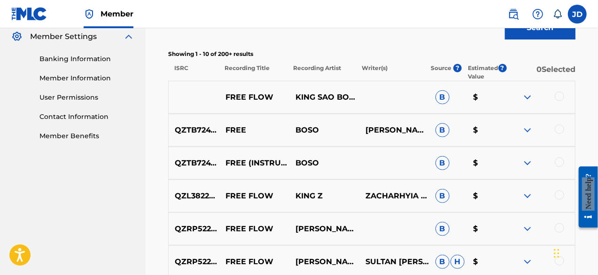
click at [558, 99] on div at bounding box center [559, 96] width 9 height 9
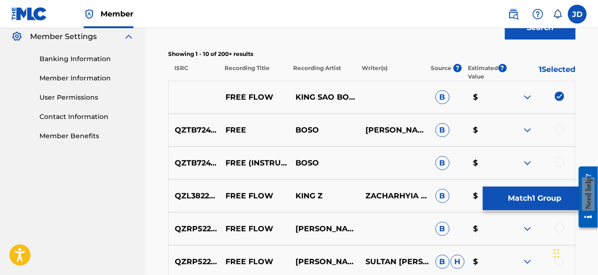
click at [529, 195] on button "Match 1 Group" at bounding box center [535, 198] width 104 height 23
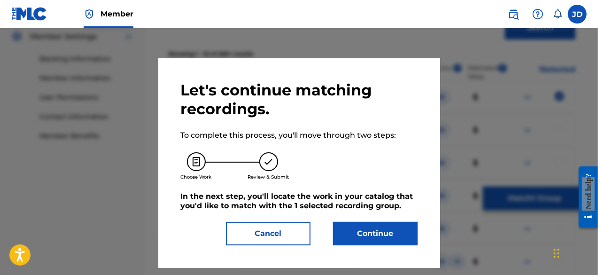
click at [367, 239] on button "Continue" at bounding box center [375, 233] width 85 height 23
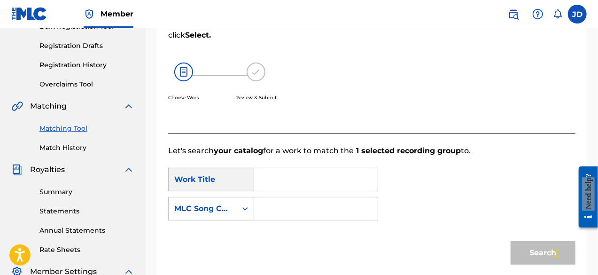
scroll to position [156, 0]
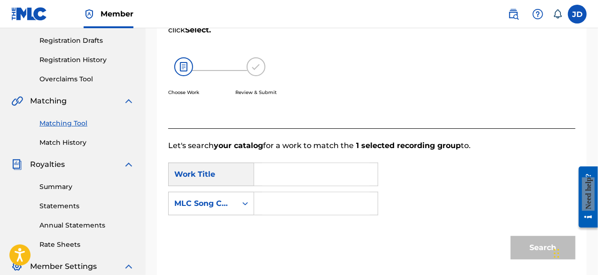
click at [283, 171] on input "Search Form" at bounding box center [316, 174] width 108 height 23
type input "free flow"
click at [290, 200] on strong "flow" at bounding box center [296, 195] width 17 height 9
click at [284, 200] on input "Search Form" at bounding box center [316, 203] width 108 height 23
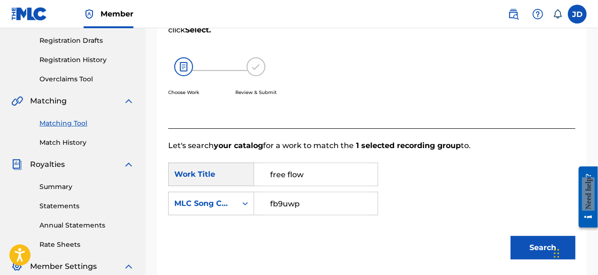
type input "fb9uwp"
click at [522, 242] on button "Search" at bounding box center [543, 247] width 65 height 23
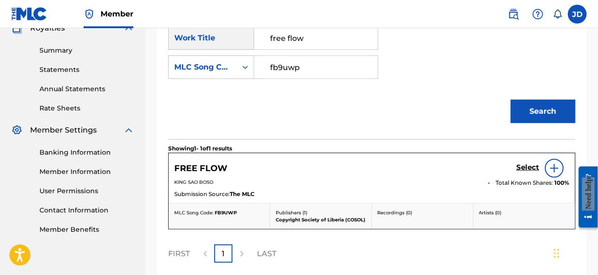
scroll to position [297, 0]
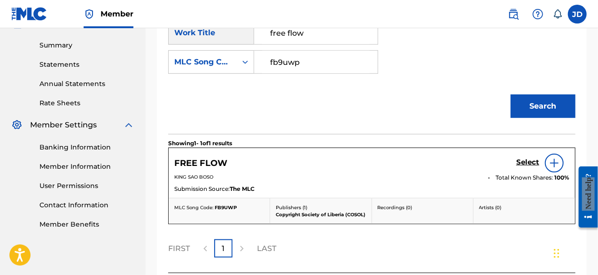
click at [529, 162] on h5 "Select" at bounding box center [527, 162] width 23 height 9
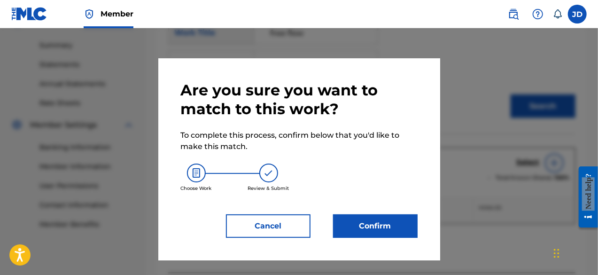
click at [357, 222] on button "Confirm" at bounding box center [375, 225] width 85 height 23
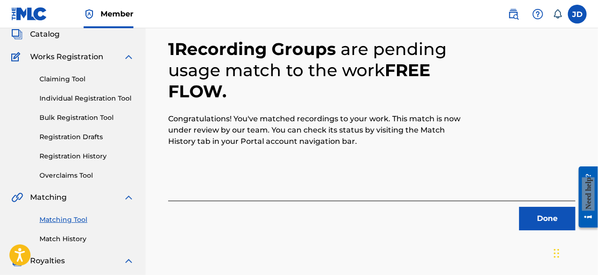
scroll to position [61, 0]
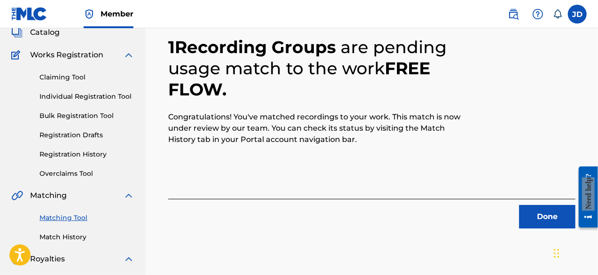
click at [537, 211] on button "Done" at bounding box center [547, 216] width 56 height 23
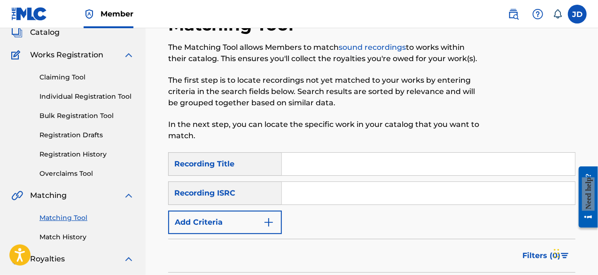
click at [235, 227] on button "Add Criteria" at bounding box center [225, 221] width 114 height 23
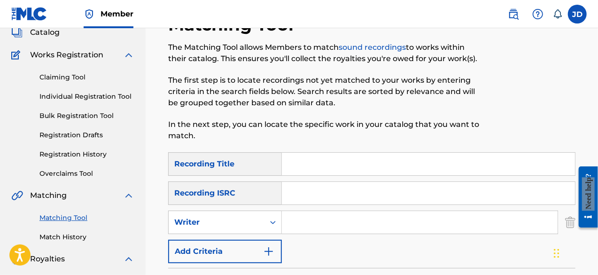
click at [242, 252] on button "Add Criteria" at bounding box center [225, 251] width 114 height 23
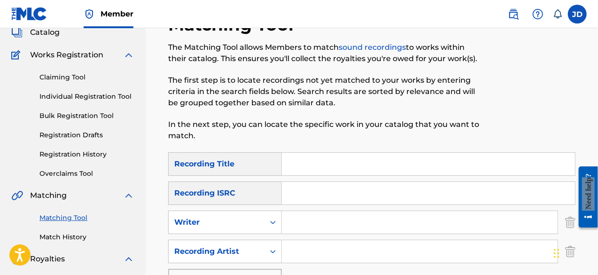
click at [315, 165] on input "Search Form" at bounding box center [428, 164] width 293 height 23
type input "gbata keyama"
click at [313, 249] on input "Search Form" at bounding box center [420, 251] width 276 height 23
paste input "king sao Boso"
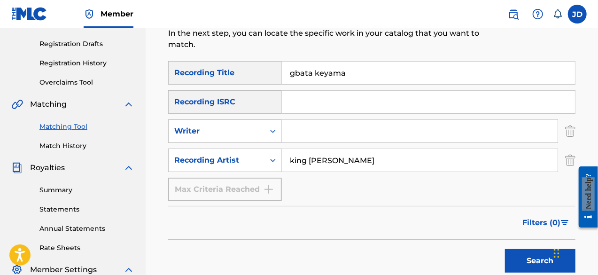
scroll to position [153, 0]
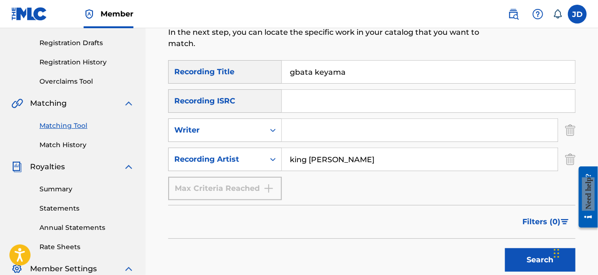
type input "king sao Boso"
click at [521, 256] on button "Search" at bounding box center [540, 259] width 70 height 23
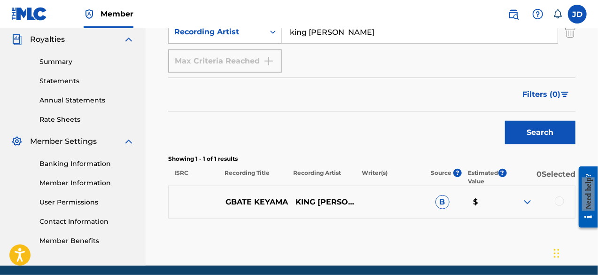
scroll to position [284, 0]
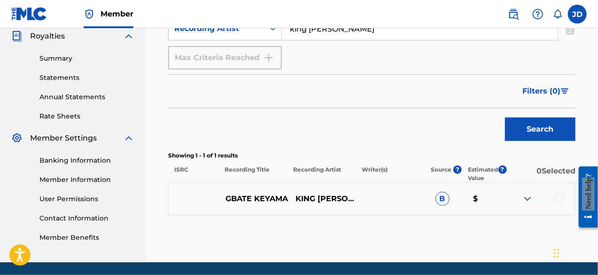
click at [564, 195] on div at bounding box center [559, 197] width 9 height 9
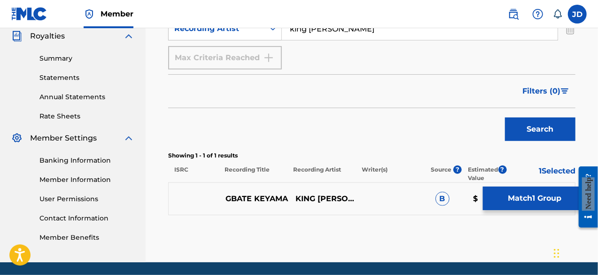
click at [520, 202] on button "Match 1 Group" at bounding box center [535, 198] width 104 height 23
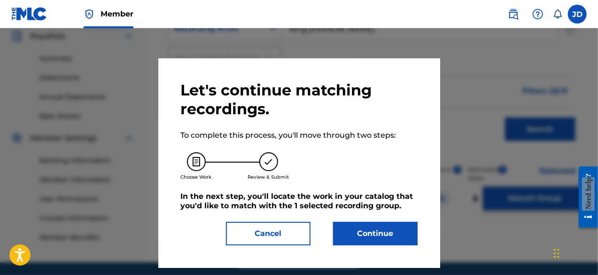
click at [379, 237] on button "Continue" at bounding box center [375, 233] width 85 height 23
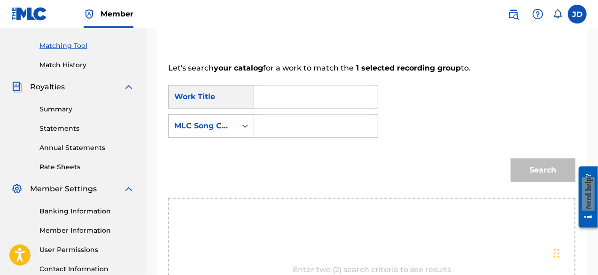
scroll to position [230, 0]
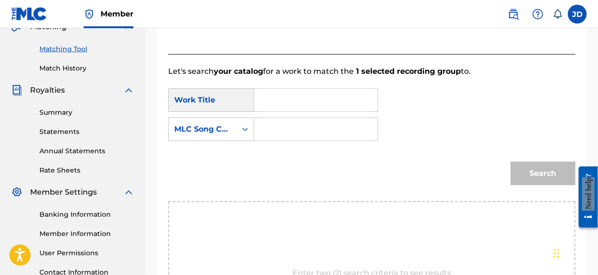
click at [325, 94] on input "Search Form" at bounding box center [316, 100] width 108 height 23
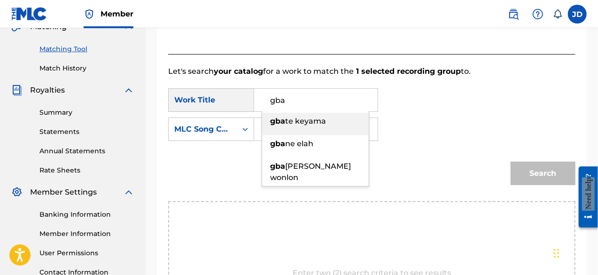
click at [311, 121] on span "te keyama" at bounding box center [305, 121] width 41 height 9
type input "gbate keyama"
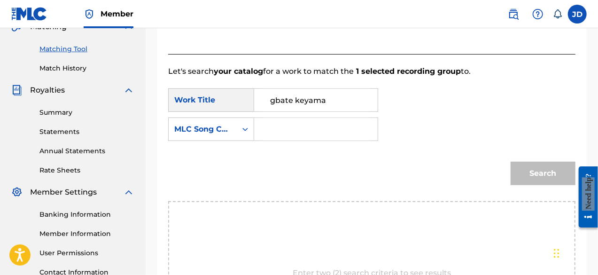
click at [287, 128] on input "Search Form" at bounding box center [316, 129] width 108 height 23
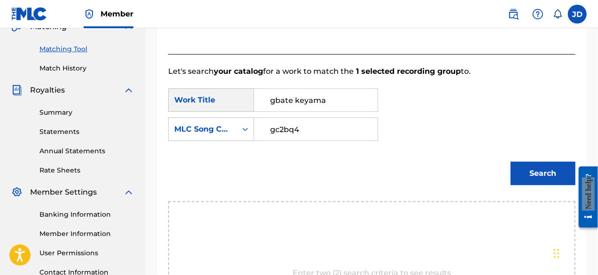
type input "gc2bq4"
click at [526, 171] on button "Search" at bounding box center [543, 173] width 65 height 23
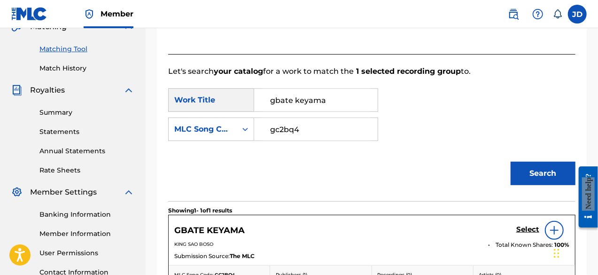
click at [520, 231] on h5 "Select" at bounding box center [527, 229] width 23 height 9
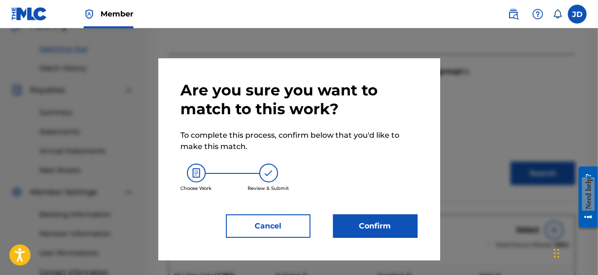
click at [386, 225] on button "Confirm" at bounding box center [375, 225] width 85 height 23
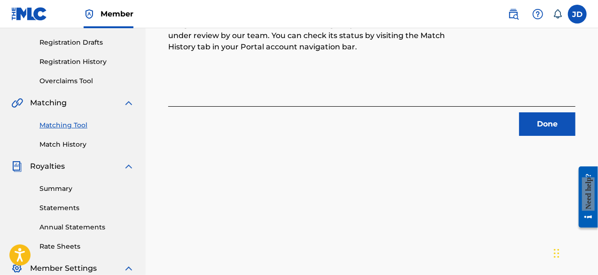
scroll to position [156, 0]
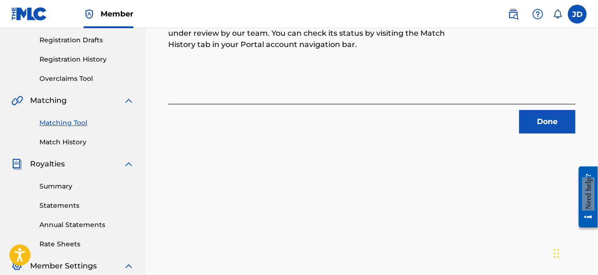
click at [546, 125] on button "Done" at bounding box center [547, 121] width 56 height 23
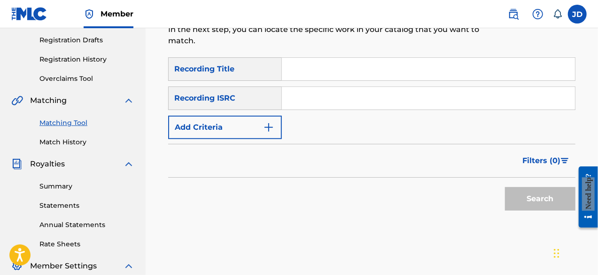
click at [235, 134] on button "Add Criteria" at bounding box center [225, 127] width 114 height 23
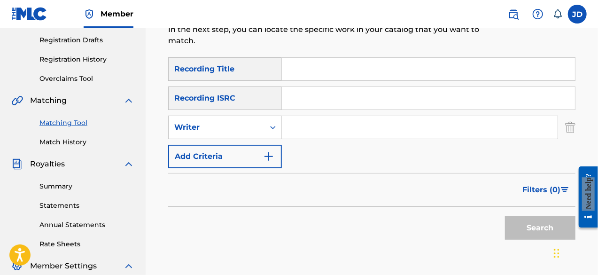
click at [237, 151] on button "Add Criteria" at bounding box center [225, 156] width 114 height 23
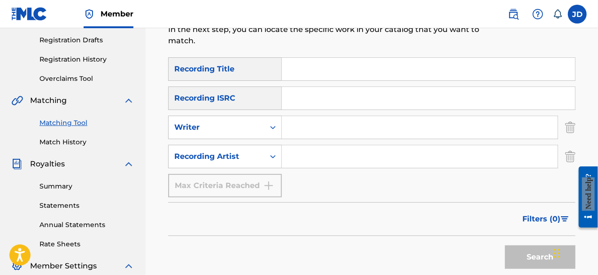
click at [299, 77] on input "Search Form" at bounding box center [428, 69] width 293 height 23
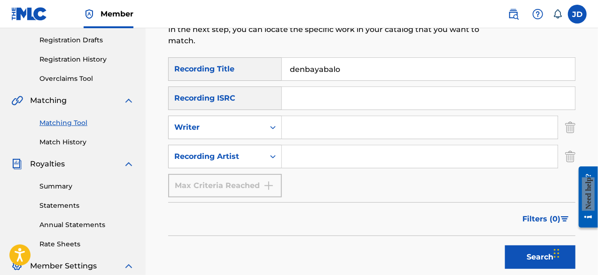
type input "denbayabalo"
click at [308, 150] on input "Search Form" at bounding box center [420, 156] width 276 height 23
type input "king sao Boso"
click at [524, 255] on button "Search" at bounding box center [540, 256] width 70 height 23
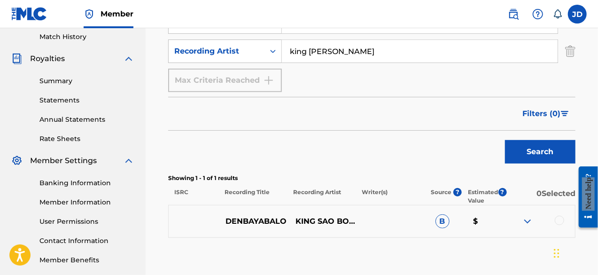
scroll to position [286, 0]
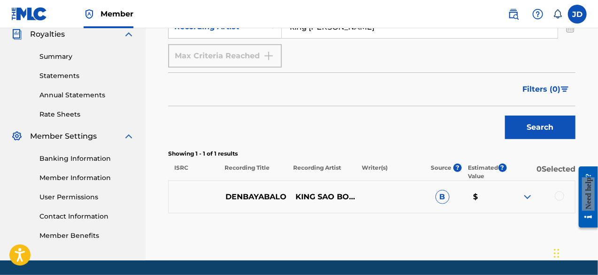
click at [560, 192] on div at bounding box center [559, 195] width 9 height 9
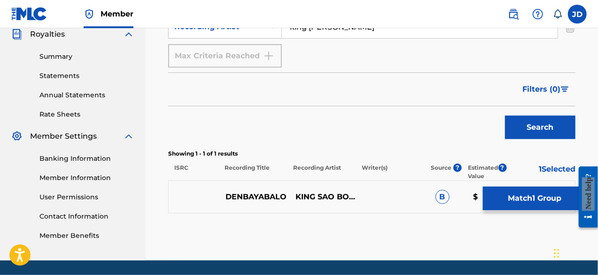
click at [528, 195] on button "Match 1 Group" at bounding box center [535, 198] width 104 height 23
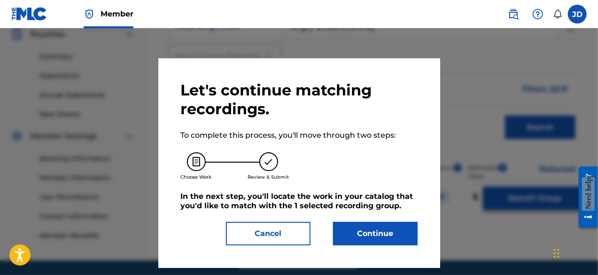
click at [374, 234] on button "Continue" at bounding box center [375, 233] width 85 height 23
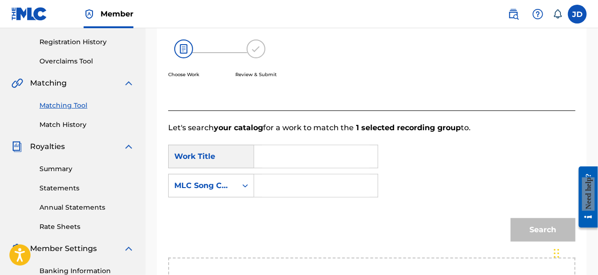
scroll to position [158, 0]
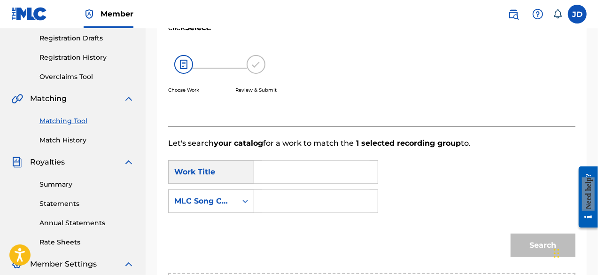
click at [289, 172] on input "Search Form" at bounding box center [316, 172] width 108 height 23
click at [292, 191] on span "bayabalo" at bounding box center [302, 192] width 35 height 9
type input "denbayabalo"
click at [276, 197] on input "Search Form" at bounding box center [316, 201] width 108 height 23
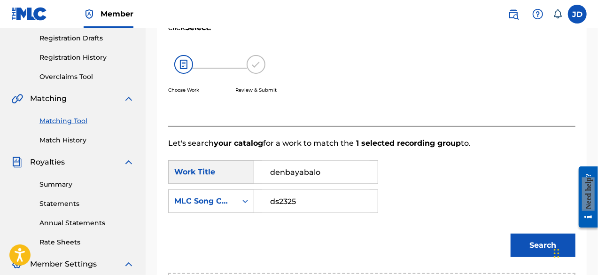
click at [521, 249] on button "Search" at bounding box center [543, 245] width 65 height 23
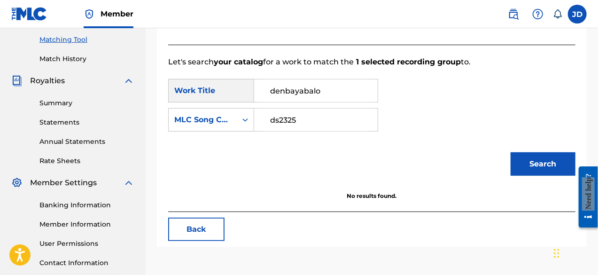
scroll to position [217, 0]
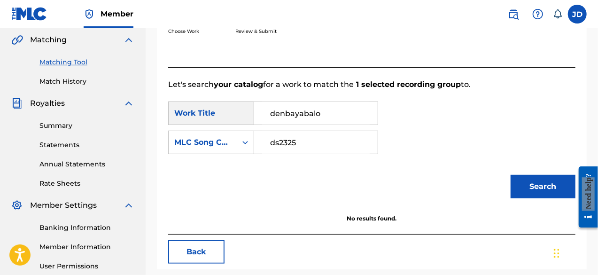
click at [300, 142] on input "ds2325" at bounding box center [316, 142] width 108 height 23
type input "ds23xt"
click at [549, 186] on button "Search" at bounding box center [543, 186] width 65 height 23
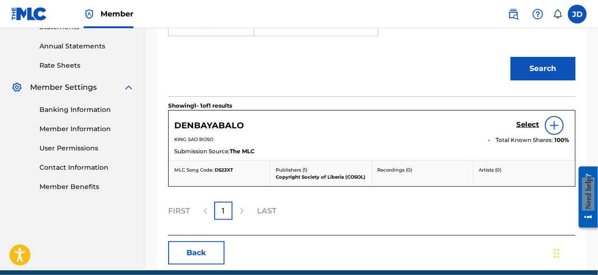
scroll to position [335, 0]
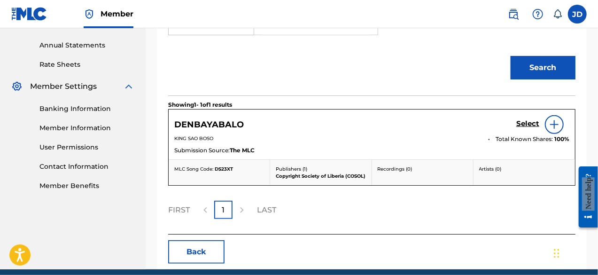
click at [528, 125] on h5 "Select" at bounding box center [527, 123] width 23 height 9
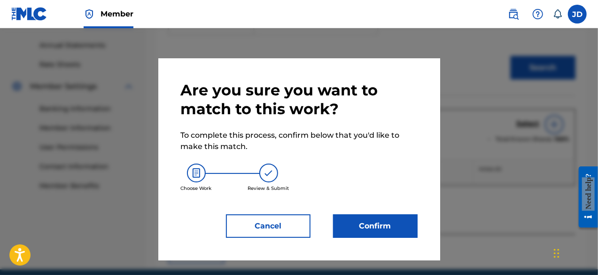
click at [369, 214] on button "Confirm" at bounding box center [375, 225] width 85 height 23
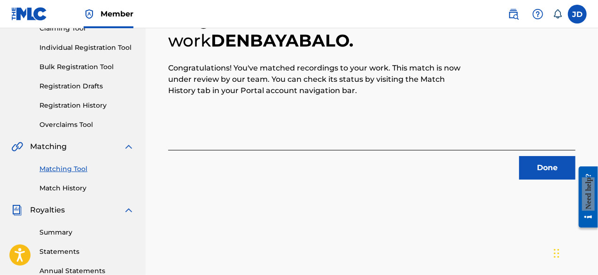
scroll to position [109, 0]
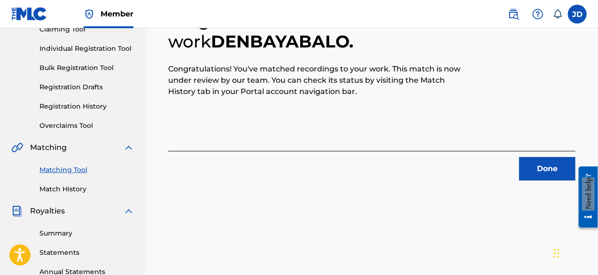
click at [536, 167] on button "Done" at bounding box center [547, 168] width 56 height 23
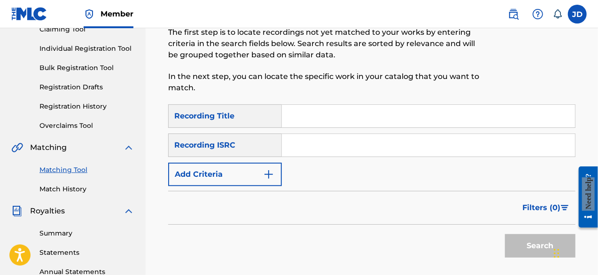
click at [243, 169] on button "Add Criteria" at bounding box center [225, 174] width 114 height 23
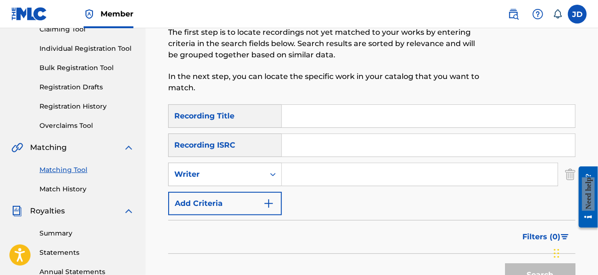
click at [232, 201] on button "Add Criteria" at bounding box center [225, 203] width 114 height 23
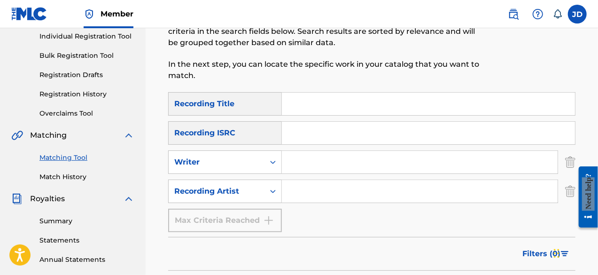
scroll to position [133, 0]
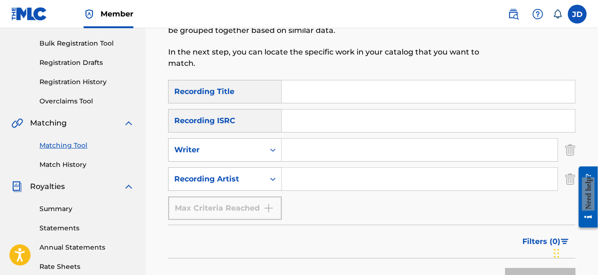
click at [71, 159] on div "Matching Tool Match History" at bounding box center [72, 149] width 123 height 41
click at [68, 164] on link "Match History" at bounding box center [86, 165] width 95 height 10
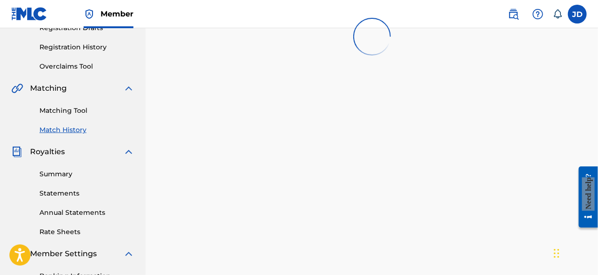
scroll to position [170, 0]
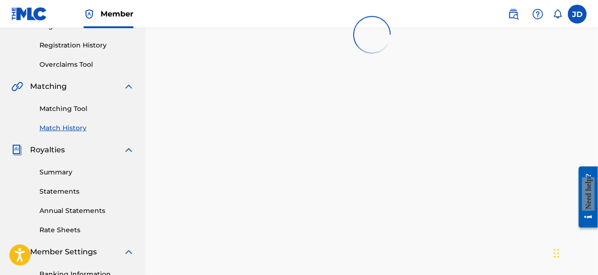
click at [53, 128] on link "Match History" at bounding box center [86, 128] width 95 height 10
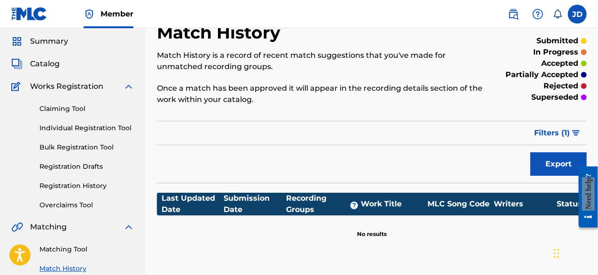
scroll to position [26, 0]
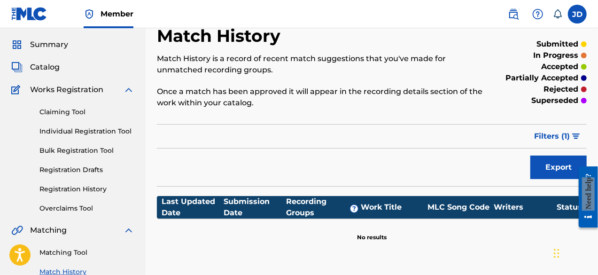
click at [74, 187] on link "Registration History" at bounding box center [86, 189] width 95 height 10
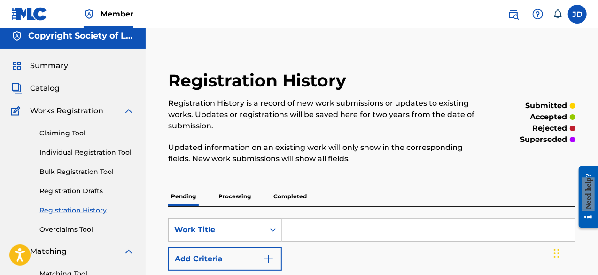
scroll to position [8, 0]
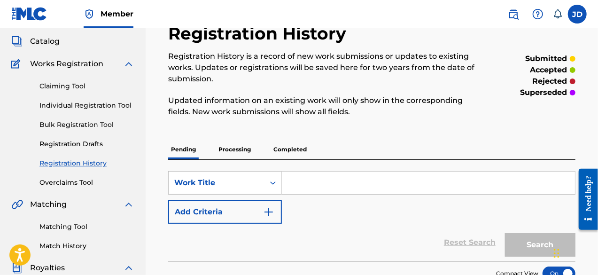
scroll to position [54, 0]
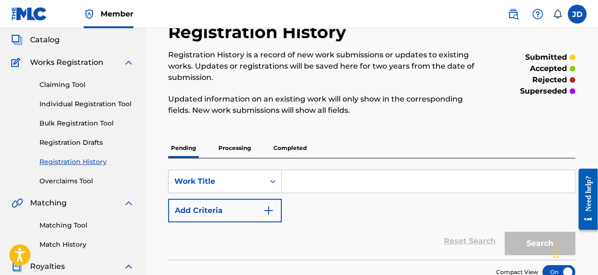
click at [54, 243] on link "Match History" at bounding box center [86, 245] width 95 height 10
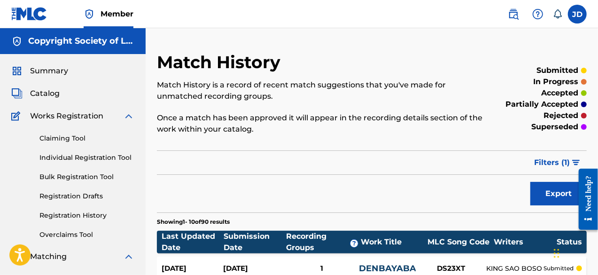
scroll to position [4, 0]
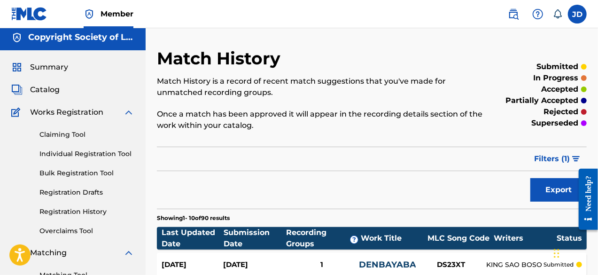
click at [75, 138] on link "Claiming Tool" at bounding box center [86, 135] width 95 height 10
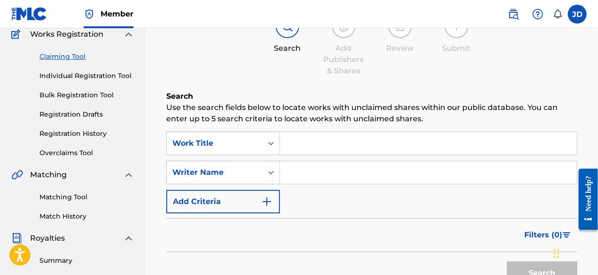
scroll to position [87, 0]
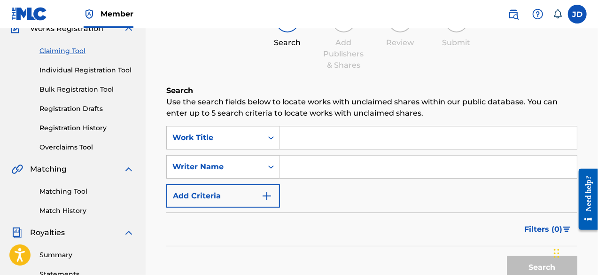
click at [60, 144] on link "Overclaims Tool" at bounding box center [86, 147] width 95 height 10
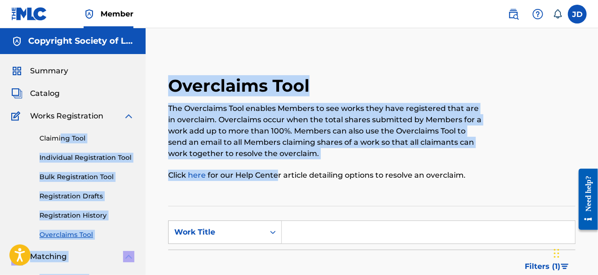
drag, startPoint x: 60, startPoint y: 144, endPoint x: 285, endPoint y: 174, distance: 227.0
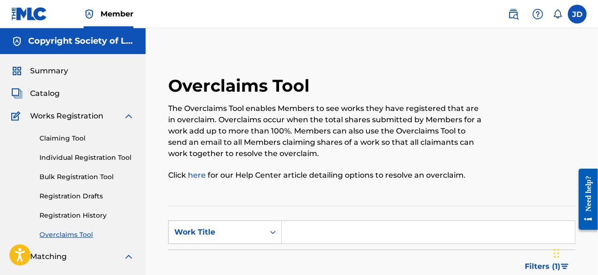
click at [541, 135] on div at bounding box center [528, 133] width 93 height 117
click at [58, 141] on link "Claiming Tool" at bounding box center [86, 138] width 95 height 10
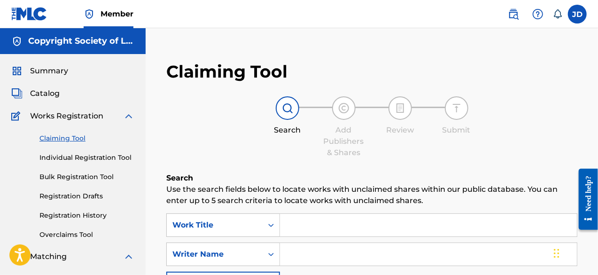
click at [43, 71] on span "Summary" at bounding box center [49, 70] width 38 height 11
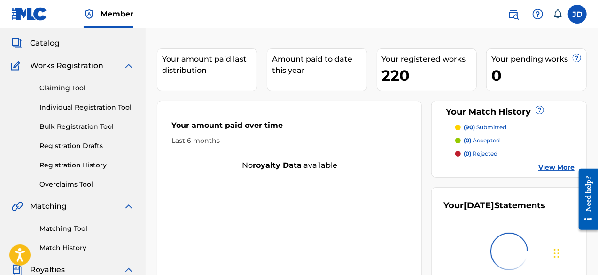
scroll to position [51, 0]
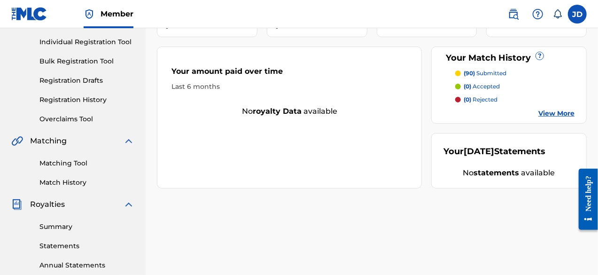
scroll to position [120, 0]
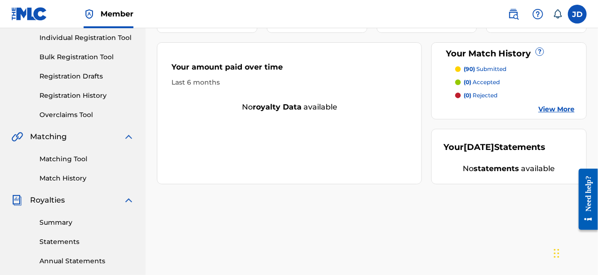
click at [85, 96] on link "Registration History" at bounding box center [86, 96] width 95 height 10
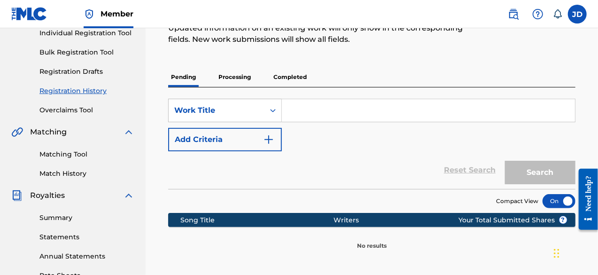
scroll to position [124, 0]
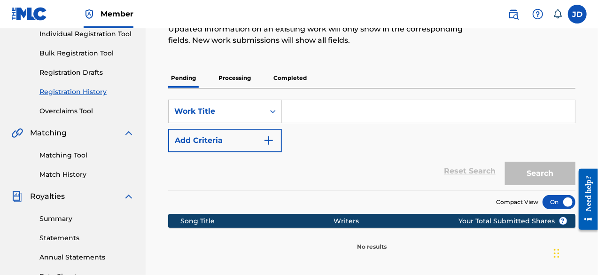
click at [248, 89] on div "SearchWithCriteria16ae37b7-b92a-478b-9262-81880356bb4e Work Title Add Criteria …" at bounding box center [371, 138] width 407 height 101
click at [240, 79] on p "Processing" at bounding box center [235, 78] width 38 height 20
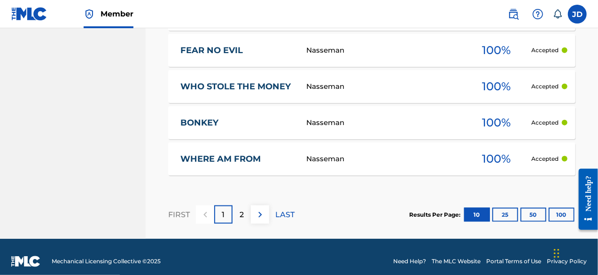
scroll to position [546, 0]
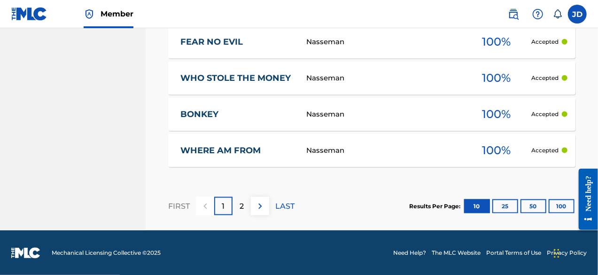
click at [508, 205] on button "25" at bounding box center [505, 206] width 26 height 14
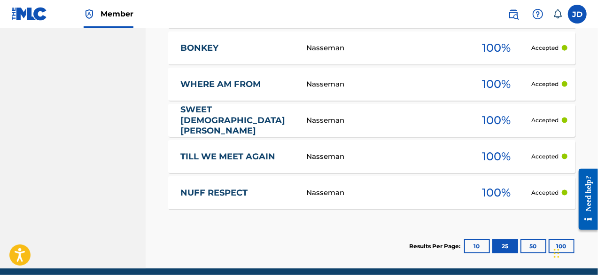
scroll to position [638, 0]
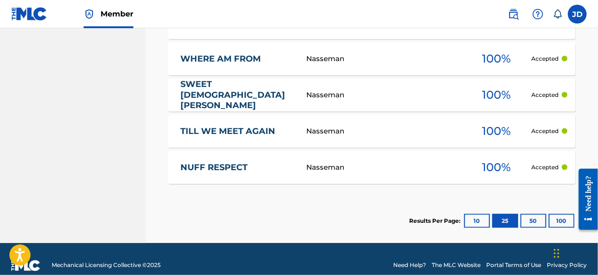
click at [532, 220] on button "50" at bounding box center [534, 221] width 26 height 14
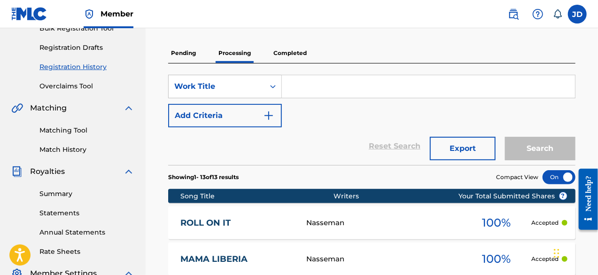
scroll to position [152, 0]
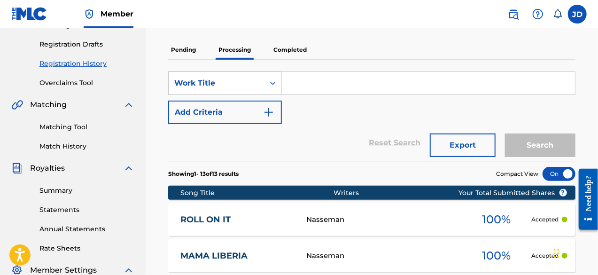
click at [454, 149] on button "Export" at bounding box center [463, 144] width 66 height 23
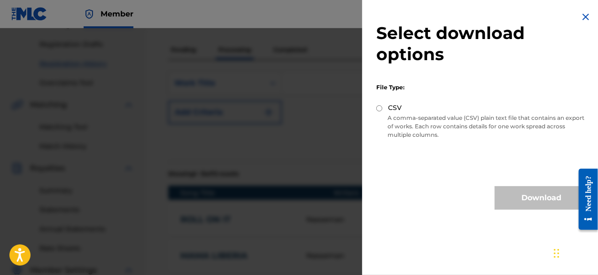
click at [581, 16] on img at bounding box center [585, 16] width 11 height 11
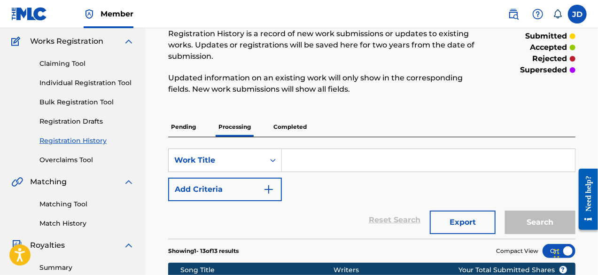
scroll to position [72, 0]
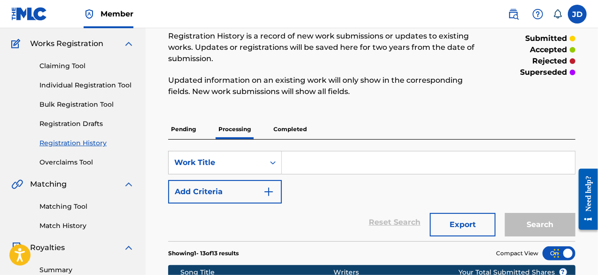
click at [303, 129] on p "Completed" at bounding box center [290, 129] width 39 height 20
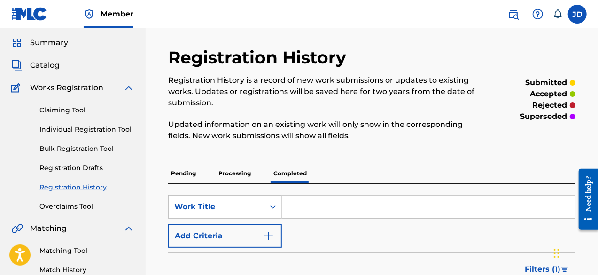
scroll to position [10, 0]
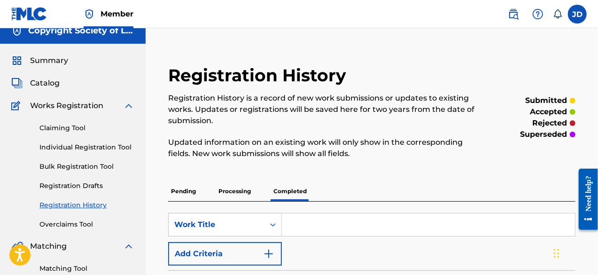
click at [48, 221] on link "Overclaims Tool" at bounding box center [86, 224] width 95 height 10
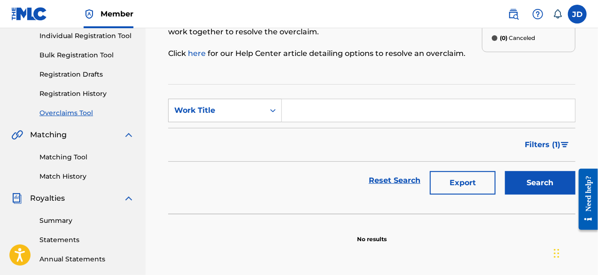
scroll to position [124, 0]
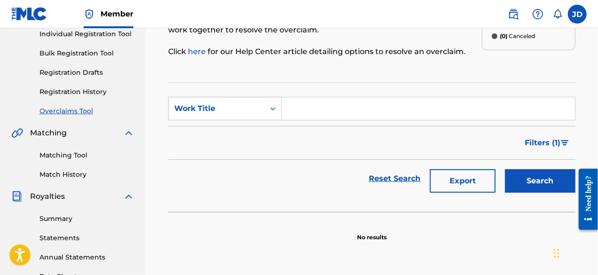
click at [68, 156] on link "Matching Tool" at bounding box center [86, 155] width 95 height 10
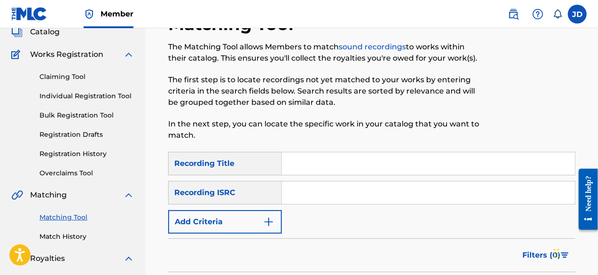
scroll to position [61, 0]
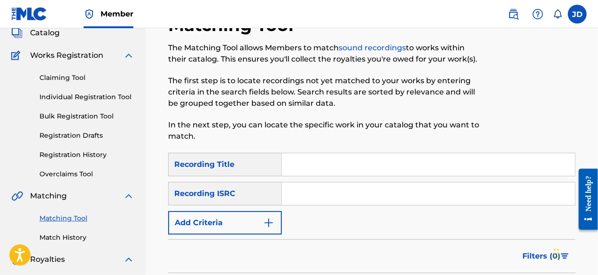
click at [57, 237] on link "Match History" at bounding box center [86, 238] width 95 height 10
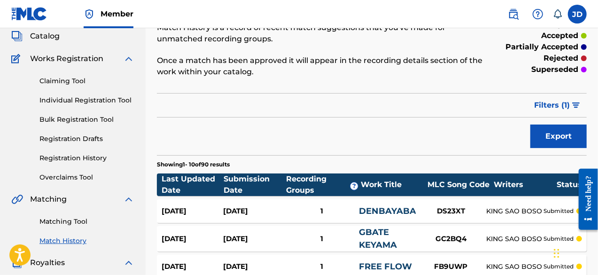
scroll to position [57, 0]
click at [74, 78] on link "Claiming Tool" at bounding box center [86, 81] width 95 height 10
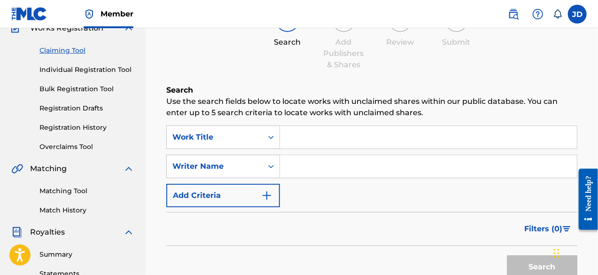
scroll to position [89, 0]
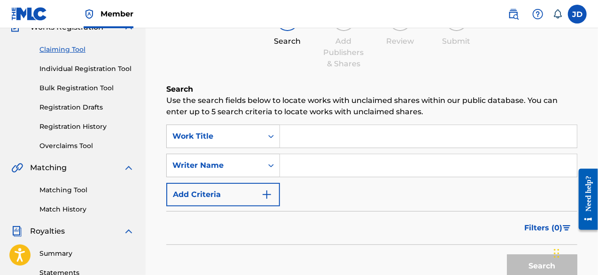
click at [77, 67] on link "Individual Registration Tool" at bounding box center [86, 69] width 95 height 10
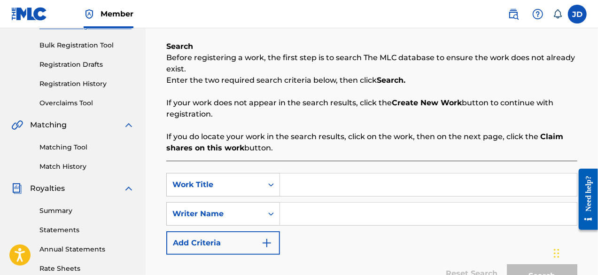
scroll to position [129, 0]
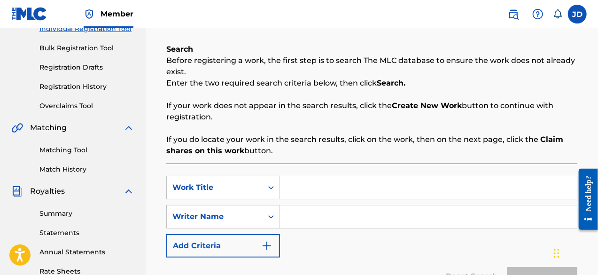
drag, startPoint x: 597, startPoint y: 178, endPoint x: 597, endPoint y: 167, distance: 10.3
click at [597, 168] on div "Need help?" at bounding box center [587, 198] width 19 height 61
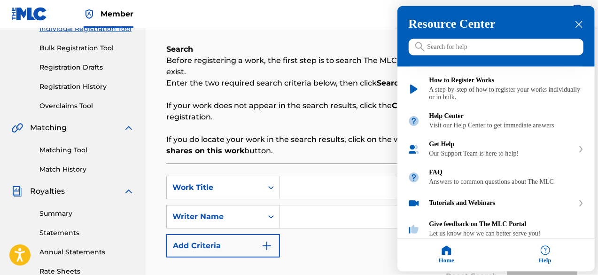
click at [577, 21] on icon "close resource center" at bounding box center [579, 24] width 7 height 7
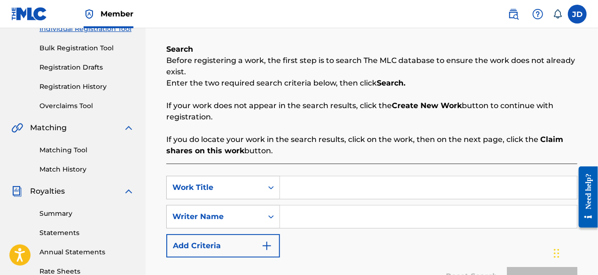
click at [84, 66] on link "Registration Drafts" at bounding box center [86, 67] width 95 height 10
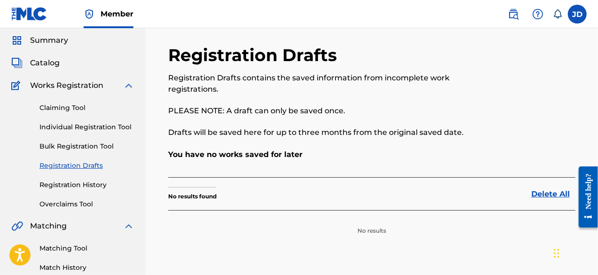
scroll to position [31, 0]
click at [82, 186] on link "Registration History" at bounding box center [86, 184] width 95 height 10
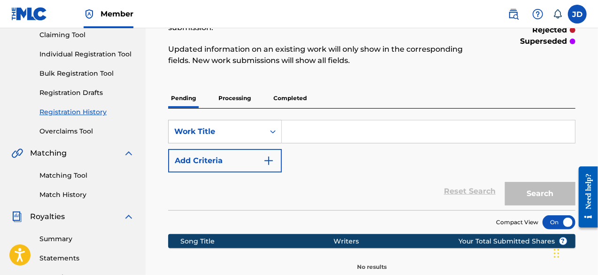
scroll to position [107, 0]
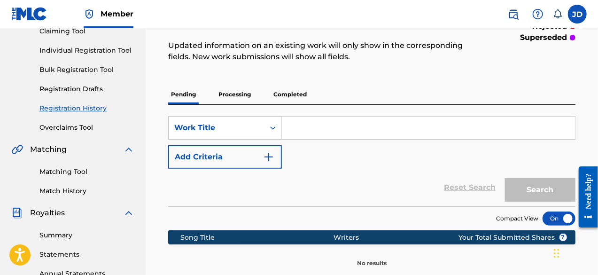
click at [225, 94] on p "Processing" at bounding box center [235, 95] width 38 height 20
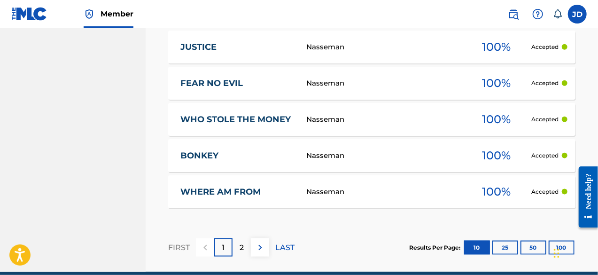
scroll to position [502, 0]
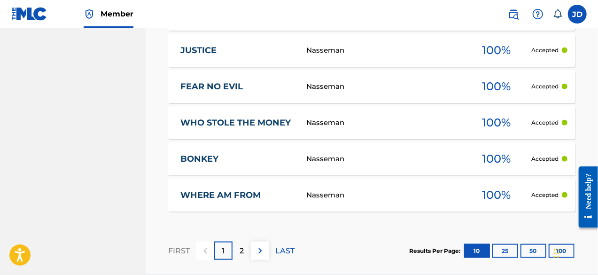
click at [548, 158] on p "Accepted" at bounding box center [545, 159] width 27 height 8
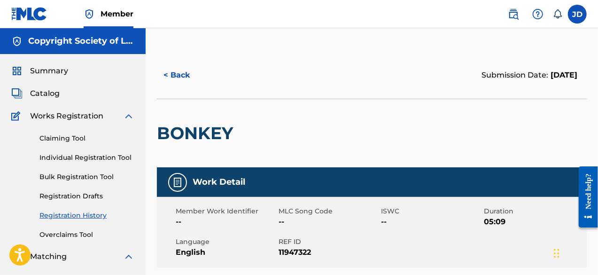
click at [169, 75] on button "< Back" at bounding box center [185, 74] width 56 height 23
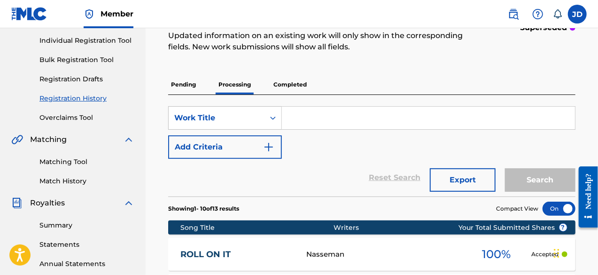
scroll to position [115, 0]
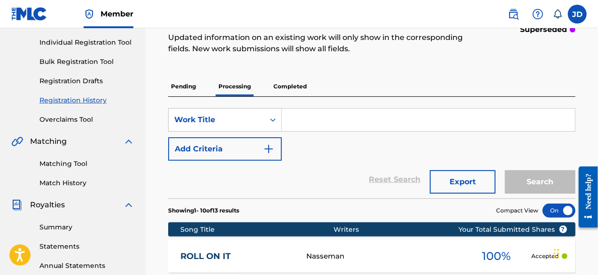
click at [301, 88] on p "Completed" at bounding box center [290, 87] width 39 height 20
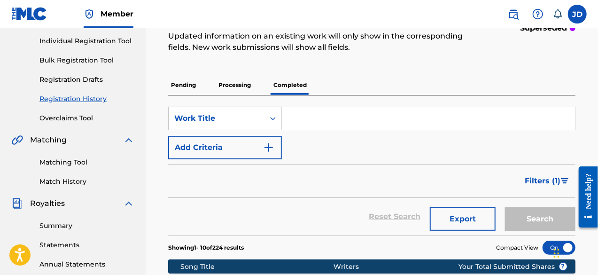
scroll to position [98, 0]
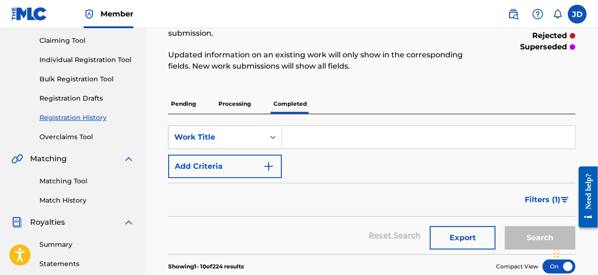
click at [90, 133] on link "Overclaims Tool" at bounding box center [86, 137] width 95 height 10
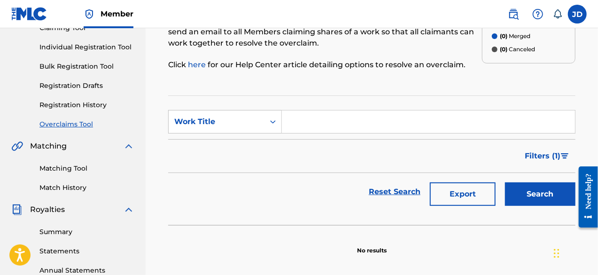
scroll to position [106, 0]
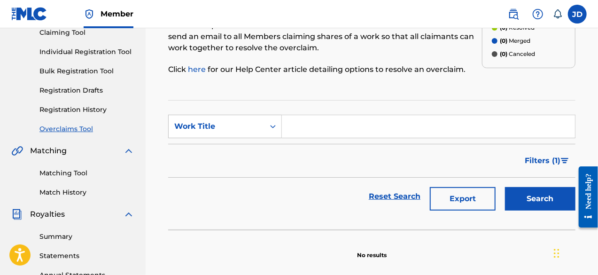
click at [86, 176] on link "Matching Tool" at bounding box center [86, 173] width 95 height 10
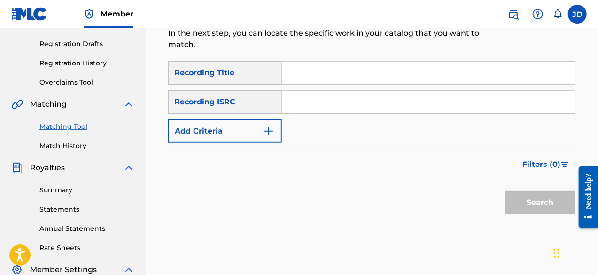
scroll to position [154, 0]
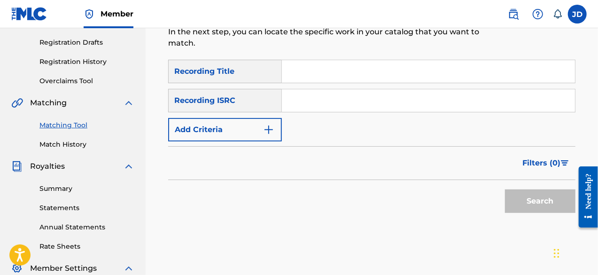
click at [259, 131] on button "Add Criteria" at bounding box center [225, 129] width 114 height 23
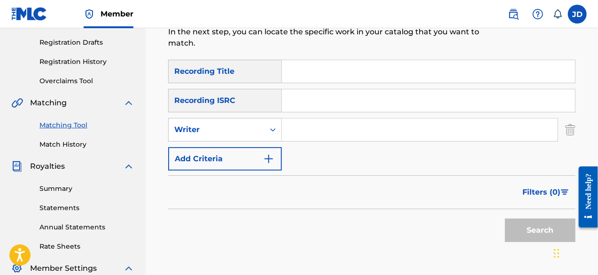
click at [209, 161] on button "Add Criteria" at bounding box center [225, 158] width 114 height 23
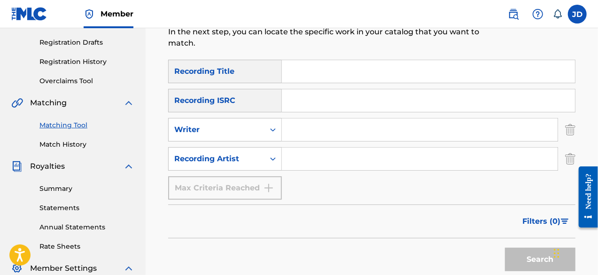
click at [85, 142] on link "Match History" at bounding box center [86, 145] width 95 height 10
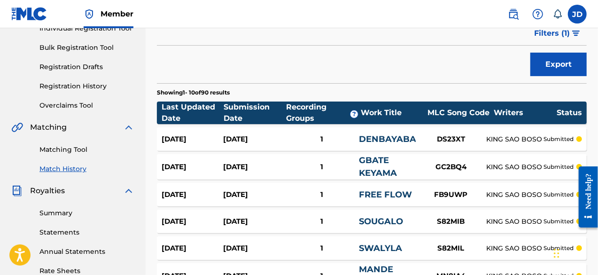
scroll to position [131, 0]
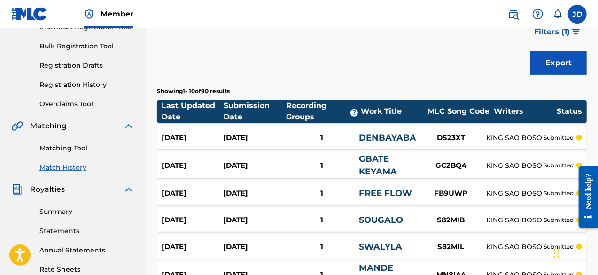
click at [63, 147] on link "Matching Tool" at bounding box center [86, 148] width 95 height 10
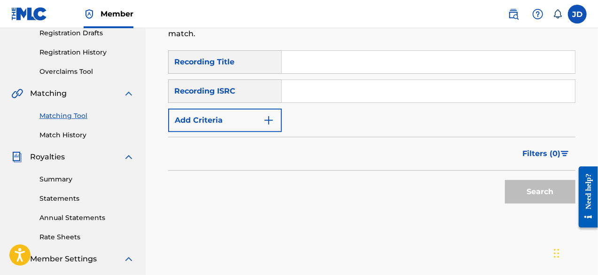
scroll to position [164, 0]
click at [546, 154] on span "Filters ( 0 )" at bounding box center [541, 152] width 38 height 11
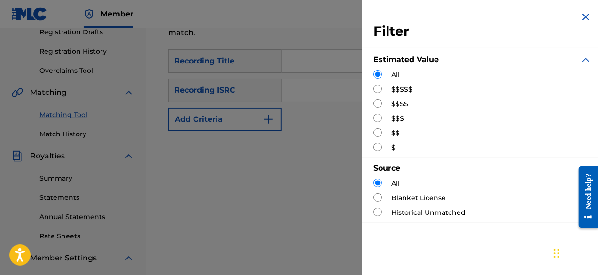
click at [546, 154] on div "Estimated Value All $$$$$ $$$$ $$$ $$ $" at bounding box center [483, 103] width 218 height 109
click at [584, 14] on img "Search Form" at bounding box center [585, 16] width 11 height 11
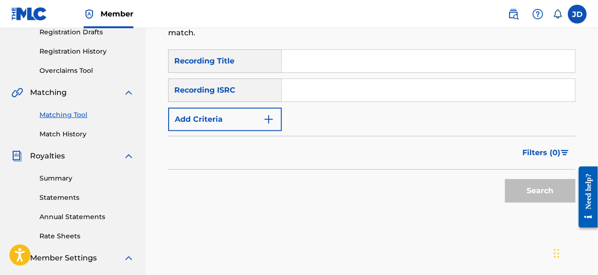
click at [243, 124] on button "Add Criteria" at bounding box center [225, 119] width 114 height 23
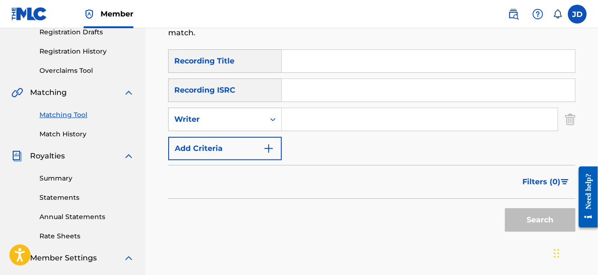
click at [235, 143] on button "Add Criteria" at bounding box center [225, 148] width 114 height 23
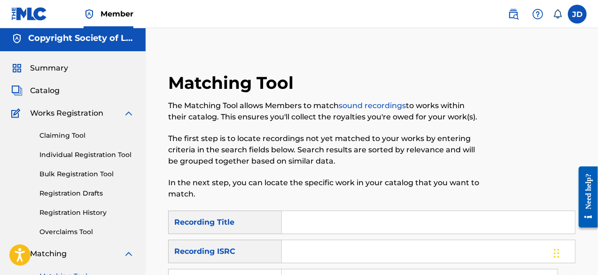
scroll to position [3, 0]
click at [52, 91] on span "Catalog" at bounding box center [45, 90] width 30 height 11
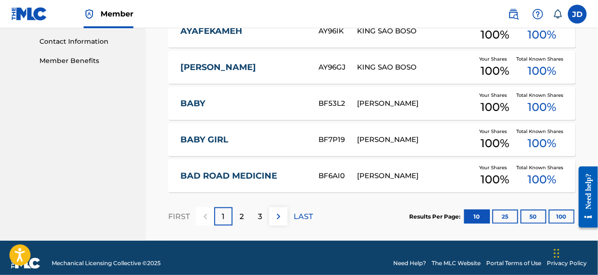
scroll to position [471, 0]
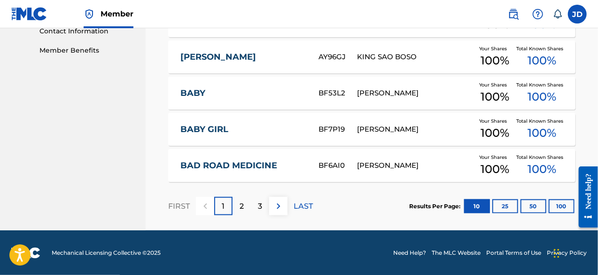
click at [278, 212] on button at bounding box center [278, 206] width 18 height 18
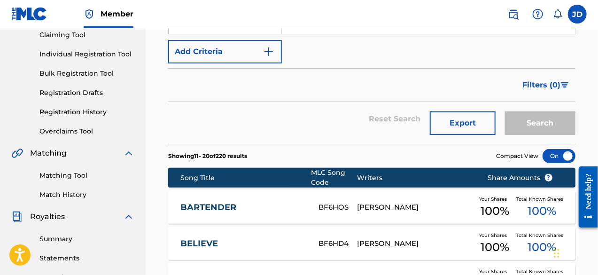
scroll to position [123, 0]
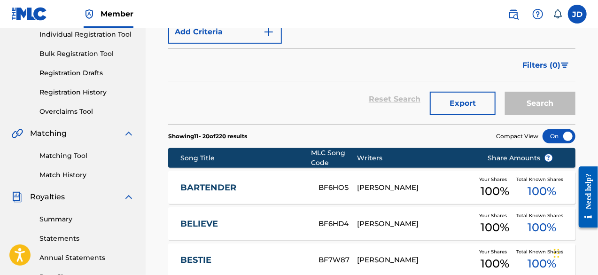
click at [456, 102] on button "Export" at bounding box center [463, 103] width 66 height 23
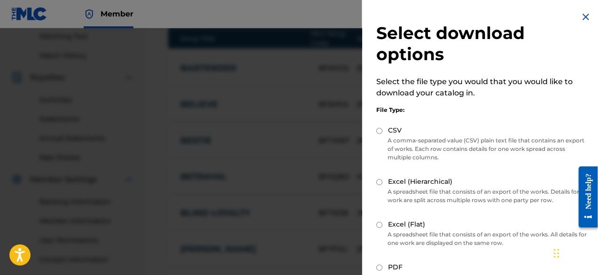
scroll to position [251, 0]
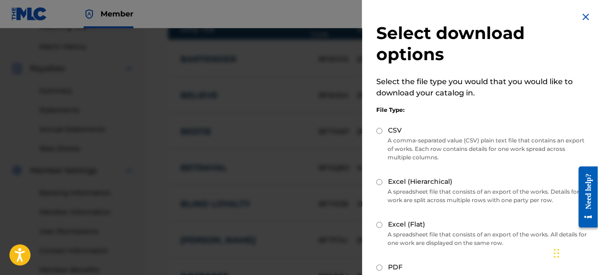
click at [586, 18] on img at bounding box center [585, 16] width 11 height 11
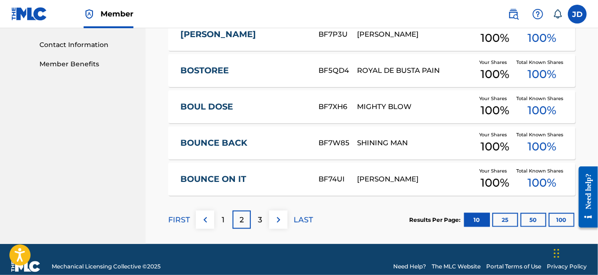
scroll to position [458, 0]
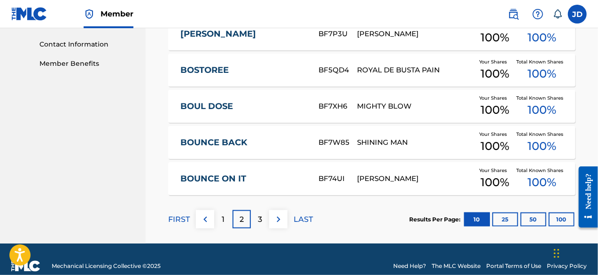
click at [276, 218] on img at bounding box center [278, 219] width 11 height 11
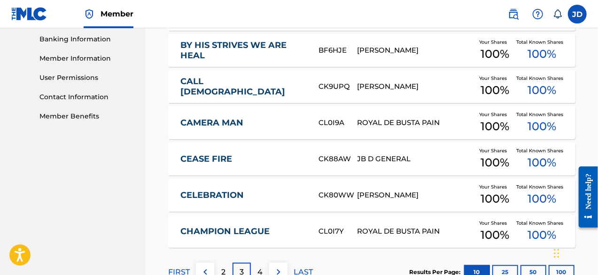
scroll to position [471, 0]
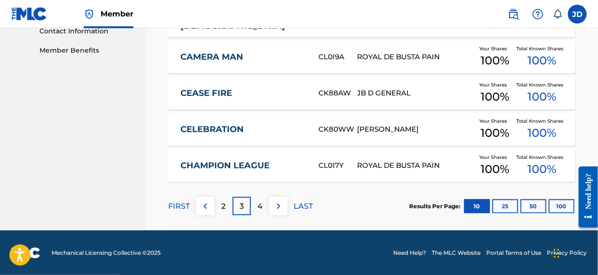
click at [274, 206] on img at bounding box center [278, 206] width 11 height 11
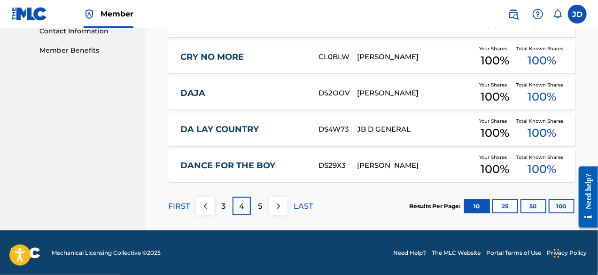
click at [271, 208] on button at bounding box center [278, 206] width 18 height 18
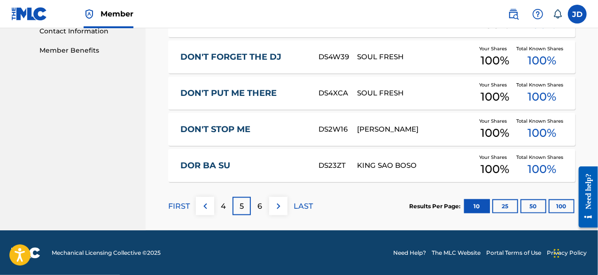
click at [277, 204] on img at bounding box center [278, 206] width 11 height 11
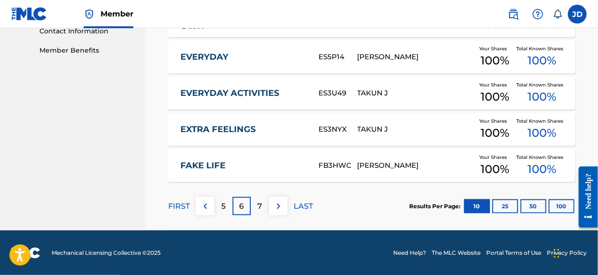
click at [283, 199] on button at bounding box center [278, 206] width 18 height 18
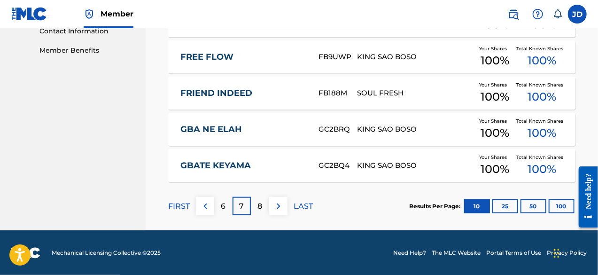
click at [269, 210] on div "8" at bounding box center [260, 206] width 18 height 18
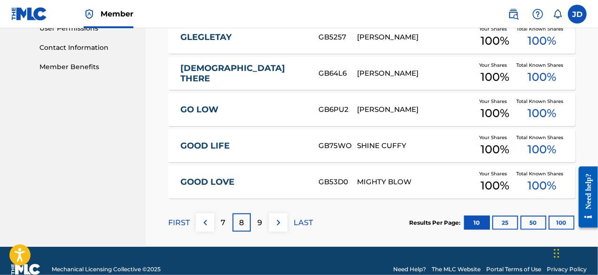
scroll to position [457, 0]
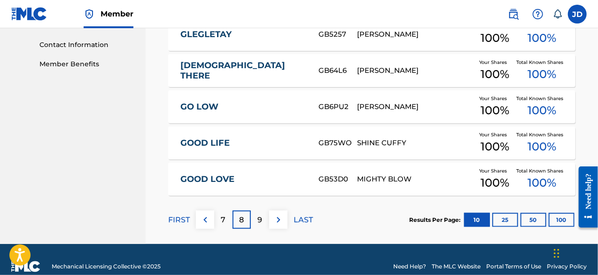
click at [280, 215] on img at bounding box center [278, 219] width 11 height 11
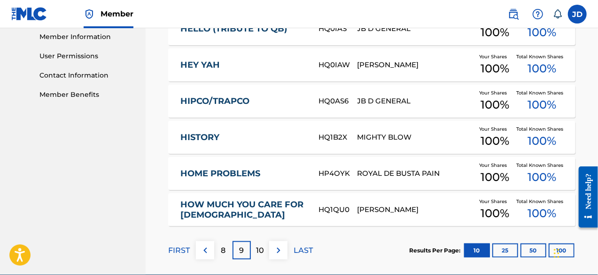
scroll to position [454, 0]
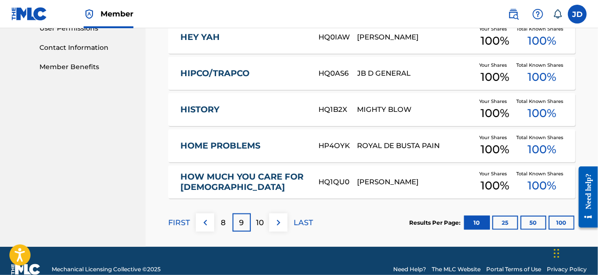
click at [279, 223] on img at bounding box center [278, 222] width 11 height 11
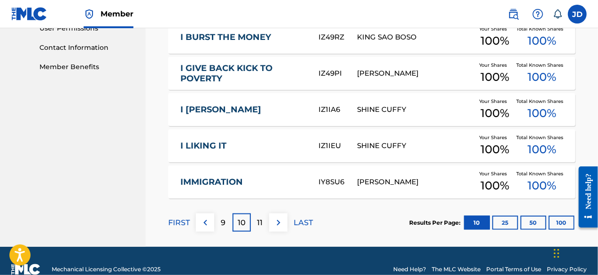
click at [563, 222] on button "100" at bounding box center [562, 223] width 26 height 14
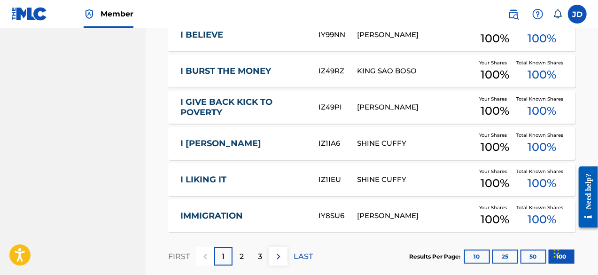
scroll to position [3686, 0]
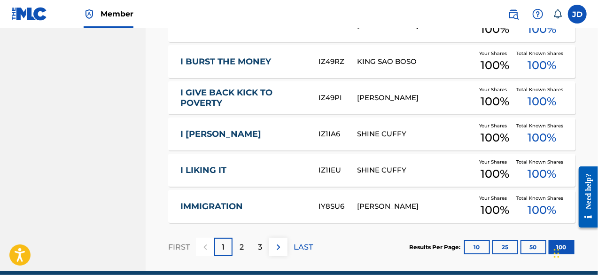
click at [278, 249] on img at bounding box center [278, 246] width 11 height 11
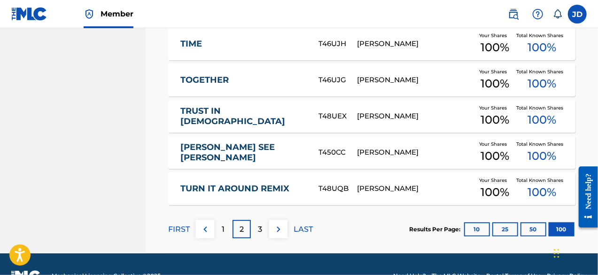
scroll to position [3727, 0]
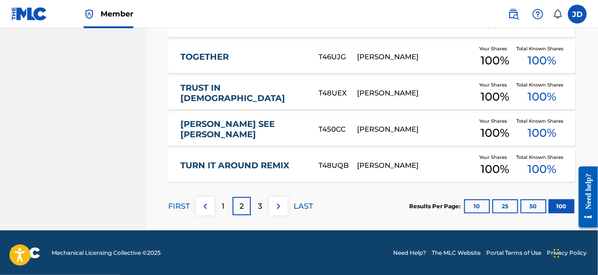
click at [276, 206] on img at bounding box center [278, 206] width 11 height 11
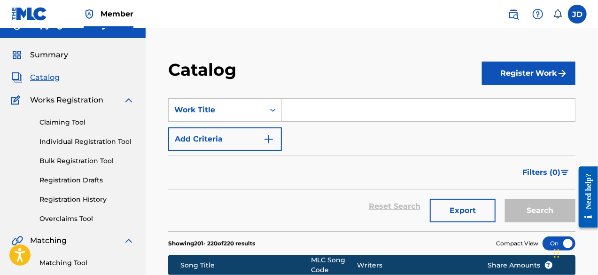
scroll to position [0, 0]
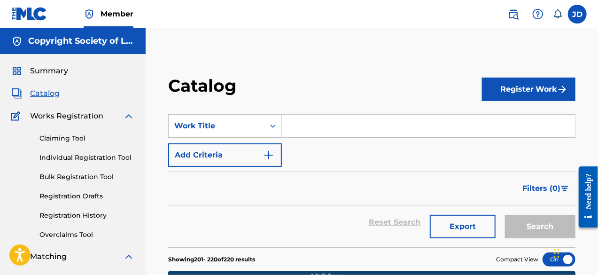
click at [45, 69] on span "Summary" at bounding box center [49, 70] width 38 height 11
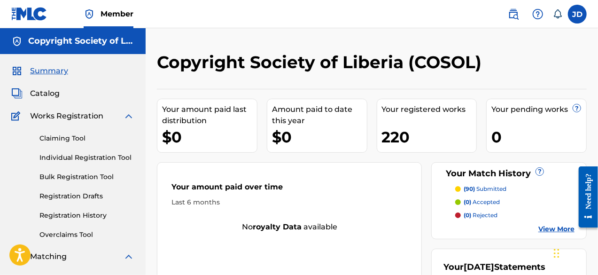
click at [33, 90] on span "Catalog" at bounding box center [45, 93] width 30 height 11
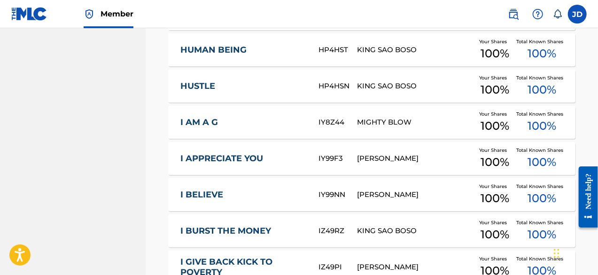
scroll to position [3727, 0]
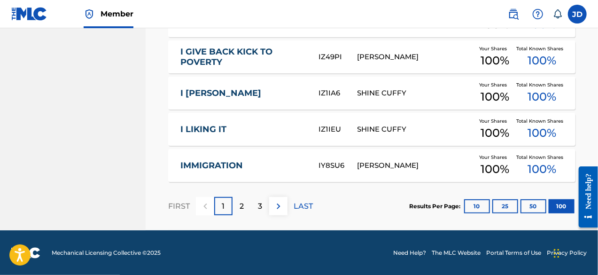
click at [280, 209] on img at bounding box center [278, 206] width 11 height 11
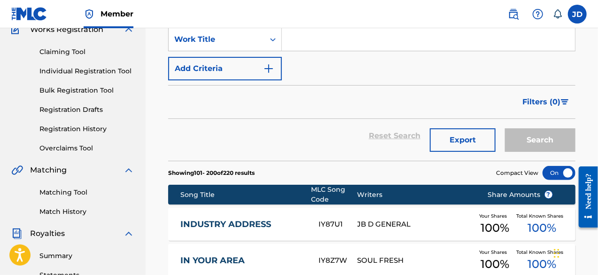
scroll to position [0, 0]
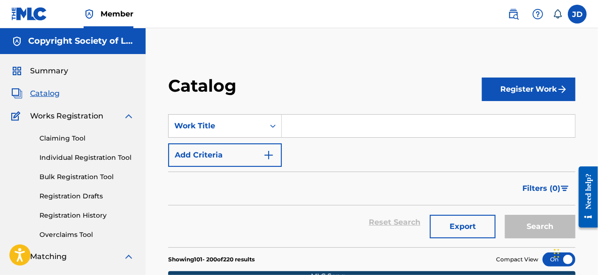
click at [70, 214] on link "Registration History" at bounding box center [86, 215] width 95 height 10
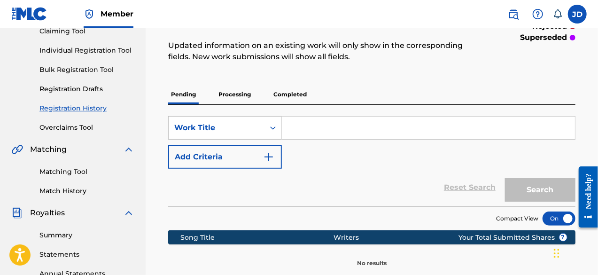
scroll to position [108, 0]
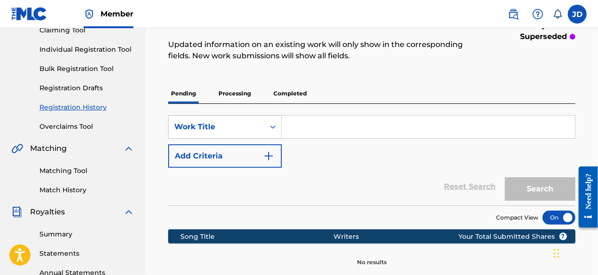
click at [245, 93] on p "Processing" at bounding box center [235, 94] width 38 height 20
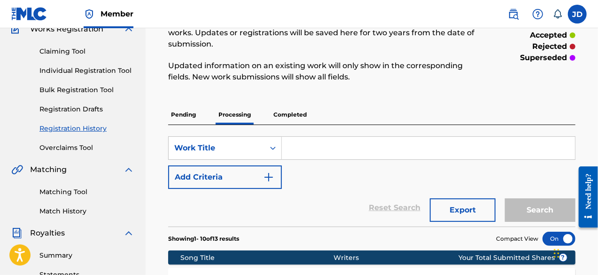
scroll to position [89, 0]
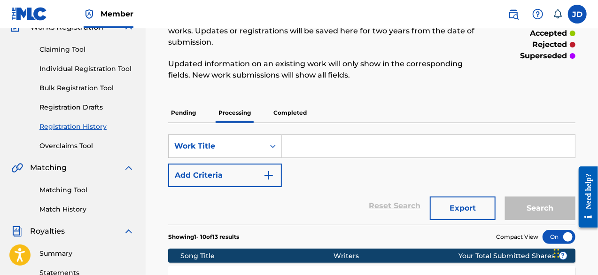
click at [287, 111] on p "Completed" at bounding box center [290, 113] width 39 height 20
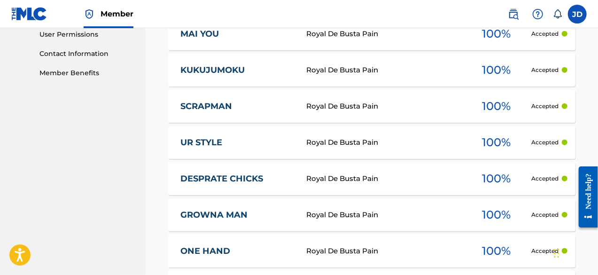
scroll to position [538, 0]
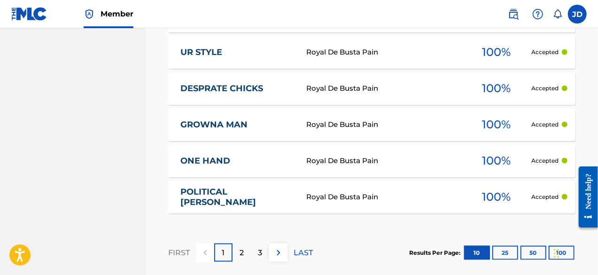
click at [262, 250] on div "3" at bounding box center [260, 252] width 18 height 18
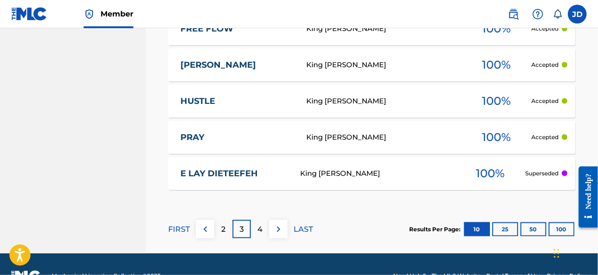
scroll to position [564, 0]
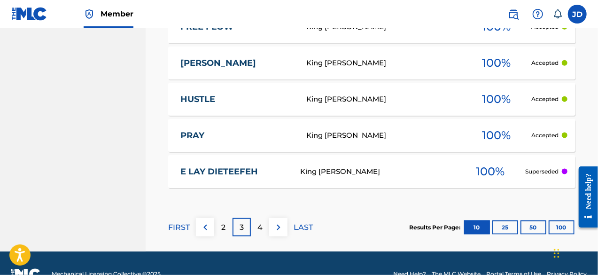
click at [560, 226] on button "100" at bounding box center [562, 227] width 26 height 14
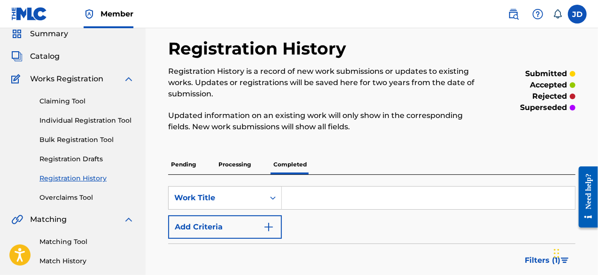
scroll to position [34, 0]
